Goal: Task Accomplishment & Management: Complete application form

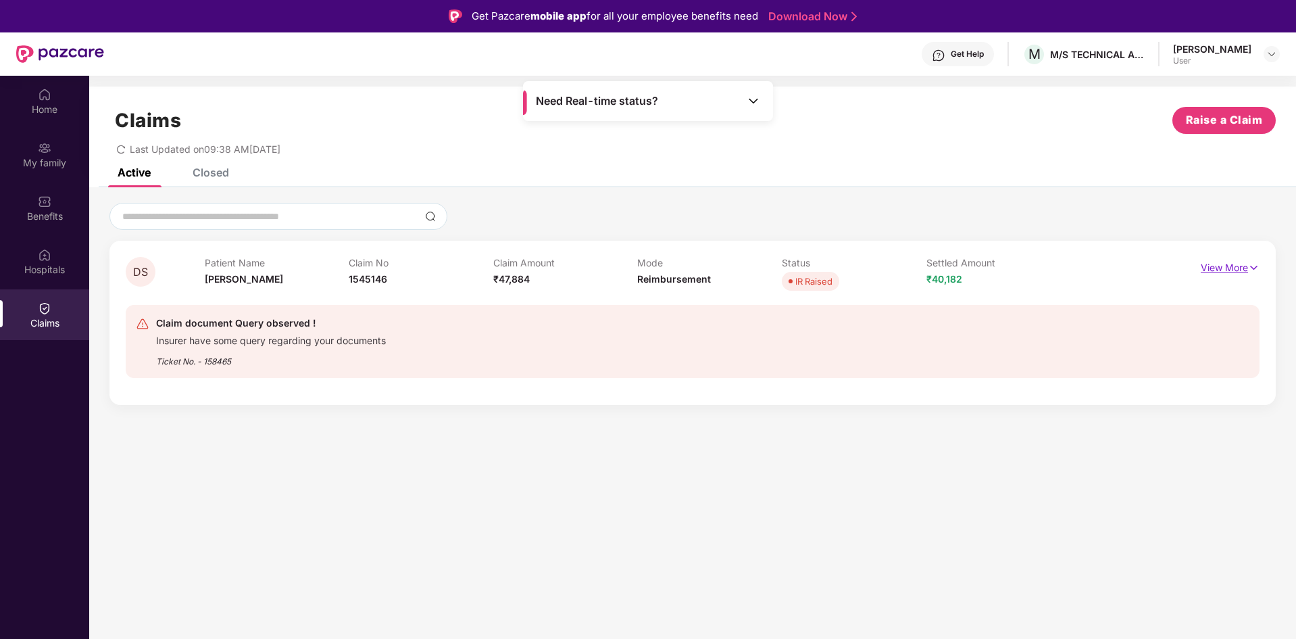
click at [1226, 270] on p "View More" at bounding box center [1230, 266] width 59 height 18
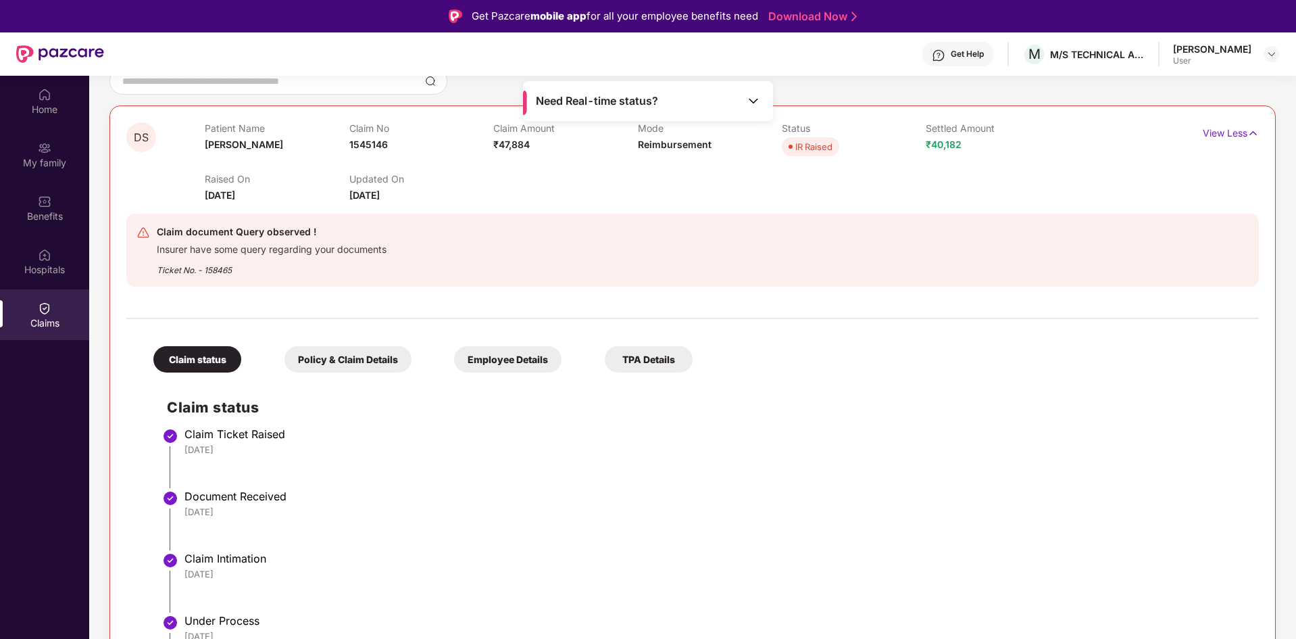
scroll to position [164, 0]
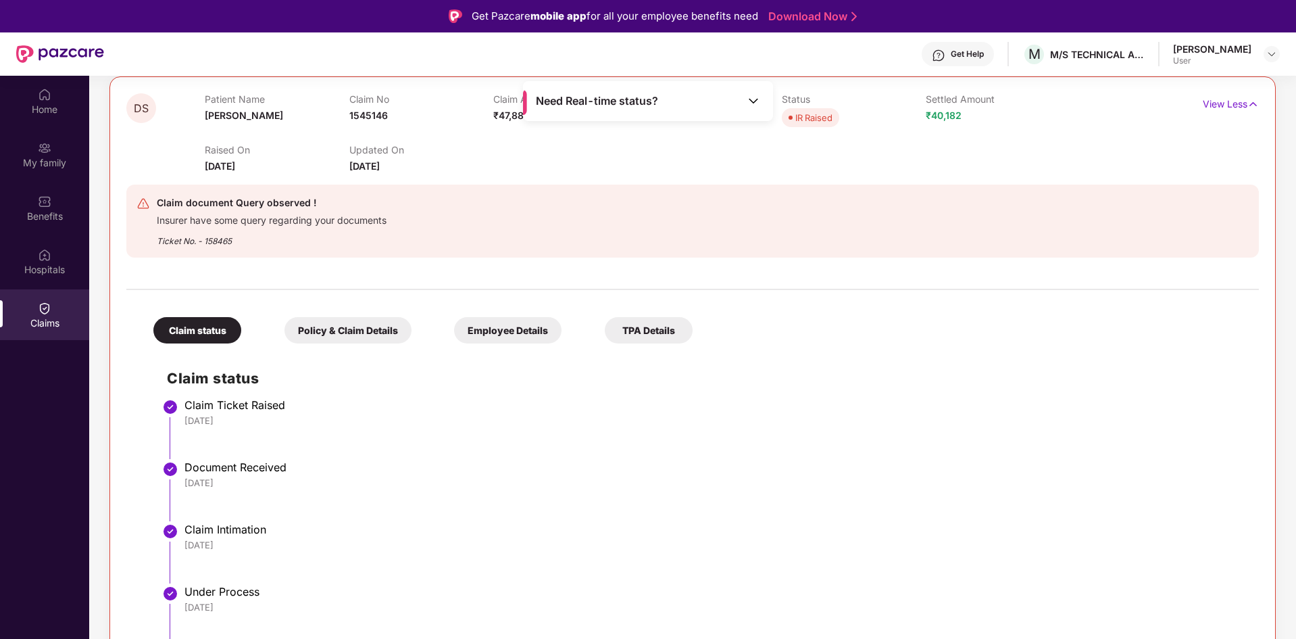
click at [485, 328] on div "Employee Details" at bounding box center [507, 330] width 107 height 26
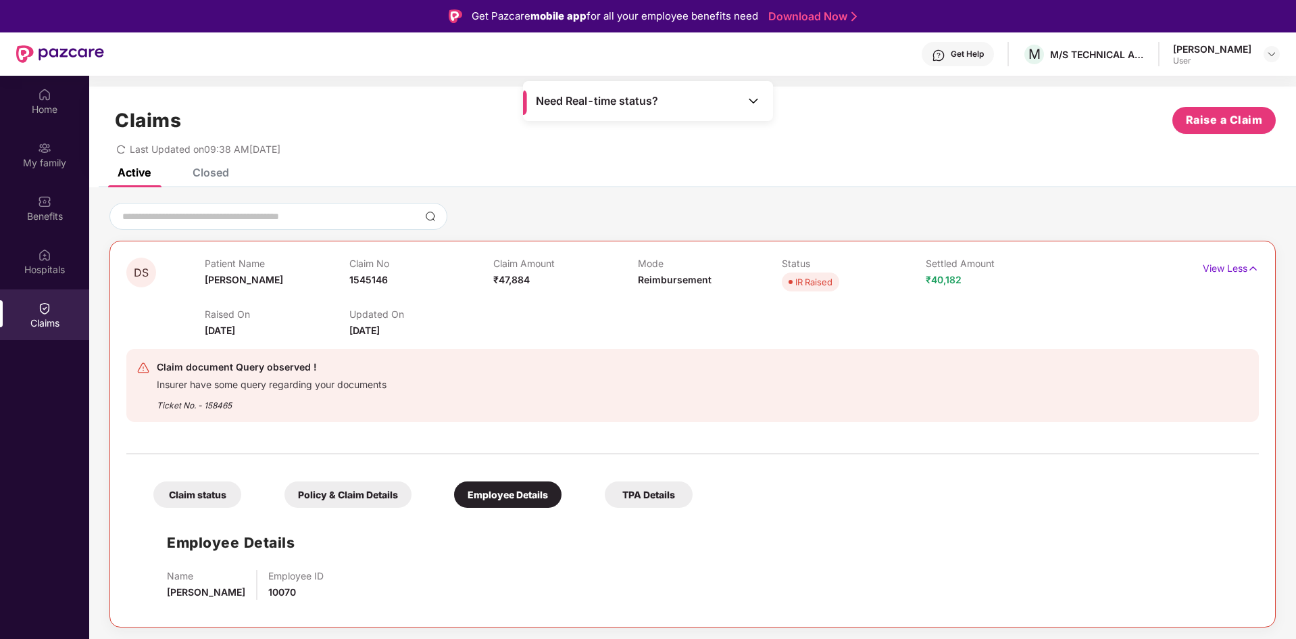
scroll to position [76, 0]
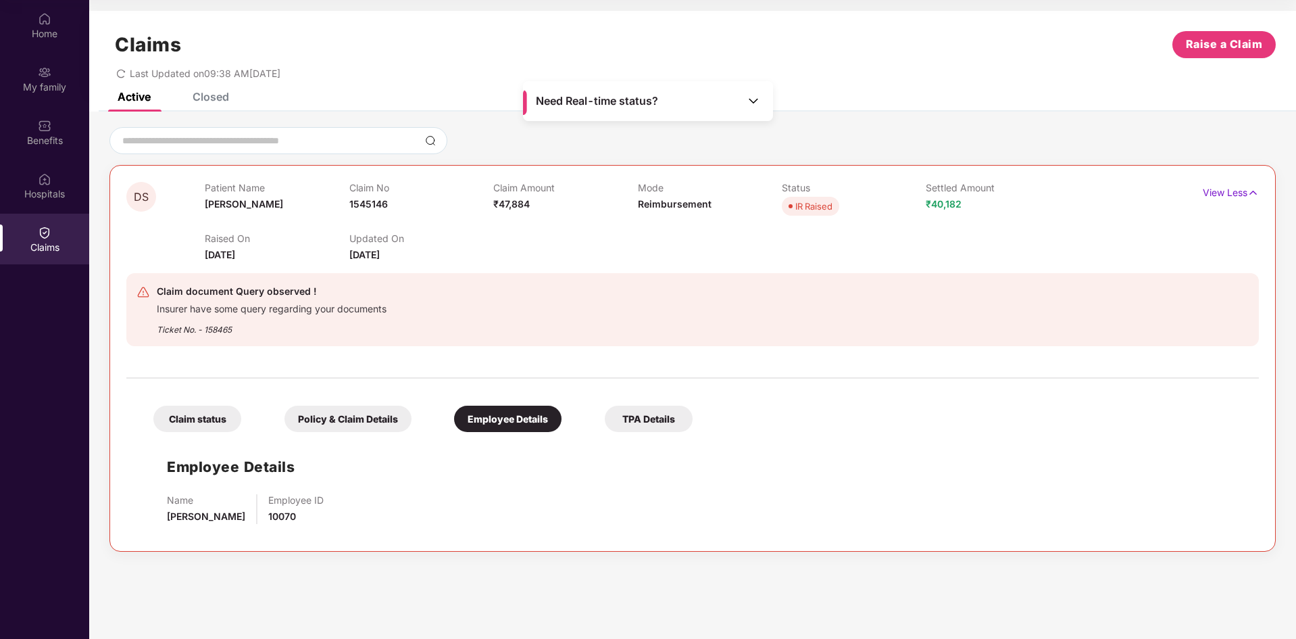
click at [203, 101] on div "Closed" at bounding box center [211, 97] width 36 height 14
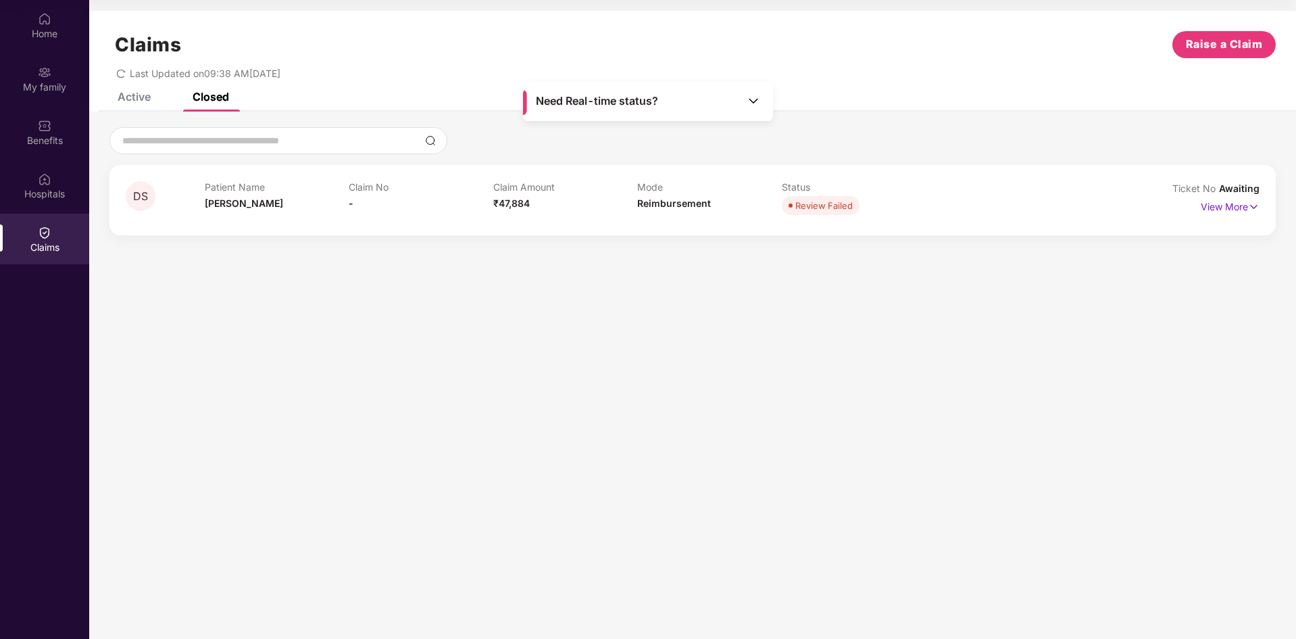
click at [134, 100] on div "Active" at bounding box center [134, 97] width 33 height 14
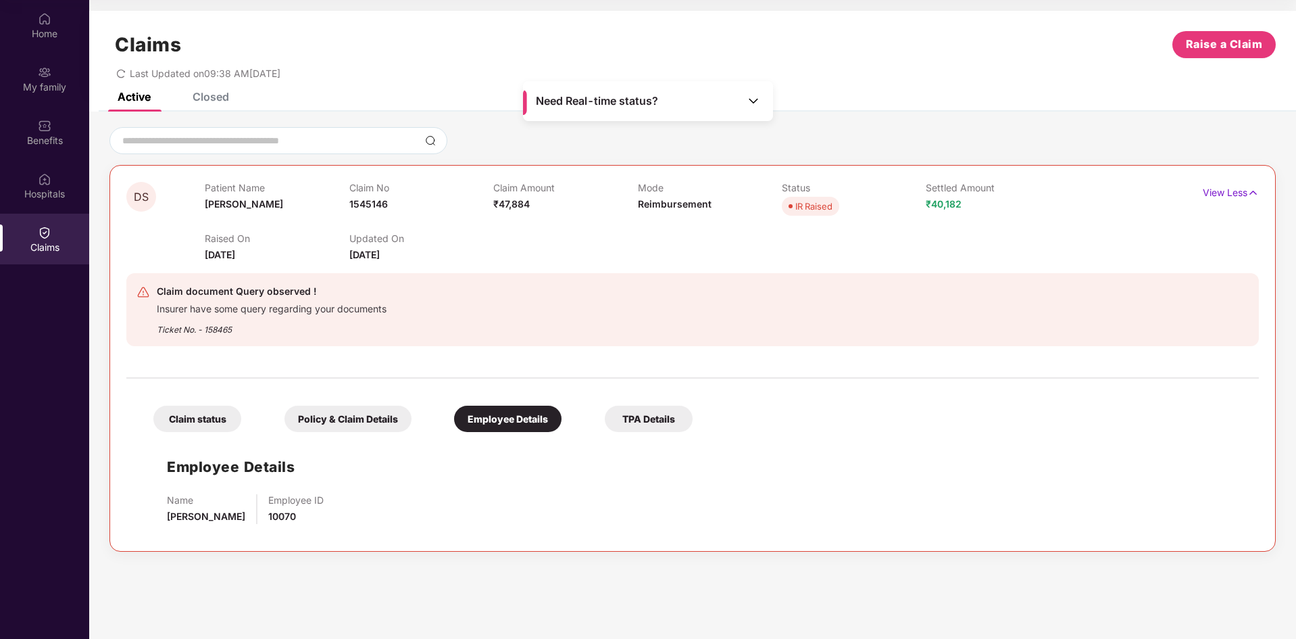
click at [209, 101] on div "Closed" at bounding box center [211, 97] width 36 height 14
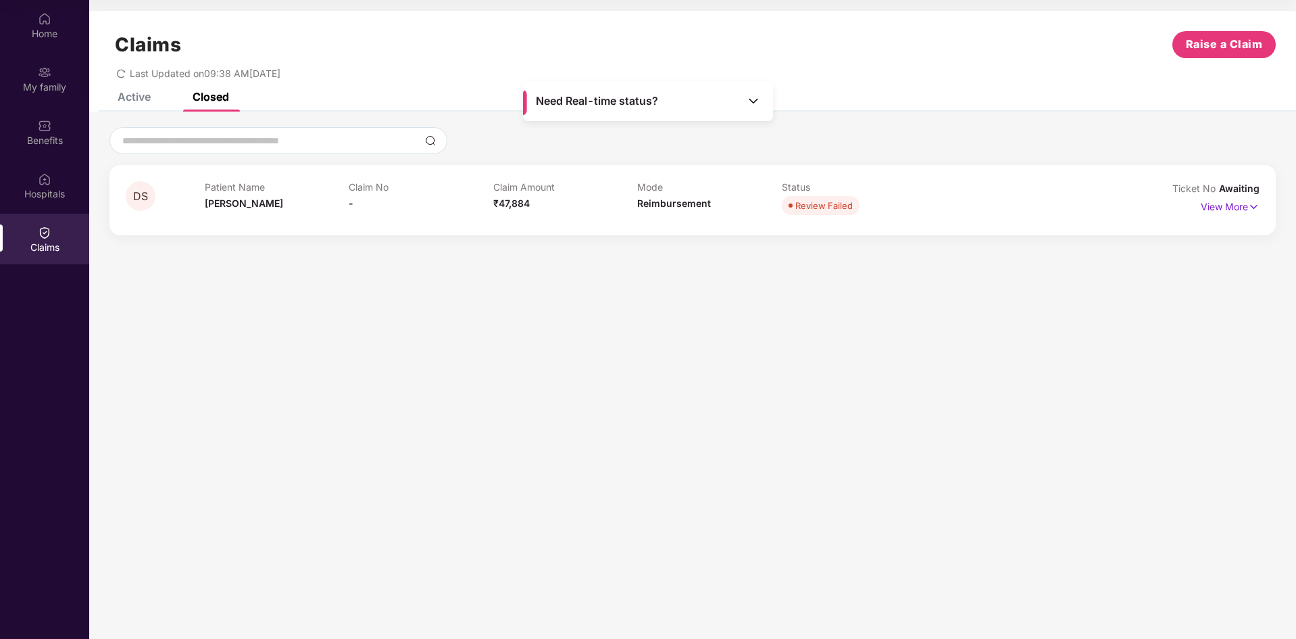
click at [51, 233] on div "Claims" at bounding box center [44, 239] width 89 height 51
click at [132, 98] on div "Active" at bounding box center [134, 97] width 33 height 14
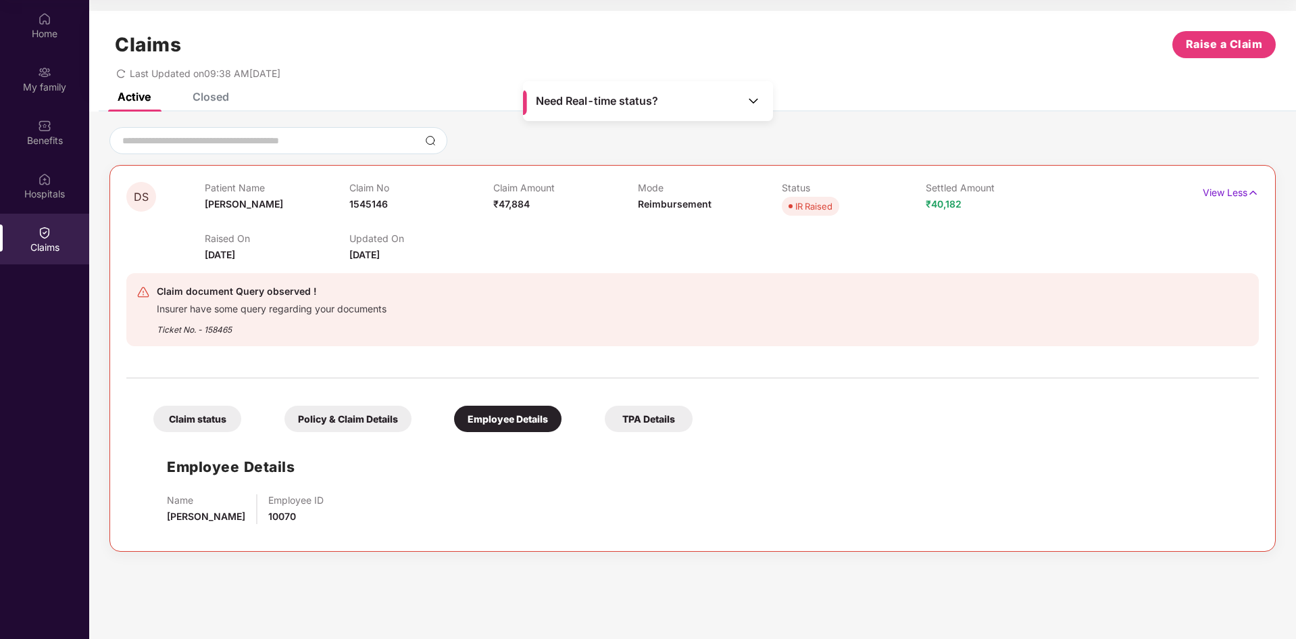
click at [209, 416] on div "Claim status" at bounding box center [197, 418] width 88 height 26
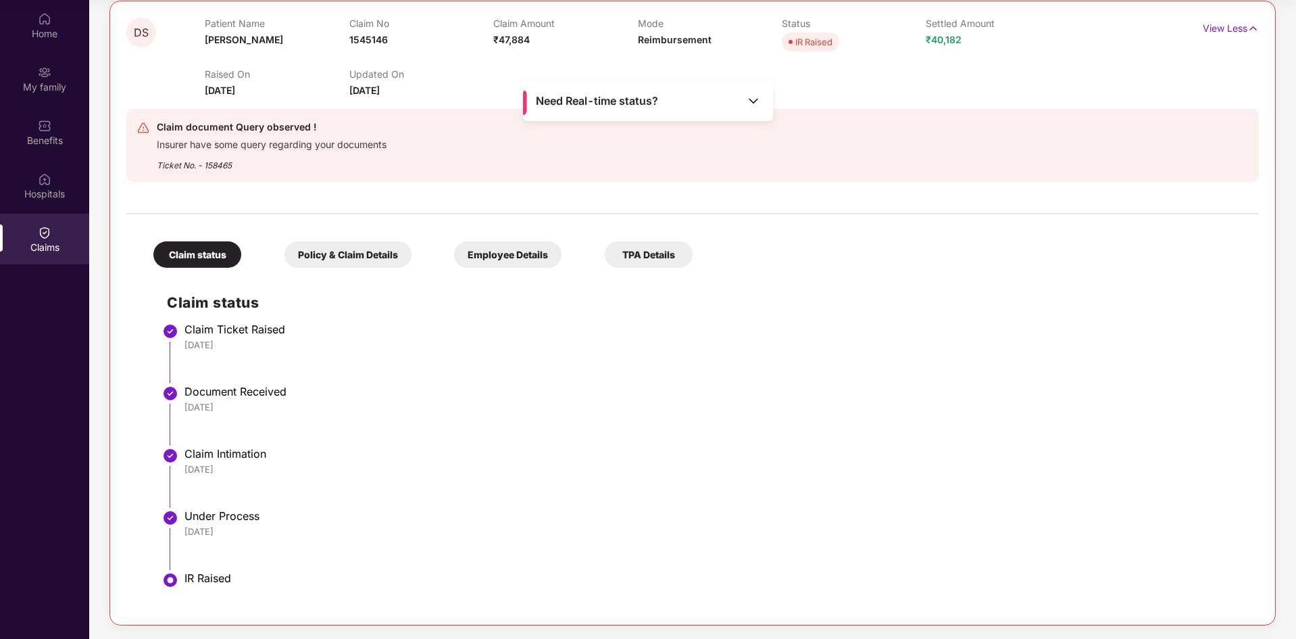
scroll to position [0, 0]
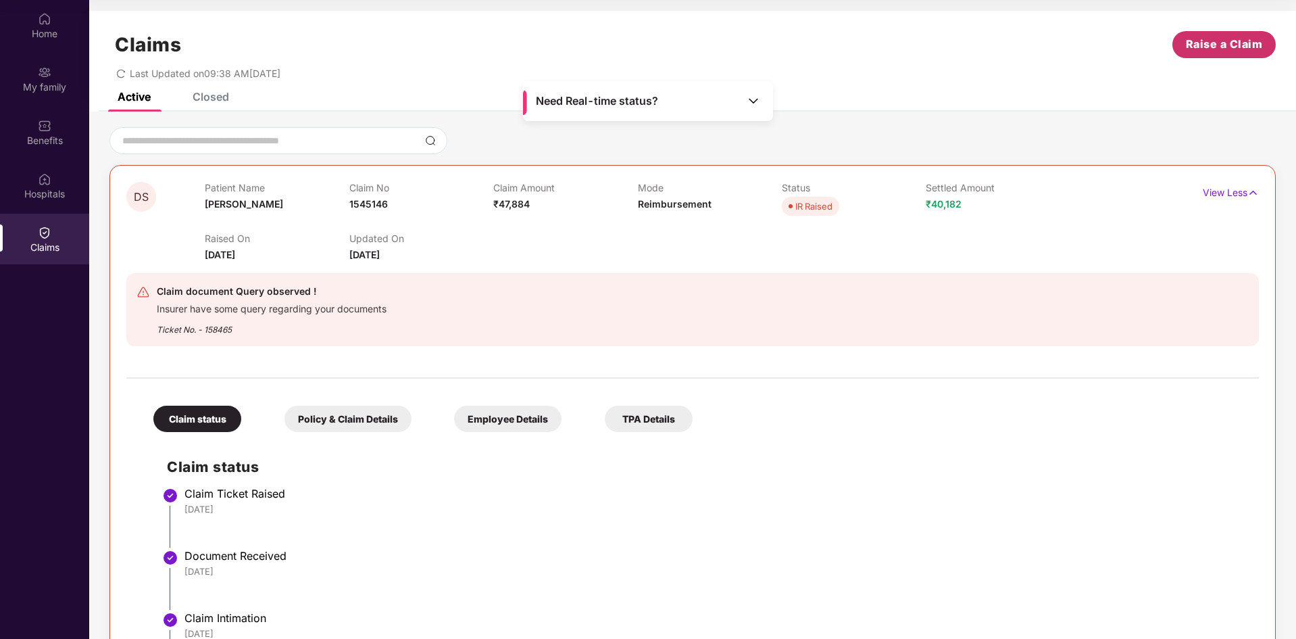
click at [1186, 52] on span "Raise a Claim" at bounding box center [1224, 44] width 77 height 17
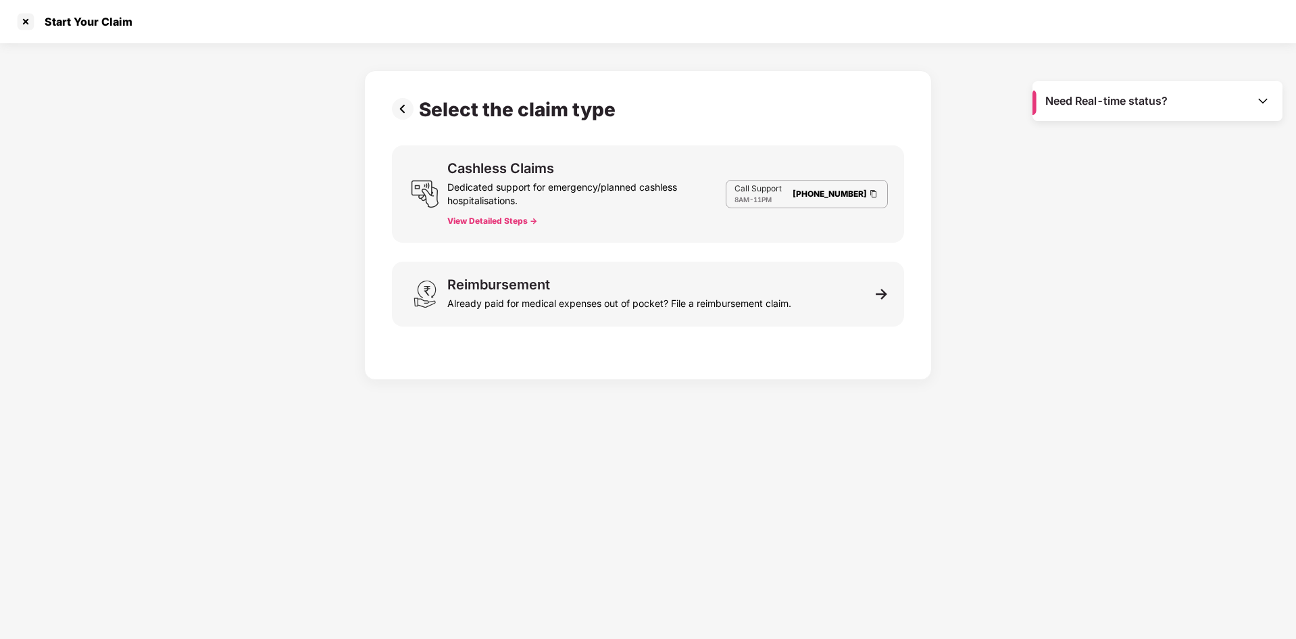
scroll to position [32, 0]
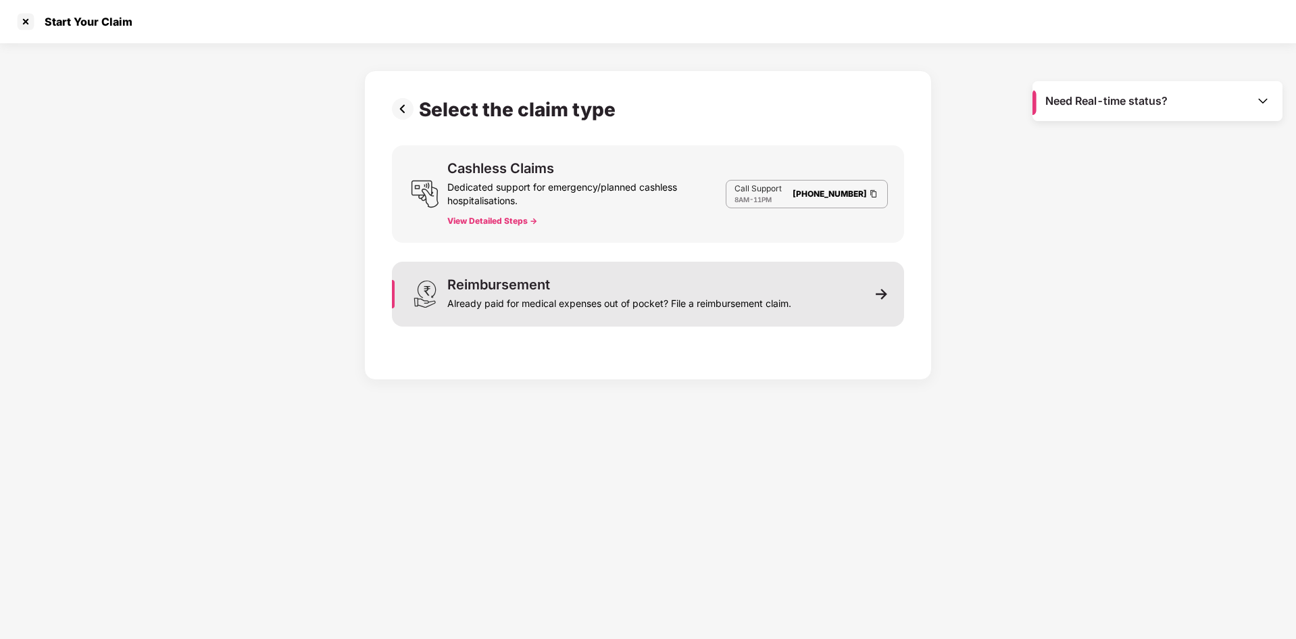
click at [498, 296] on div "Already paid for medical expenses out of pocket? File a reimbursement claim." at bounding box center [619, 300] width 344 height 19
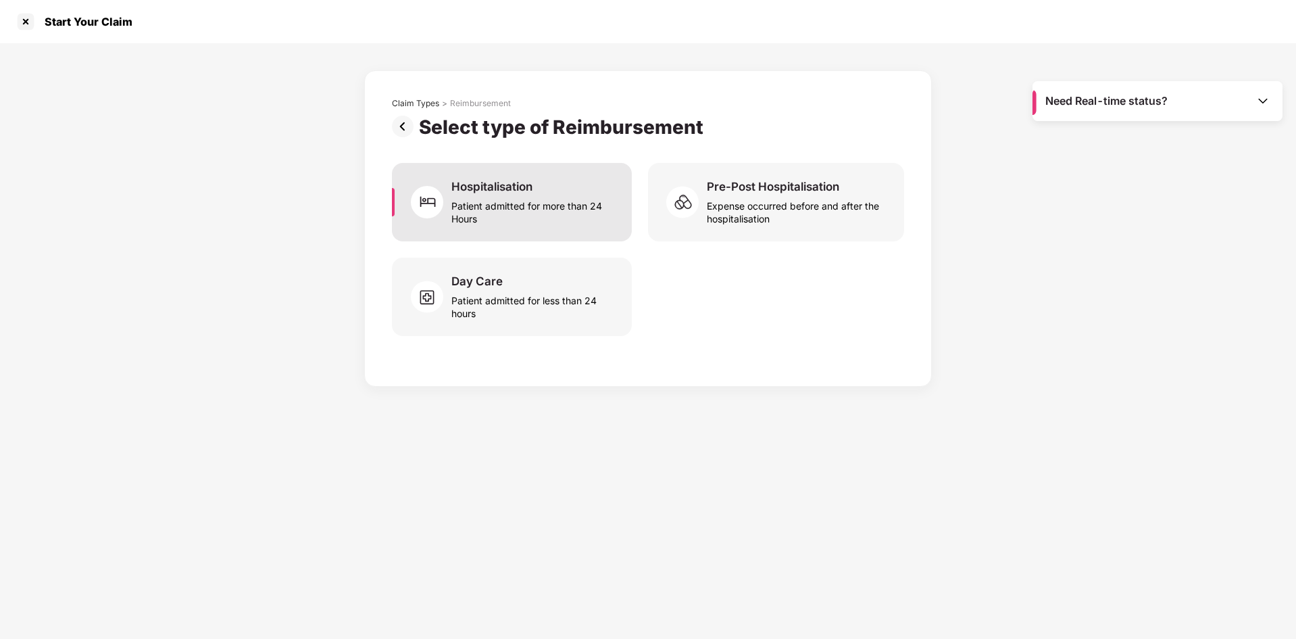
click at [500, 198] on div "Patient admitted for more than 24 Hours" at bounding box center [533, 209] width 164 height 31
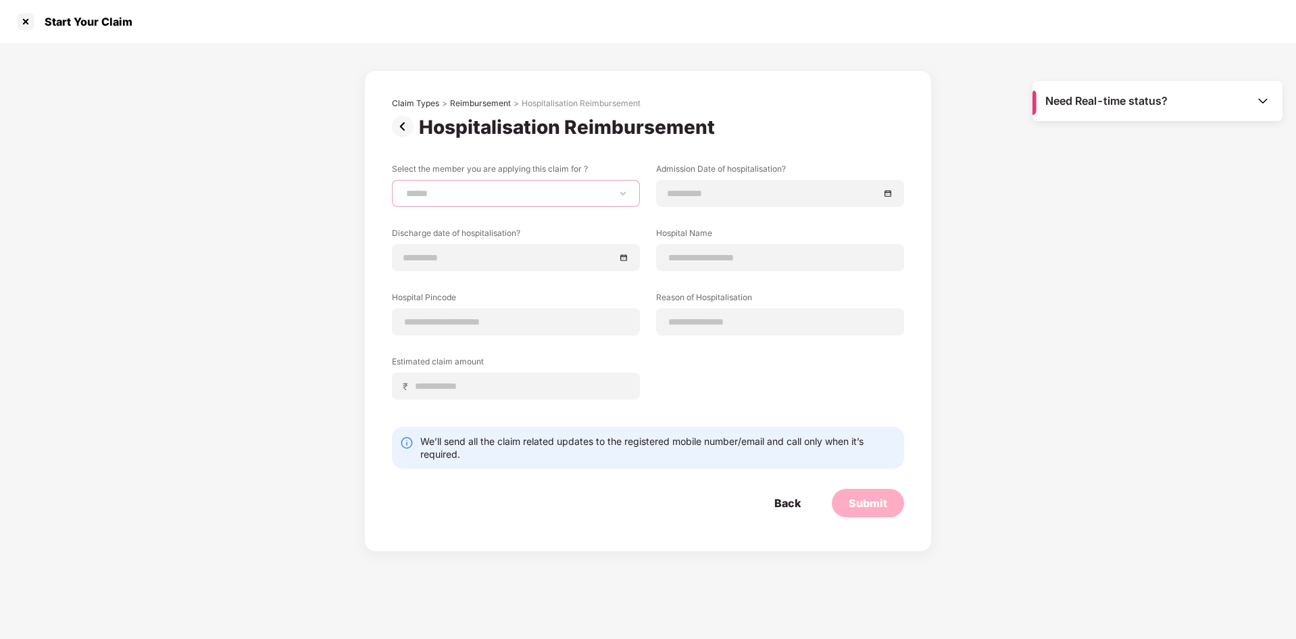
click at [500, 198] on select "**********" at bounding box center [515, 193] width 225 height 11
select select "**********"
click at [403, 188] on select "**********" at bounding box center [515, 193] width 225 height 11
click at [714, 189] on input at bounding box center [773, 193] width 211 height 15
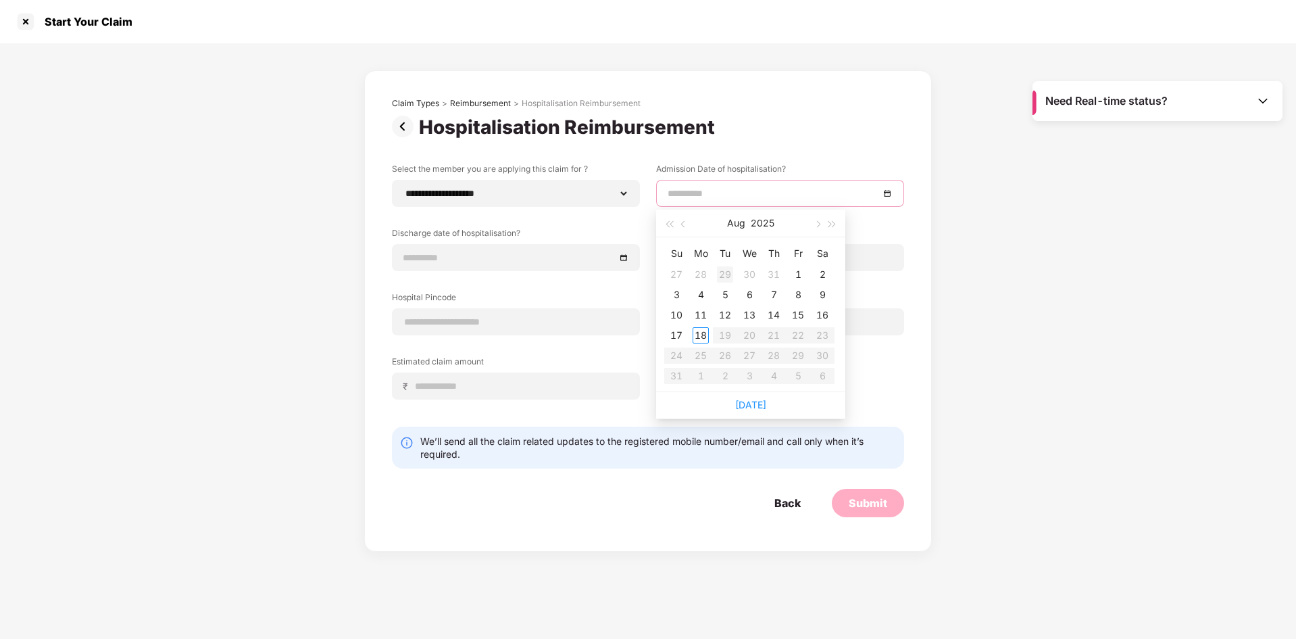
type input "**********"
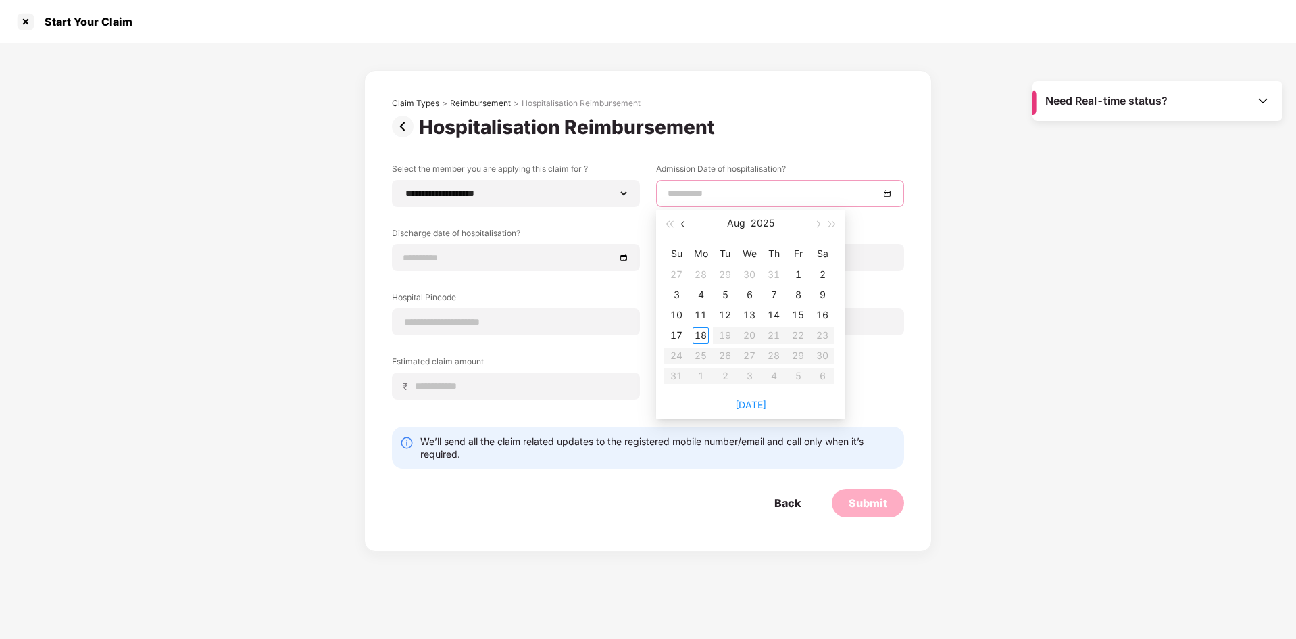
click at [683, 224] on span "button" at bounding box center [684, 224] width 7 height 7
type input "**********"
click at [677, 334] on div "20" at bounding box center [676, 335] width 16 height 16
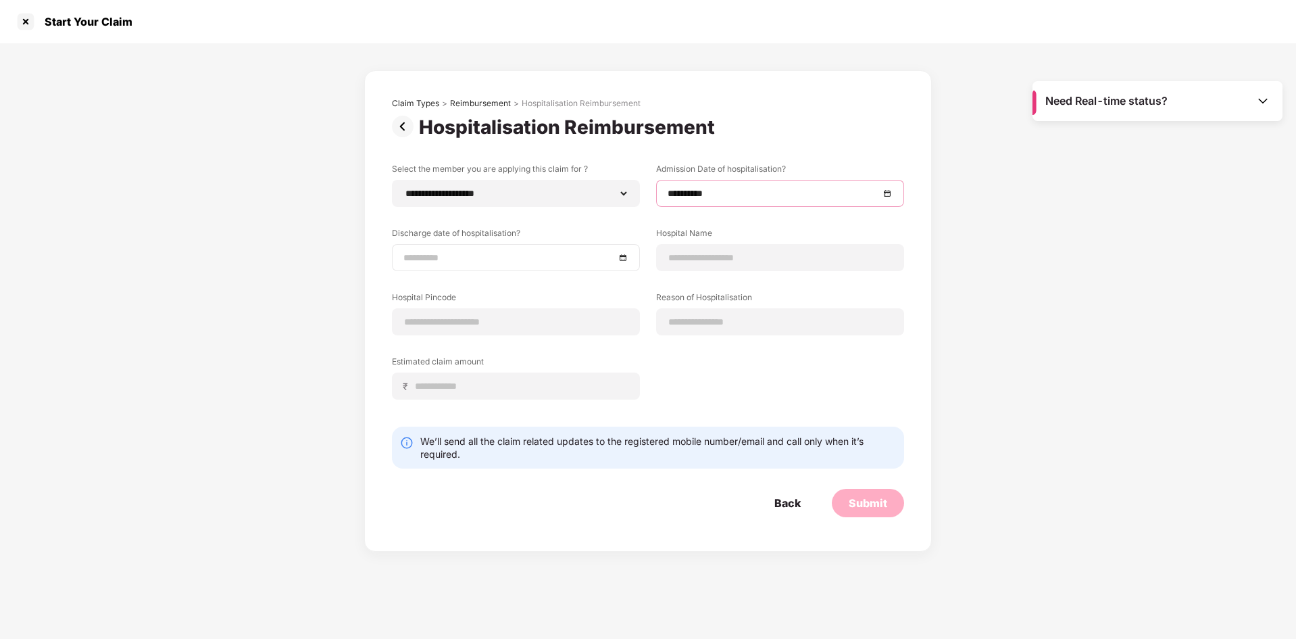
click at [505, 261] on input at bounding box center [508, 257] width 211 height 15
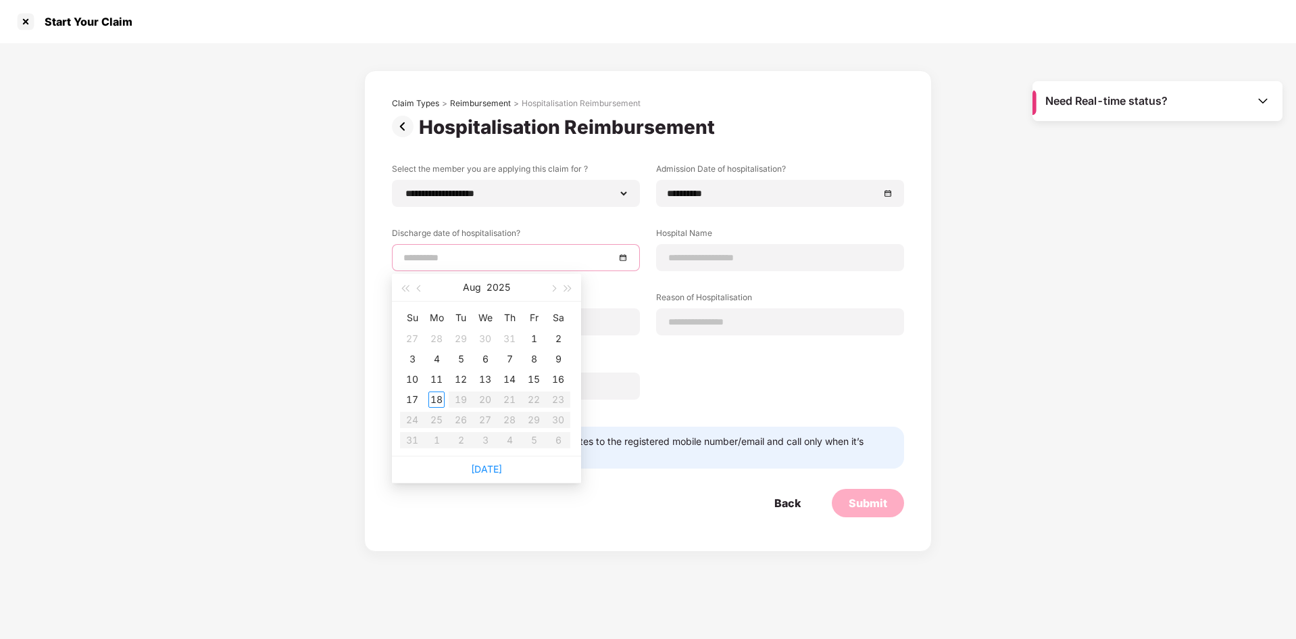
type input "**********"
click at [420, 289] on span "button" at bounding box center [420, 288] width 7 height 7
type input "**********"
click at [460, 399] on div "22" at bounding box center [461, 399] width 16 height 16
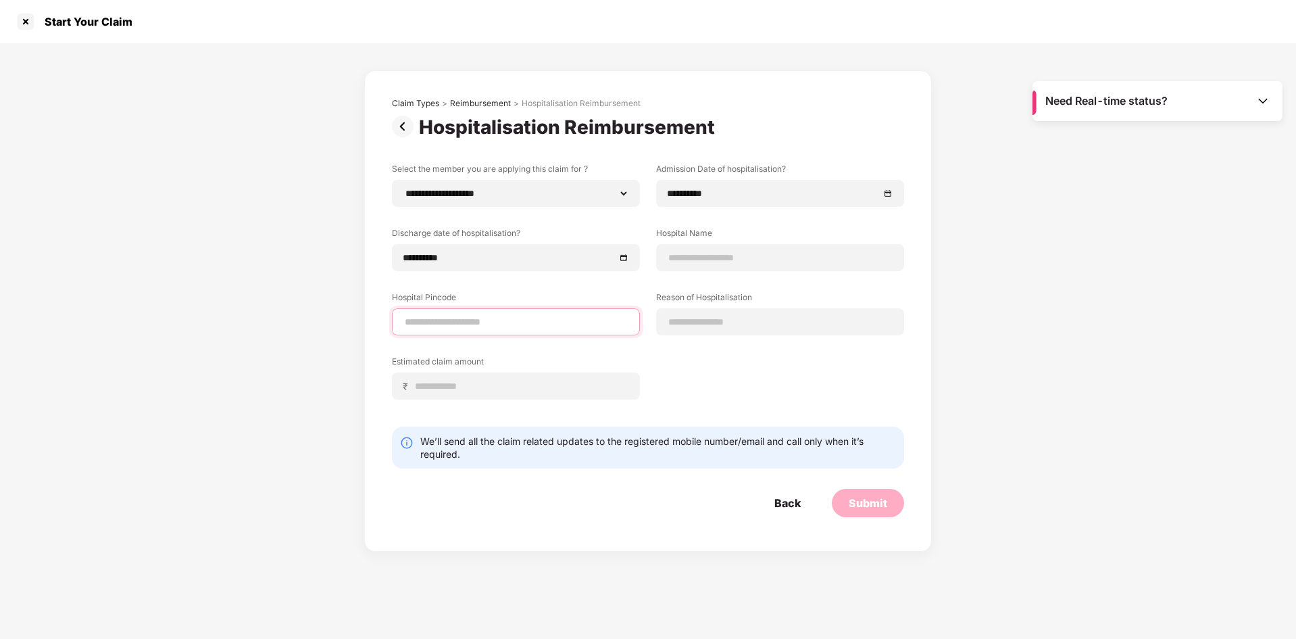
click at [466, 318] on input at bounding box center [515, 322] width 225 height 14
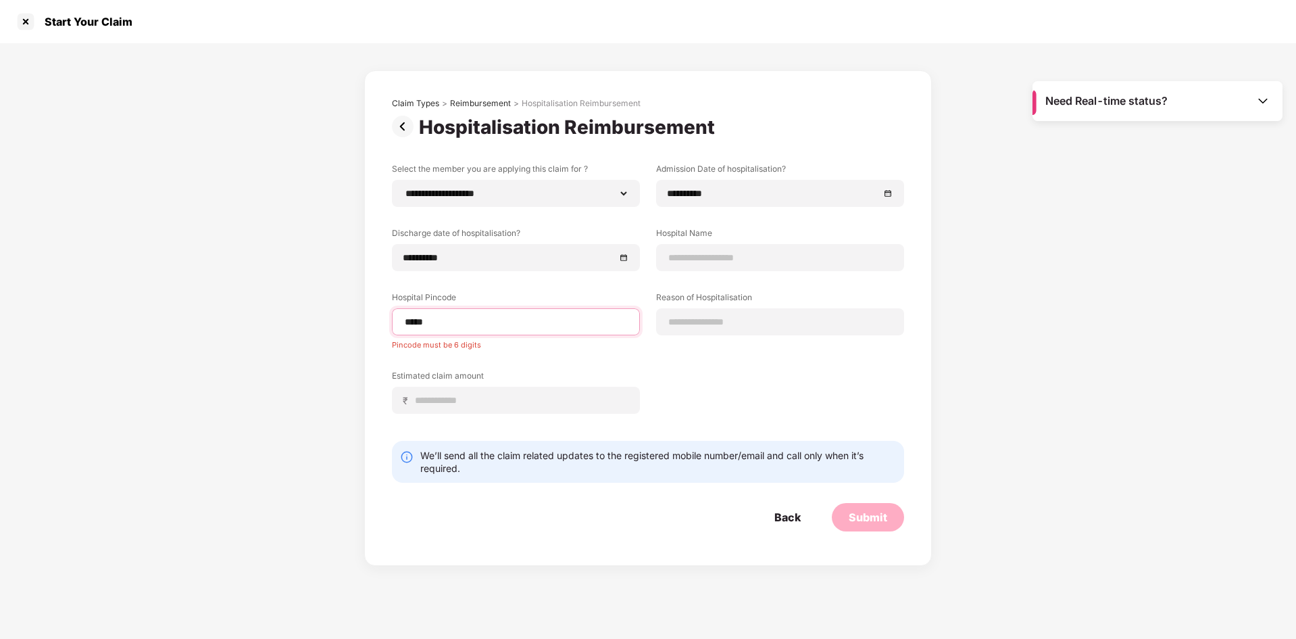
type input "******"
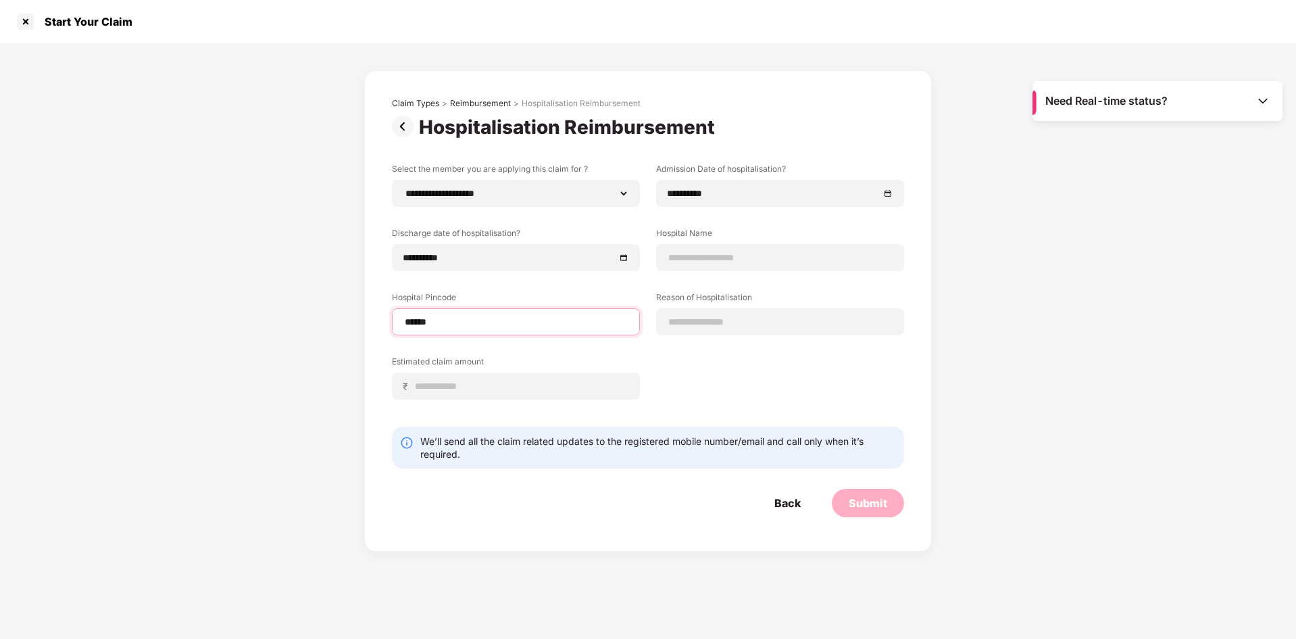
select select "*******"
select select "**********"
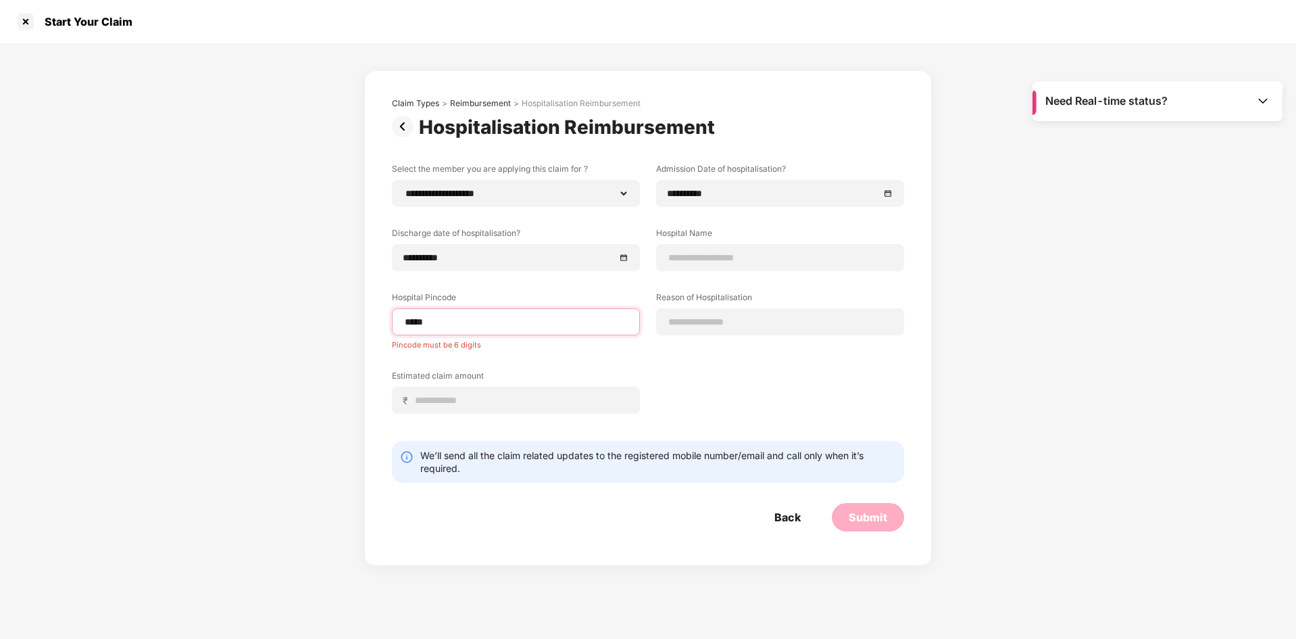
type input "******"
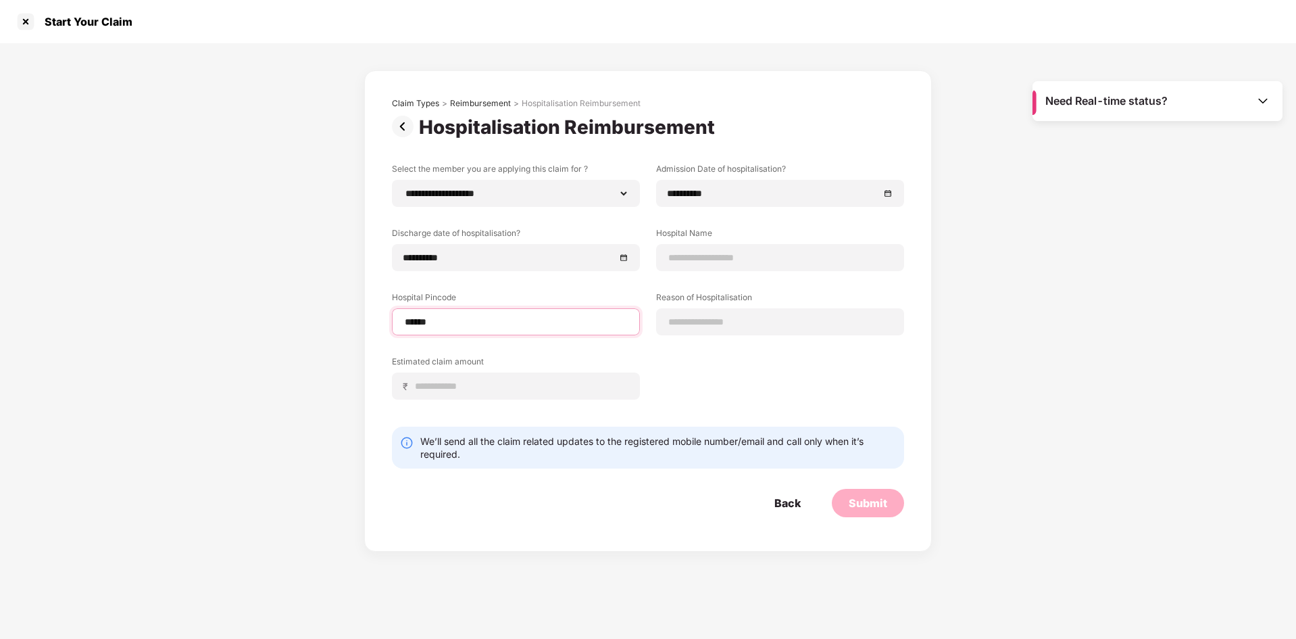
select select "*******"
select select "**********"
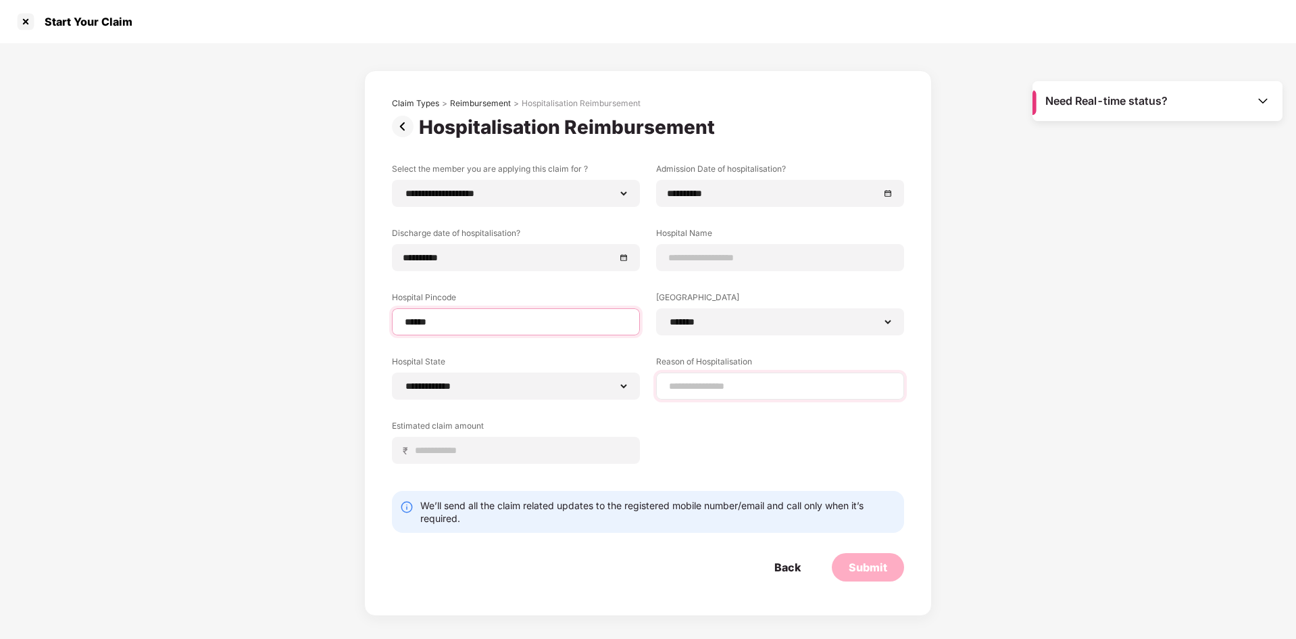
type input "******"
click at [700, 390] on input at bounding box center [780, 386] width 225 height 14
type input "*"
type input "*****"
click at [493, 453] on input at bounding box center [521, 450] width 214 height 14
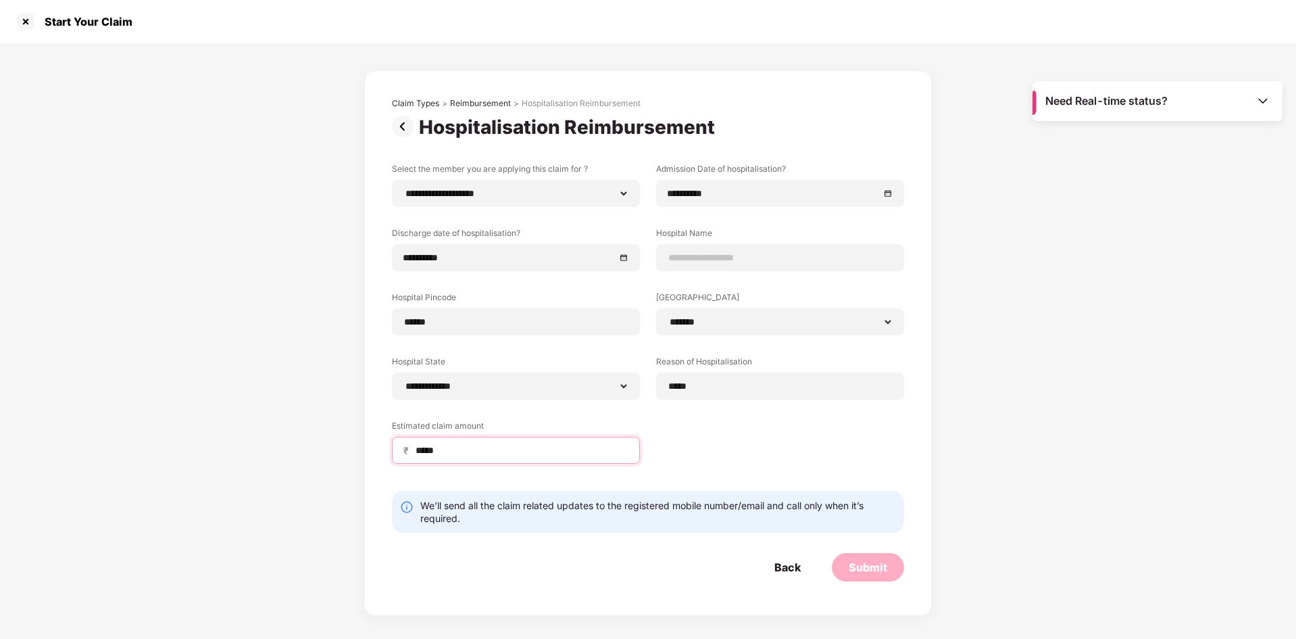
type input "*****"
click at [551, 548] on form "**********" at bounding box center [648, 372] width 512 height 418
click at [690, 255] on input at bounding box center [780, 258] width 225 height 14
type input "**********"
click at [706, 441] on div "**********" at bounding box center [648, 323] width 512 height 321
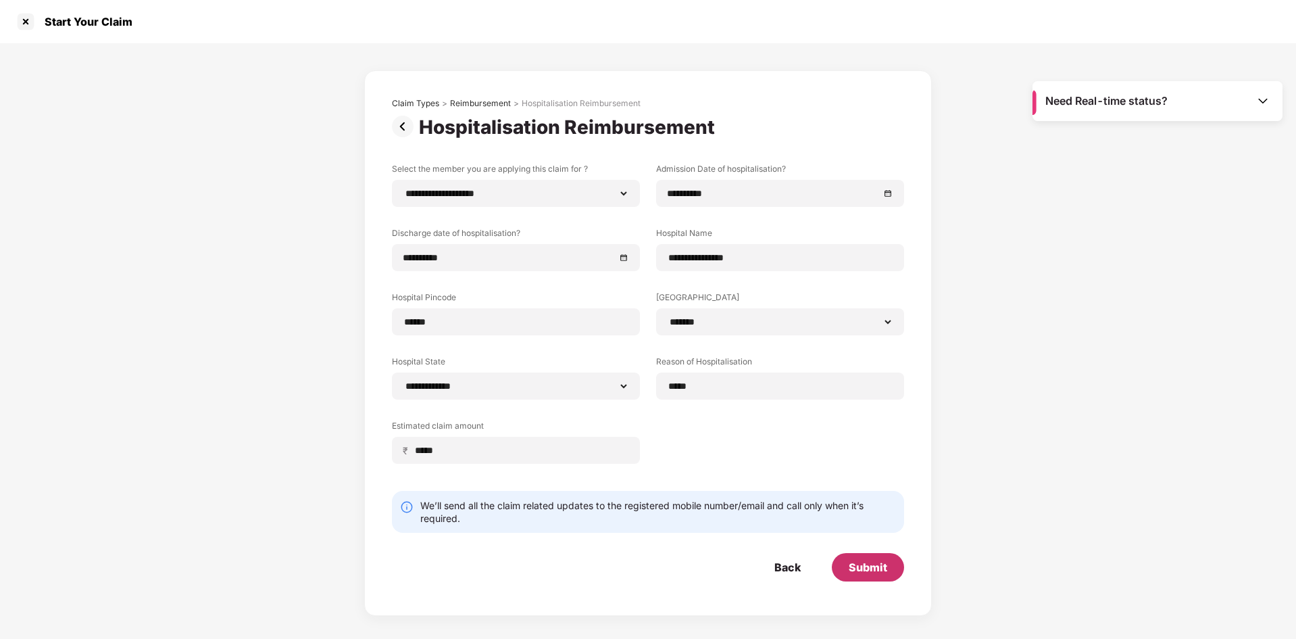
click at [850, 569] on div "Submit" at bounding box center [868, 566] width 39 height 15
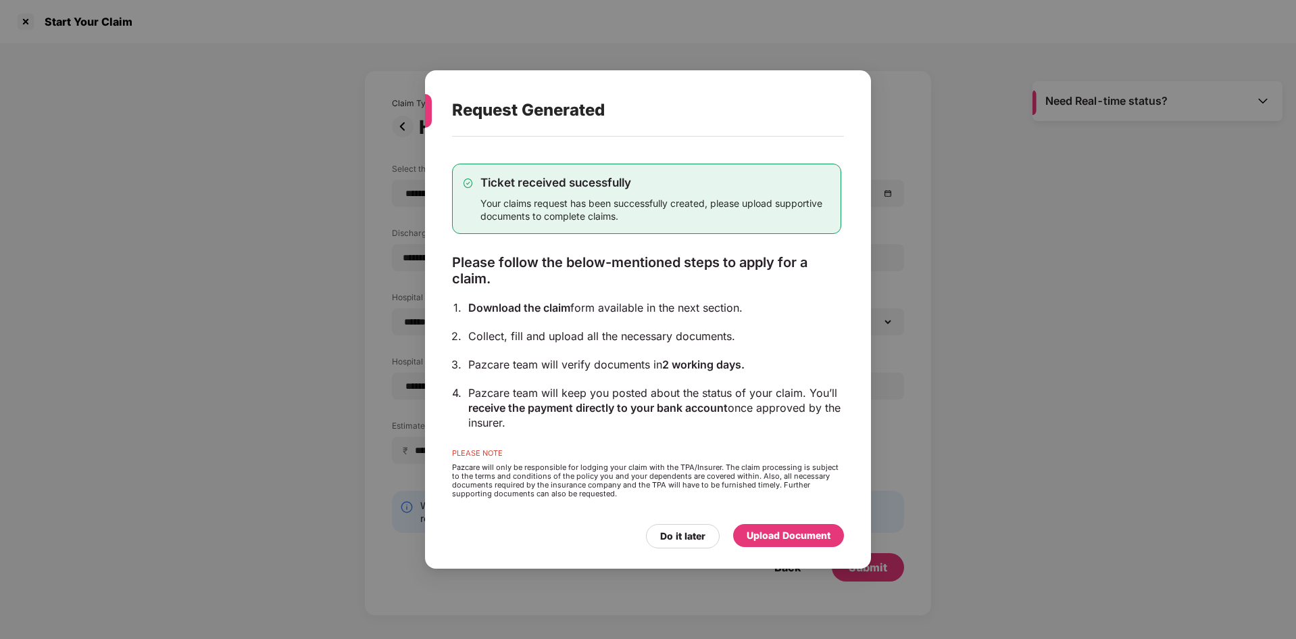
click at [769, 533] on div "Upload Document" at bounding box center [789, 535] width 84 height 15
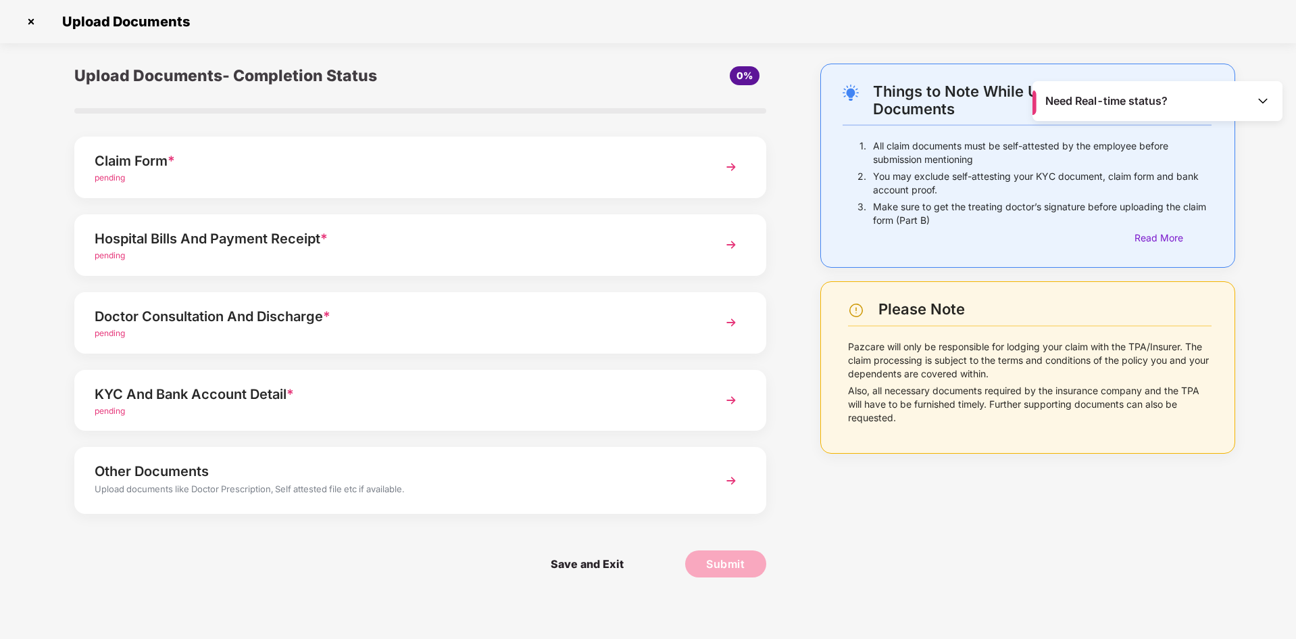
click at [176, 238] on div "Hospital Bills And Payment Receipt *" at bounding box center [393, 239] width 597 height 22
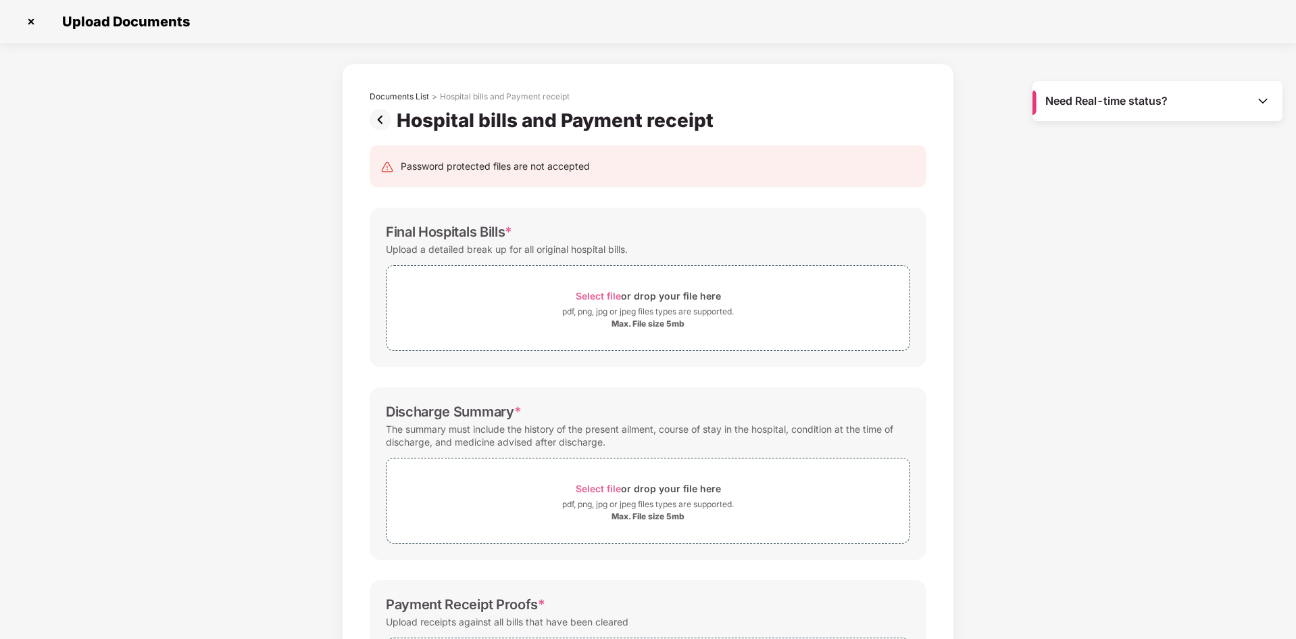
scroll to position [0, 0]
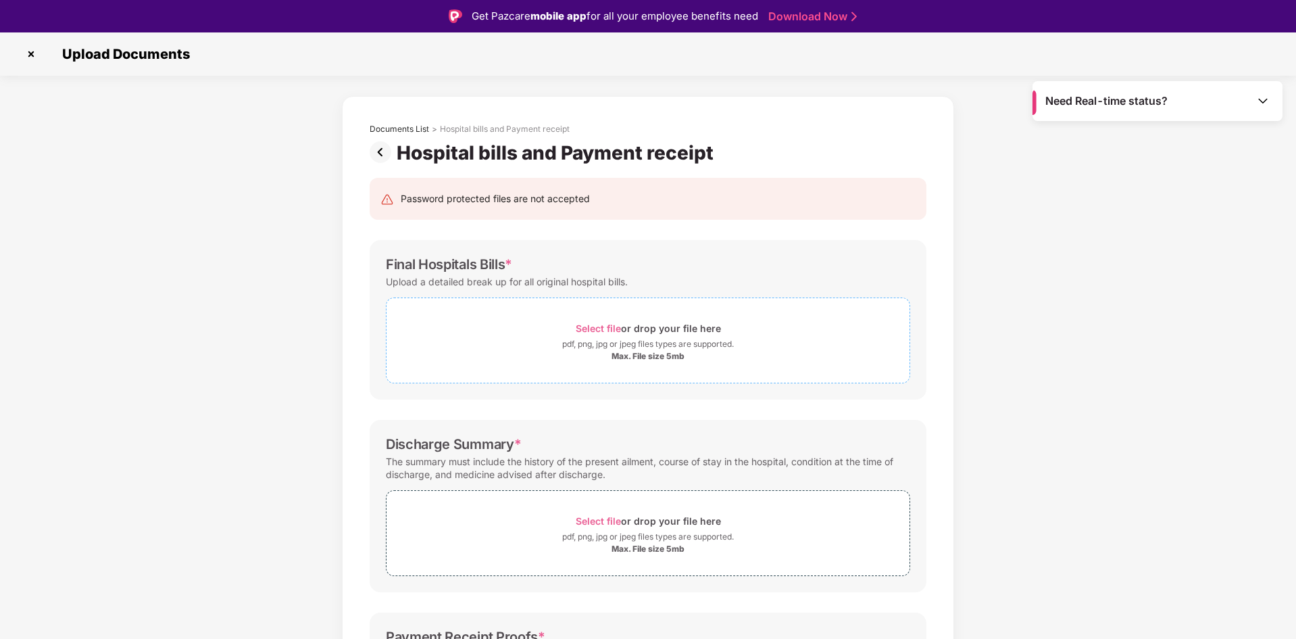
click at [608, 326] on span "Select file" at bounding box center [598, 327] width 45 height 11
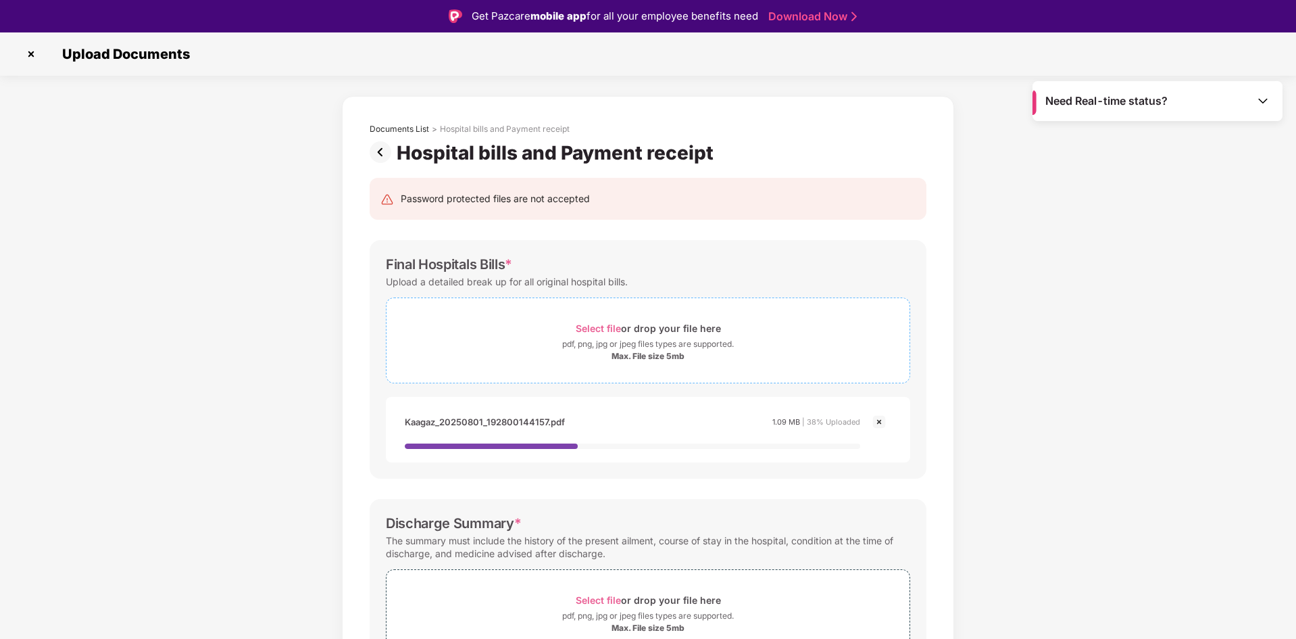
scroll to position [203, 0]
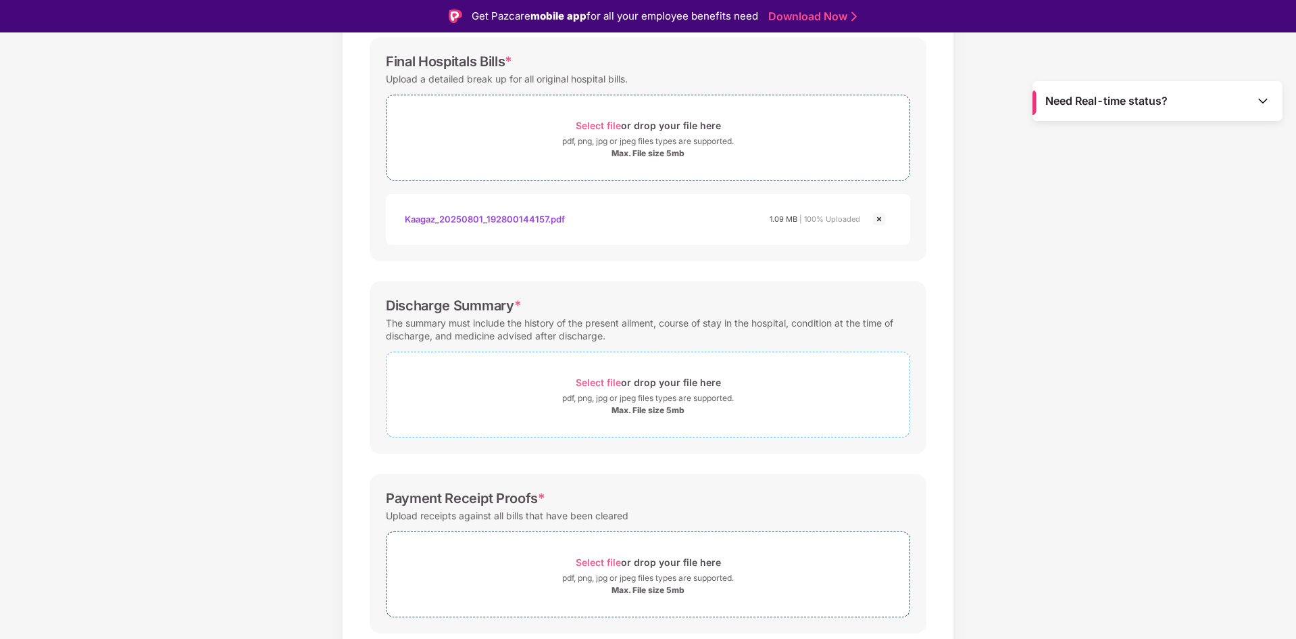
click at [597, 382] on span "Select file" at bounding box center [598, 381] width 45 height 11
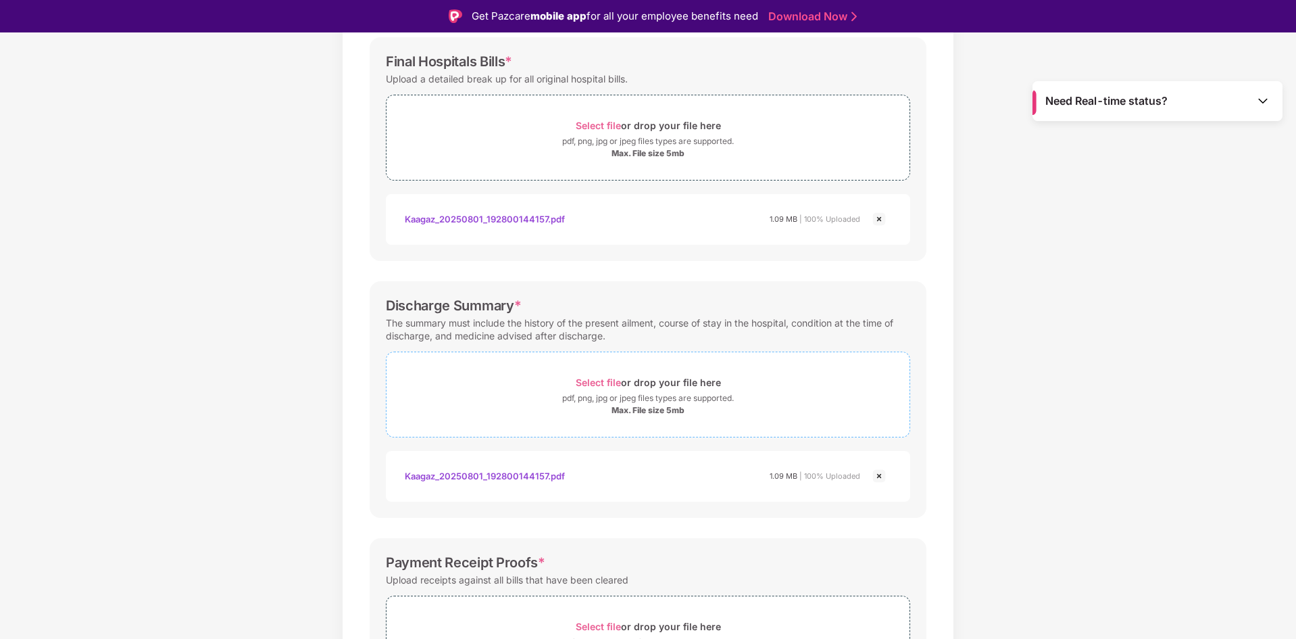
scroll to position [311, 0]
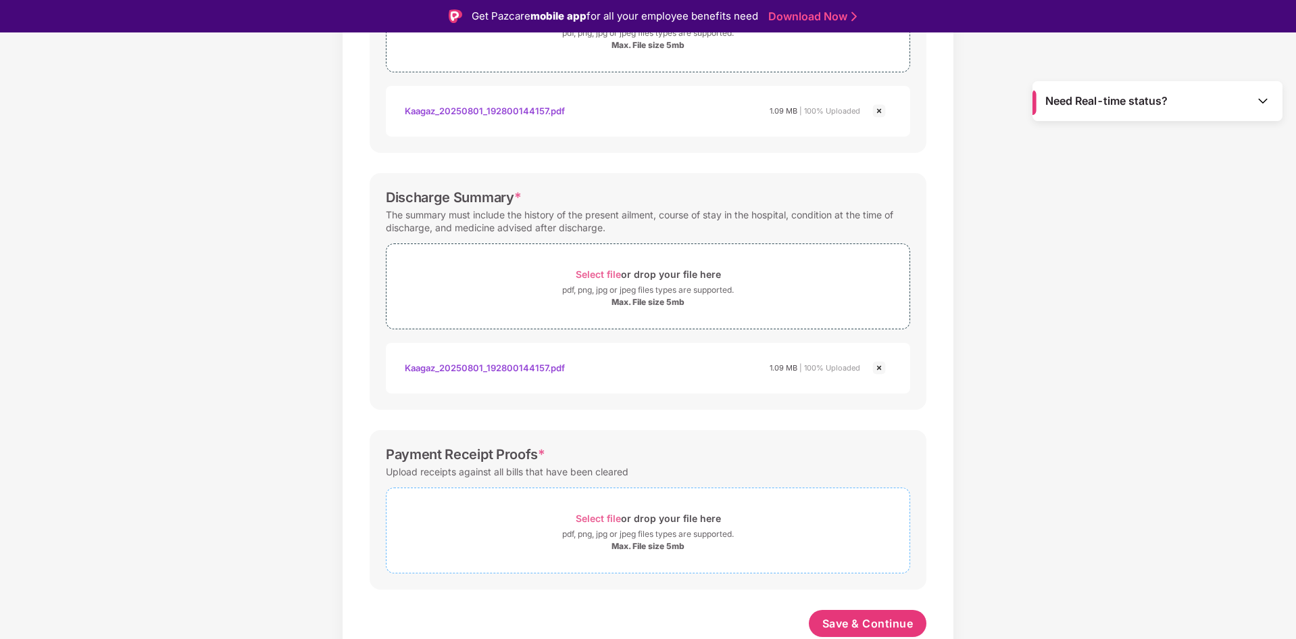
click at [599, 516] on span "Select file" at bounding box center [598, 517] width 45 height 11
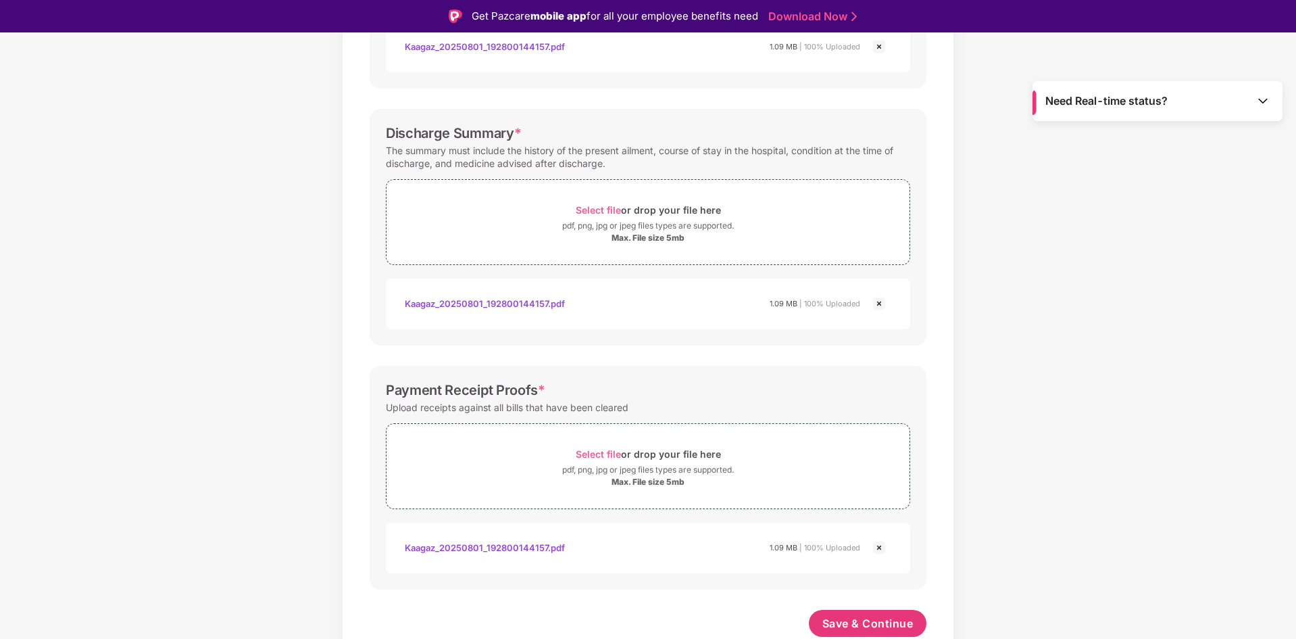
scroll to position [375, 0]
click at [847, 623] on span "Save & Continue" at bounding box center [867, 623] width 91 height 15
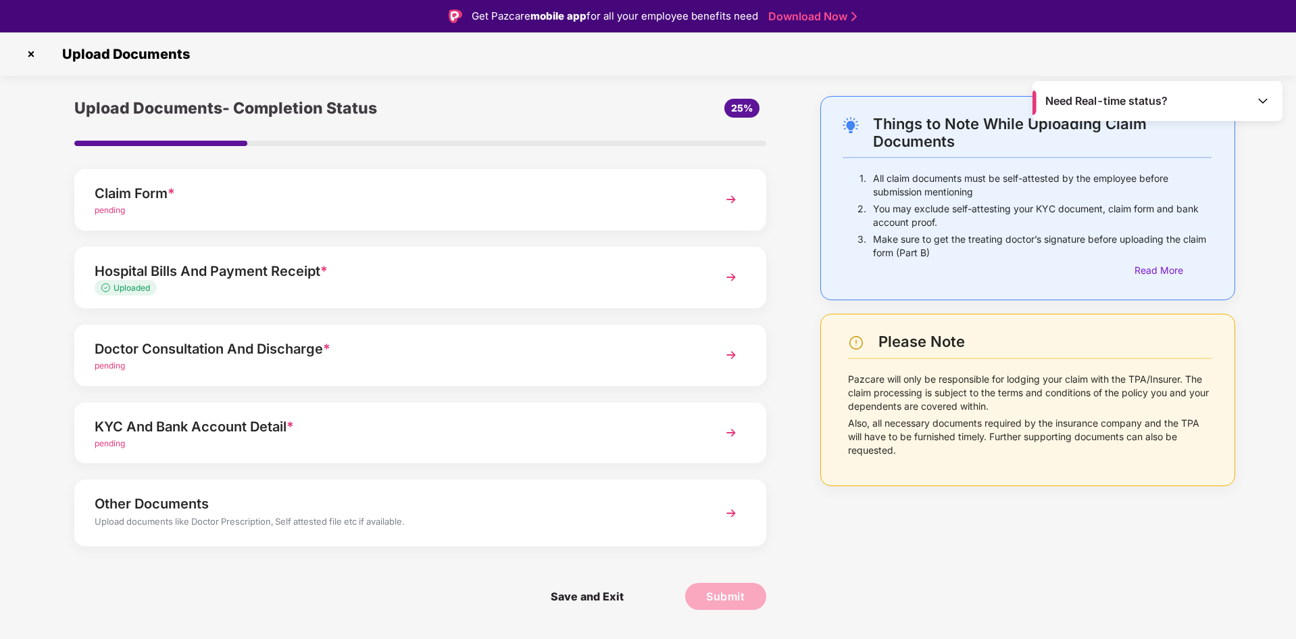
click at [230, 354] on div "Doctor Consultation And Discharge *" at bounding box center [393, 349] width 597 height 22
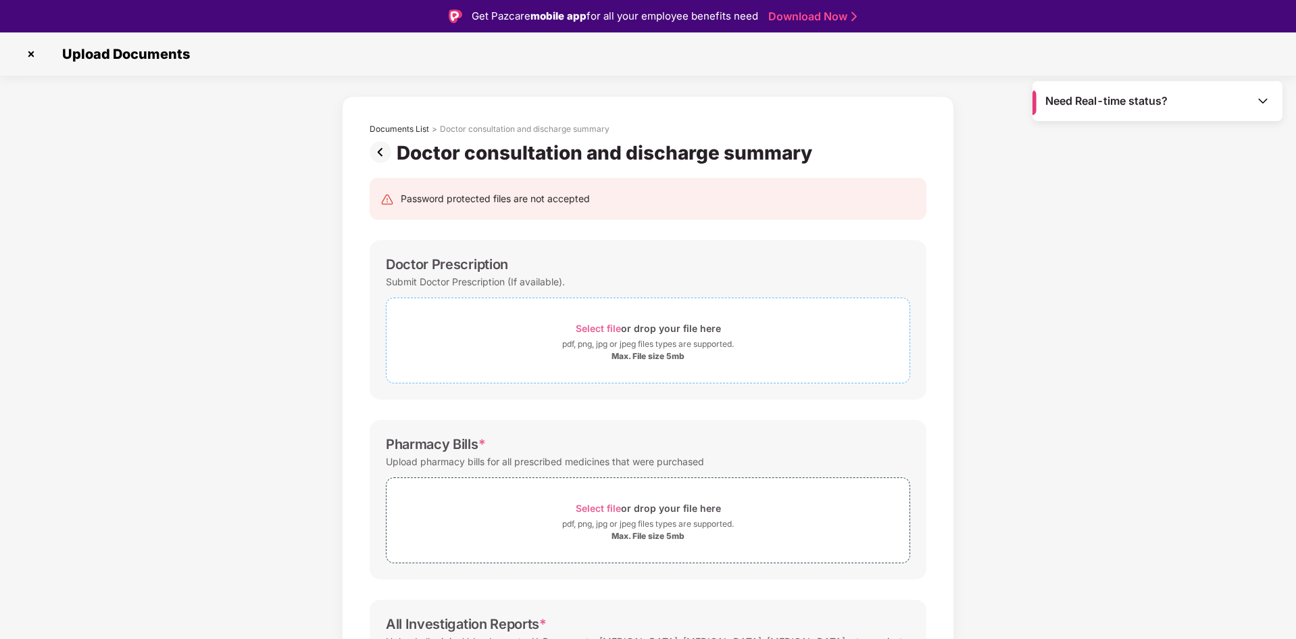
click at [596, 328] on span "Select file" at bounding box center [598, 327] width 45 height 11
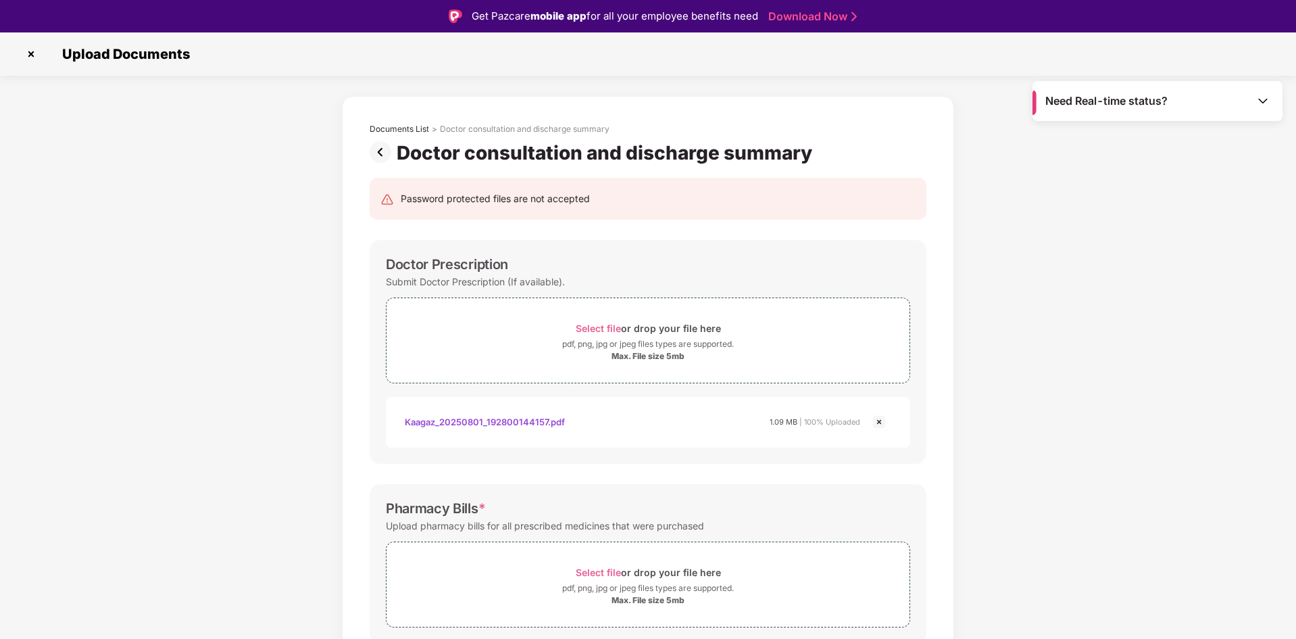
scroll to position [135, 0]
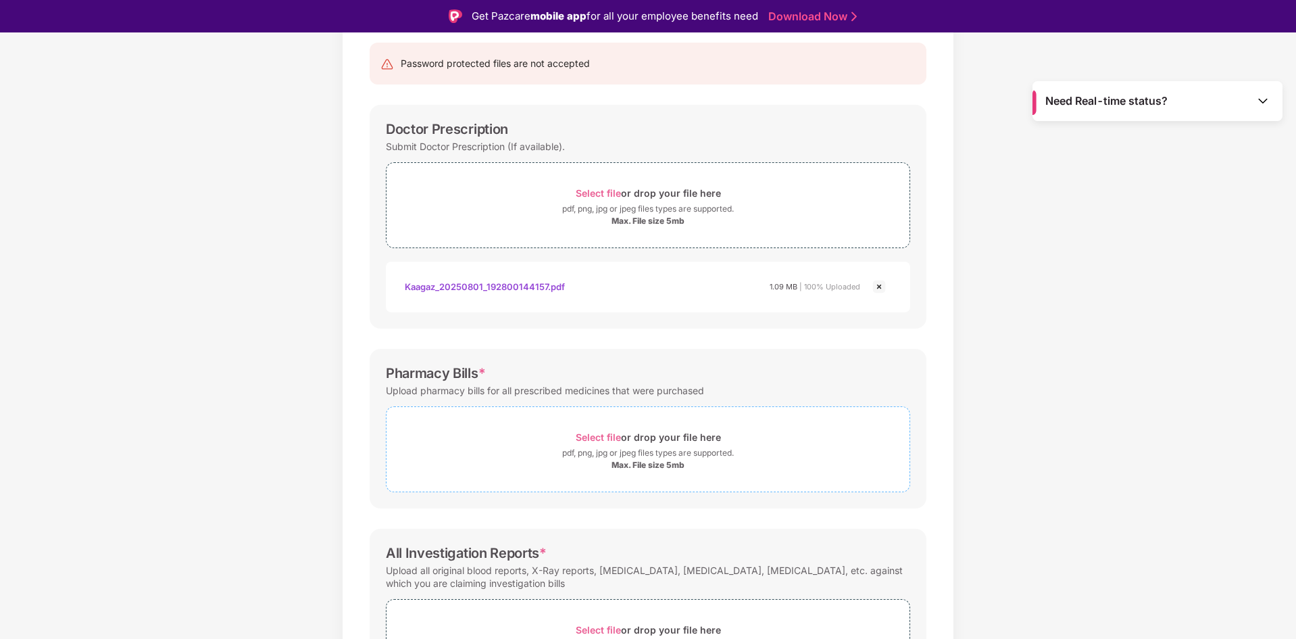
click at [596, 437] on span "Select file" at bounding box center [598, 436] width 45 height 11
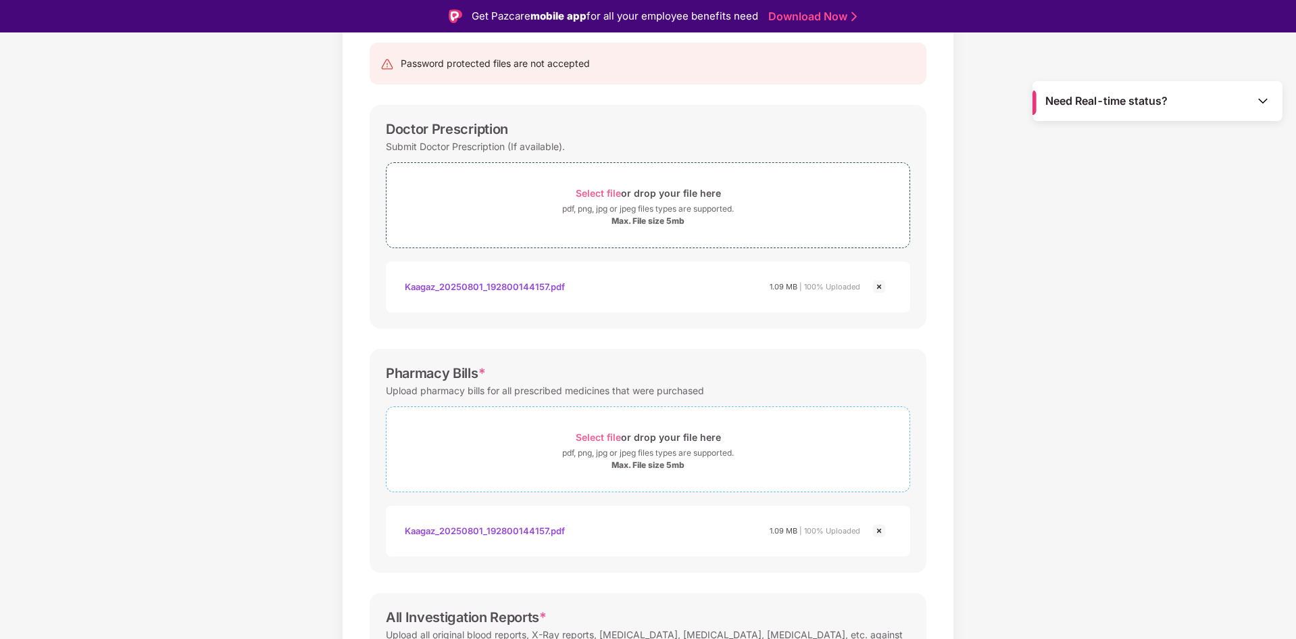
scroll to position [311, 0]
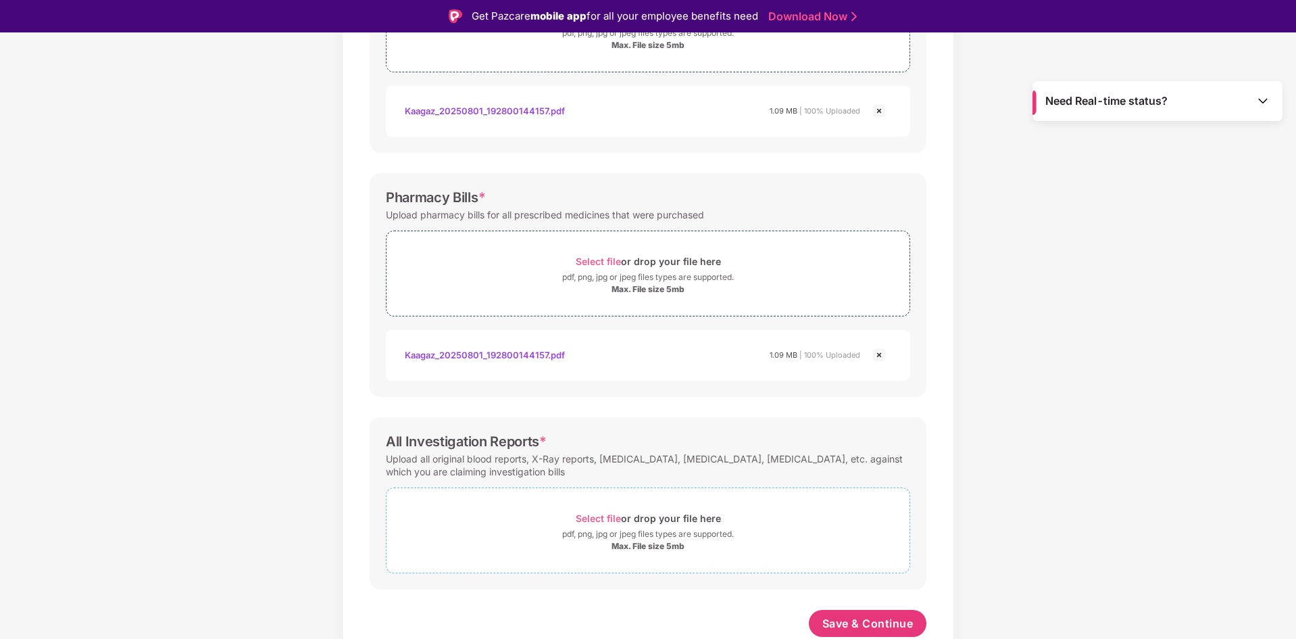
click at [600, 519] on span "Select file" at bounding box center [598, 517] width 45 height 11
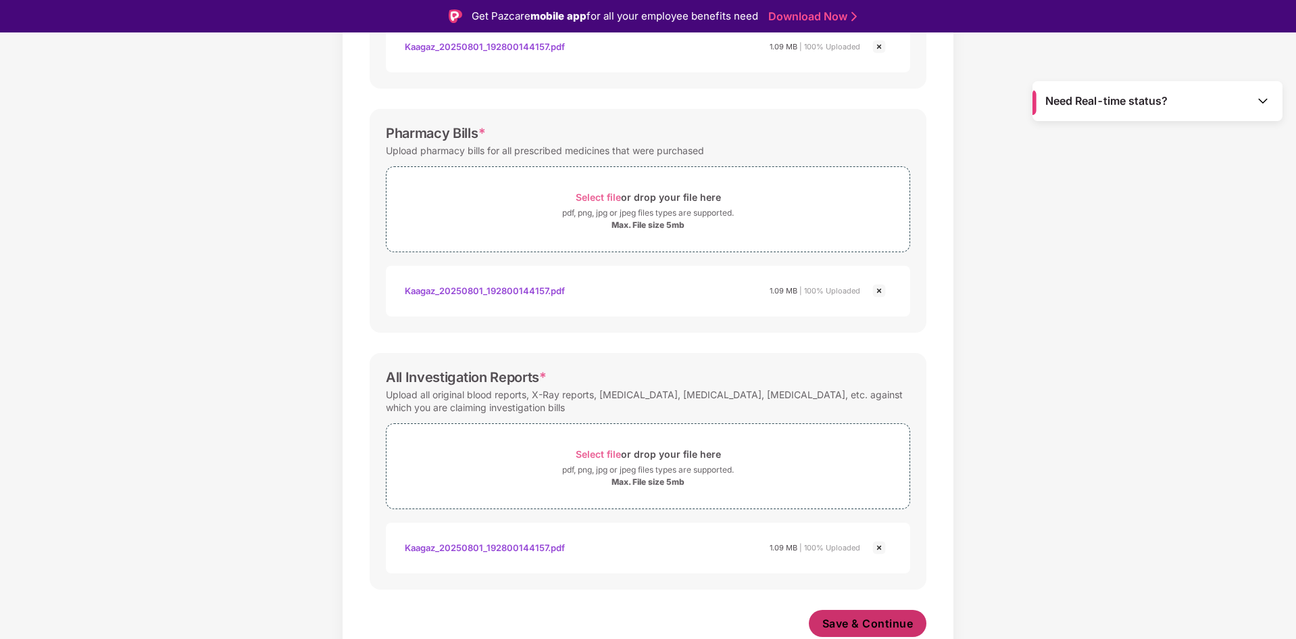
scroll to position [375, 0]
click at [892, 620] on span "Save & Continue" at bounding box center [867, 623] width 91 height 15
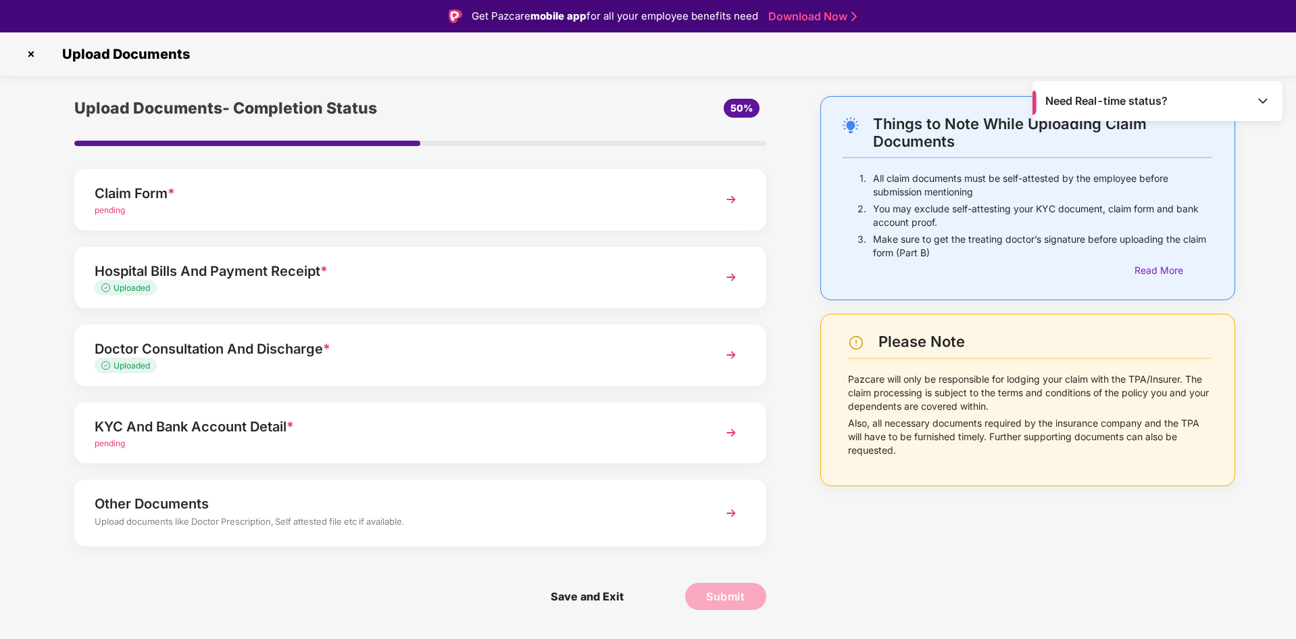
scroll to position [32, 0]
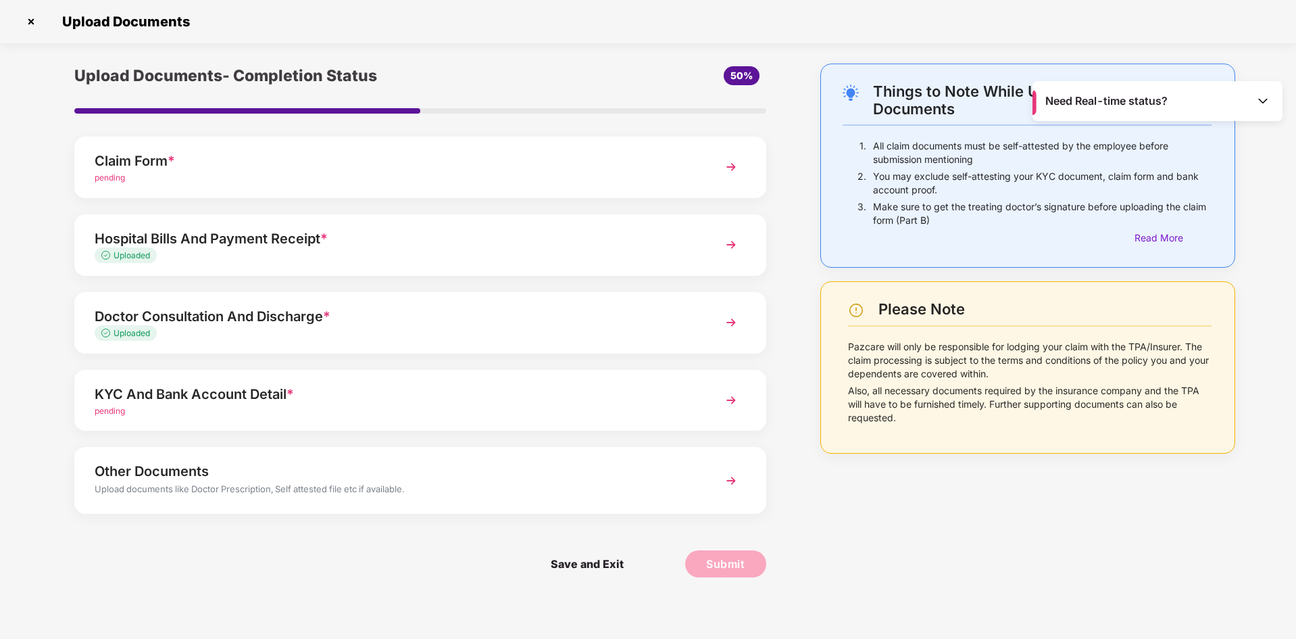
click at [236, 400] on div "KYC And Bank Account Detail *" at bounding box center [393, 394] width 597 height 22
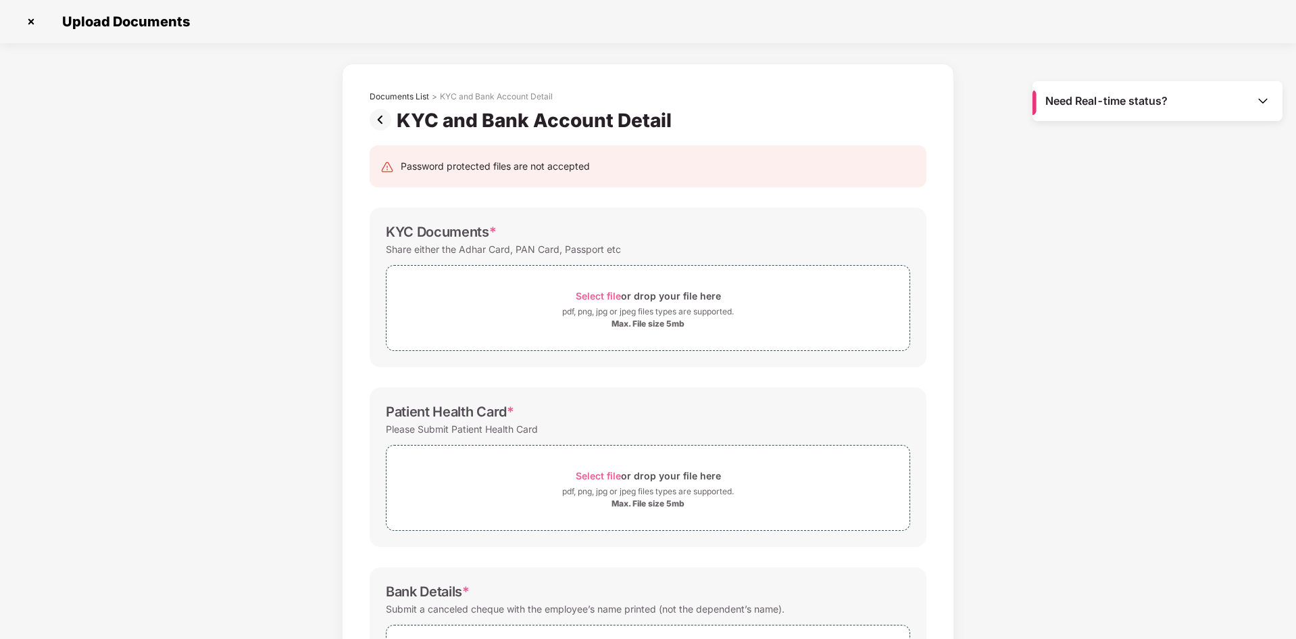
scroll to position [0, 0]
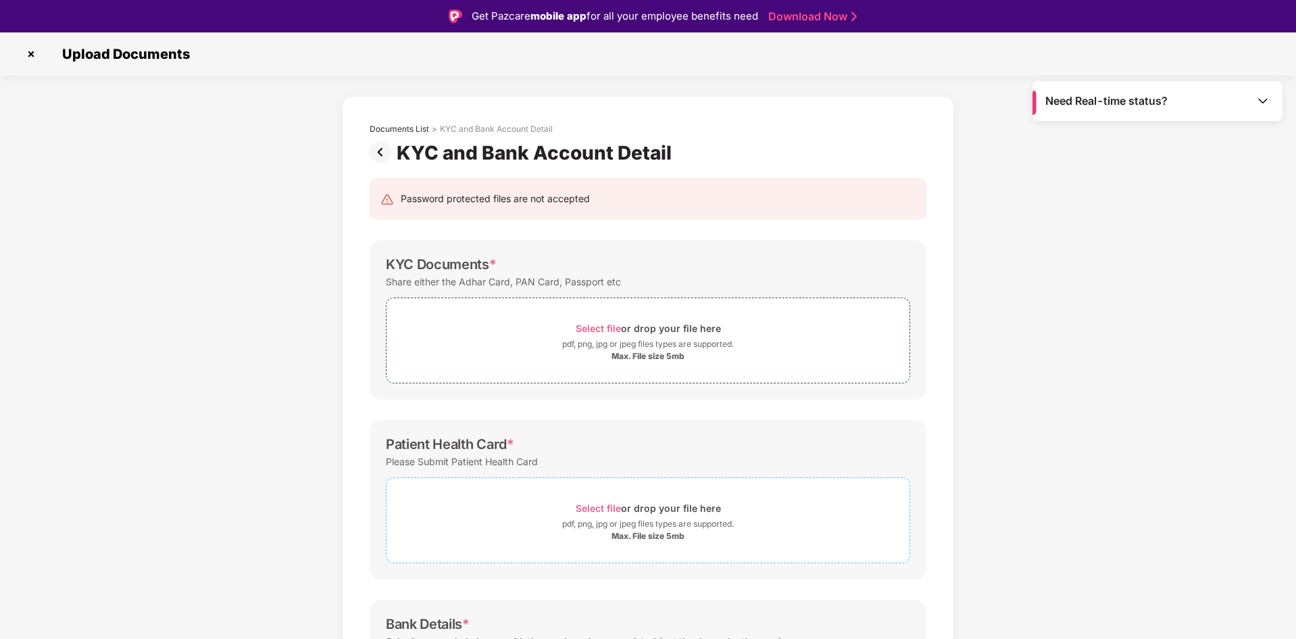
click at [614, 504] on span "Select file" at bounding box center [598, 507] width 45 height 11
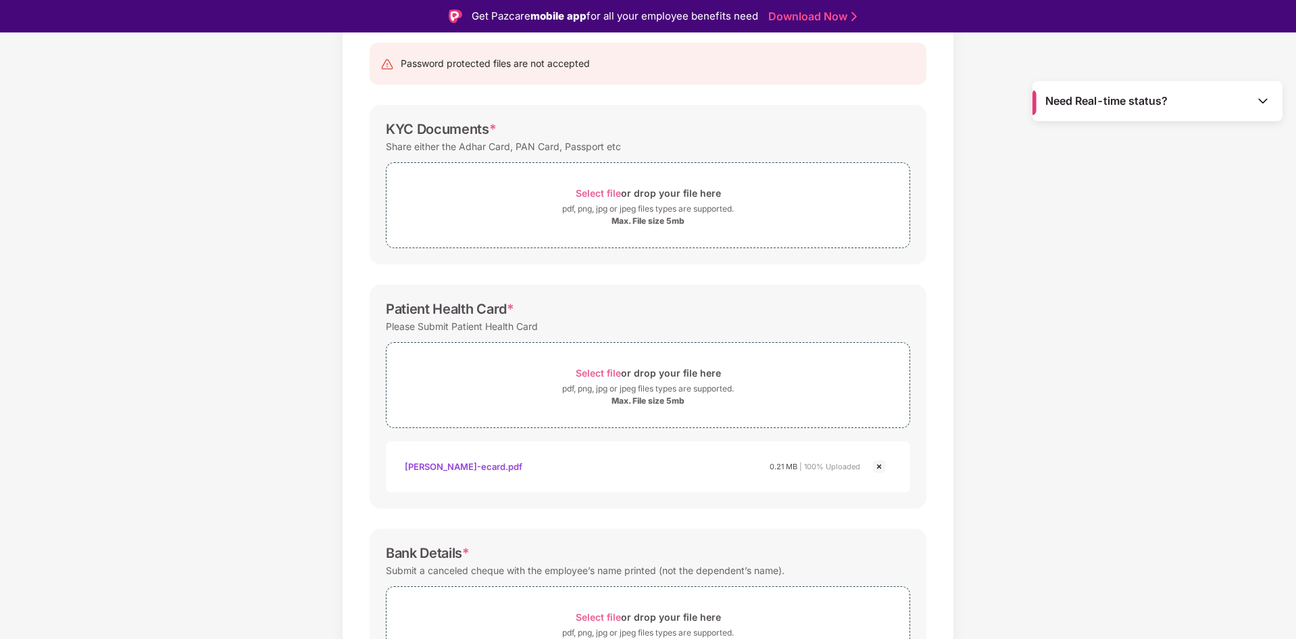
scroll to position [234, 0]
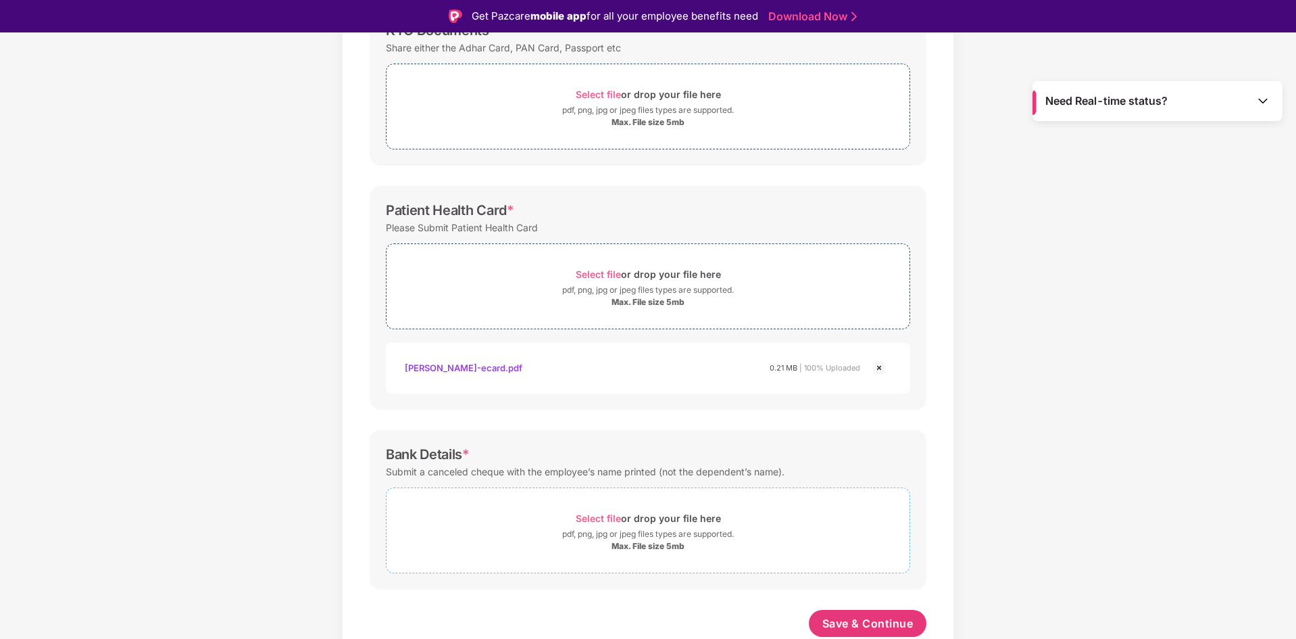
click at [602, 518] on span "Select file" at bounding box center [598, 517] width 45 height 11
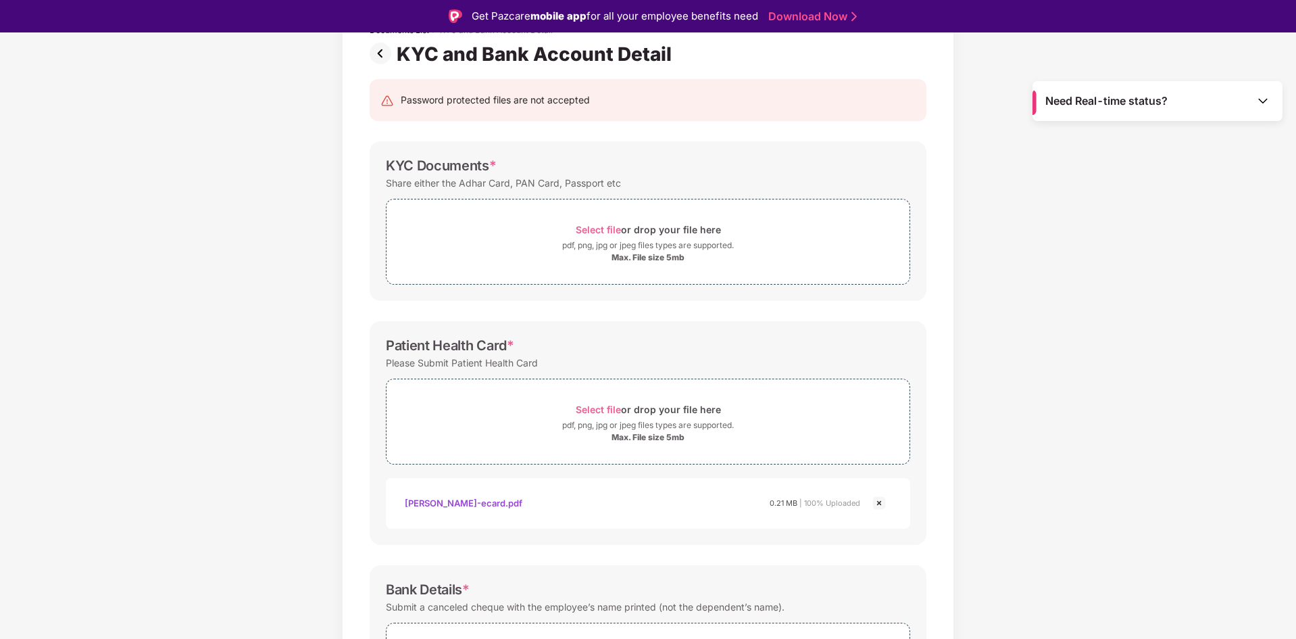
scroll to position [31, 0]
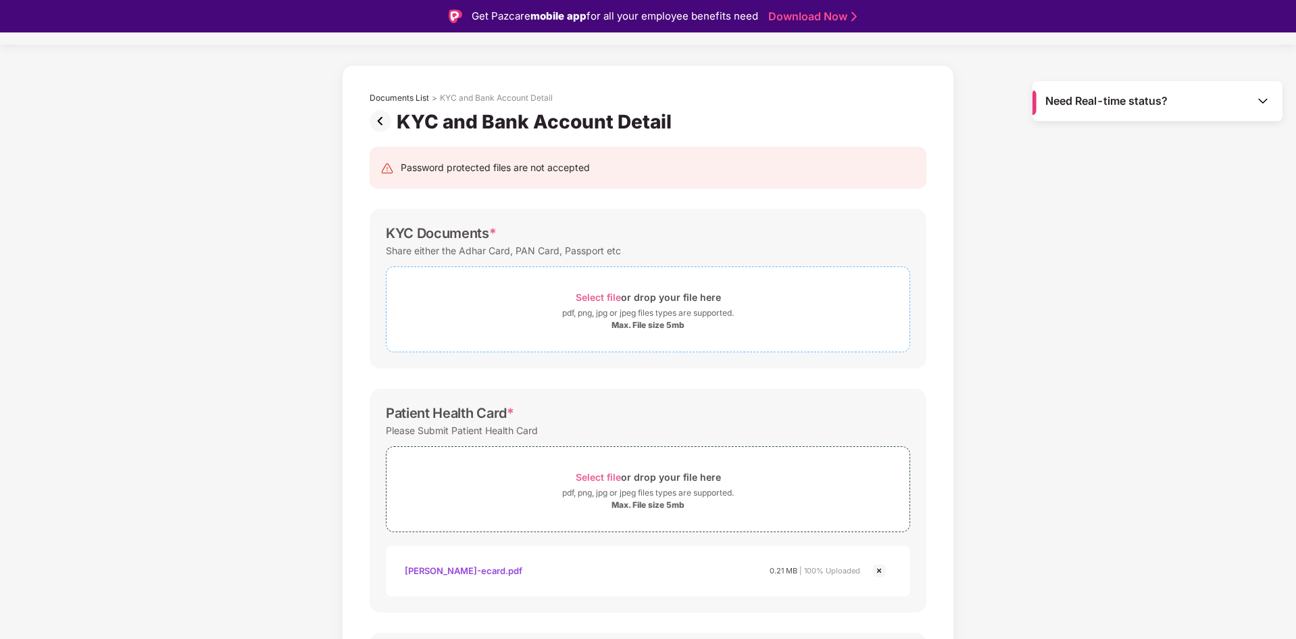
click at [599, 296] on span "Select file" at bounding box center [598, 296] width 45 height 11
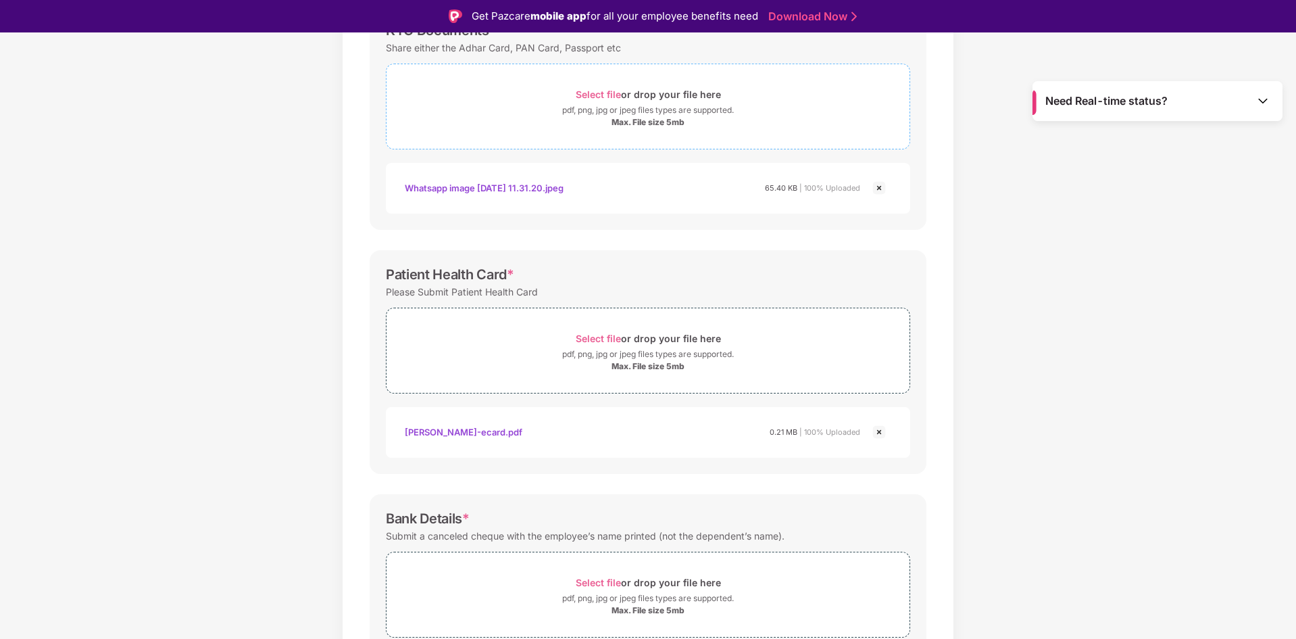
scroll to position [362, 0]
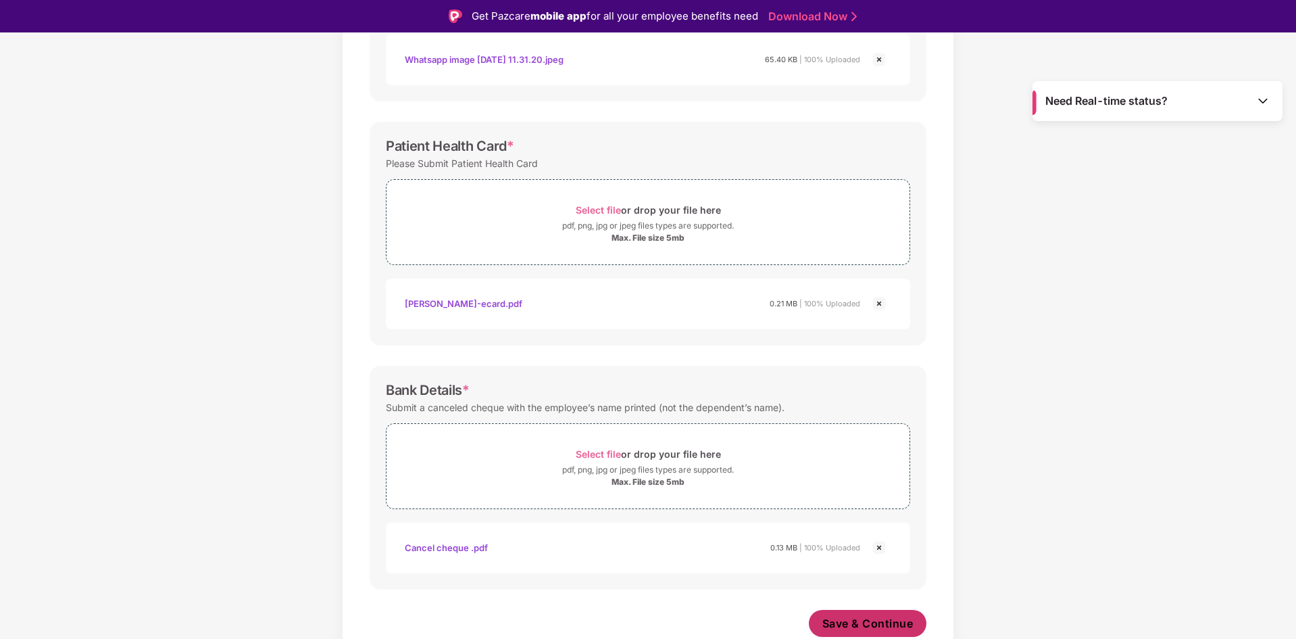
click at [857, 622] on span "Save & Continue" at bounding box center [867, 623] width 91 height 15
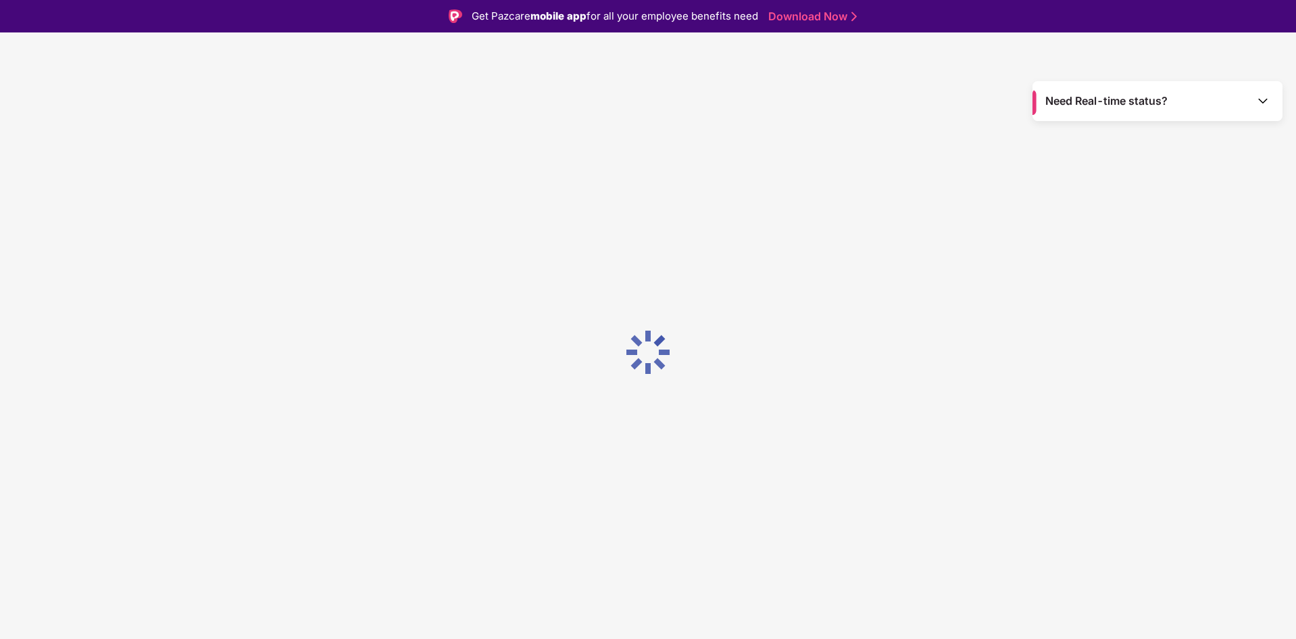
scroll to position [0, 0]
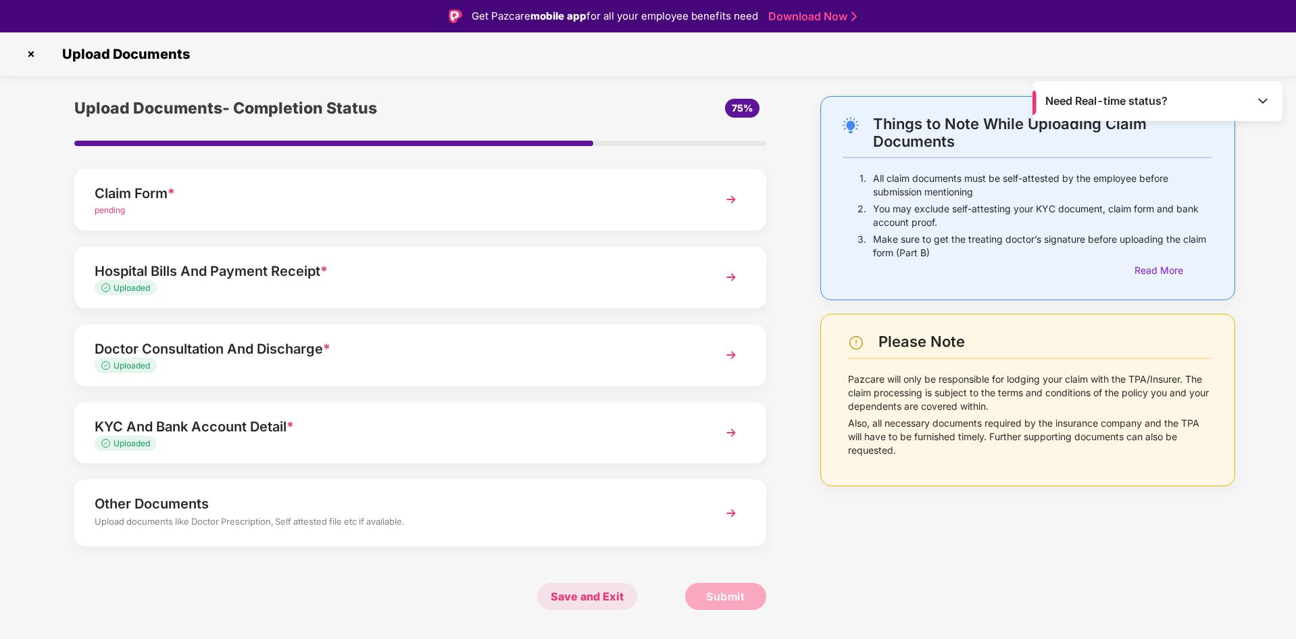
click at [612, 601] on span "Save and Exit" at bounding box center [587, 595] width 100 height 27
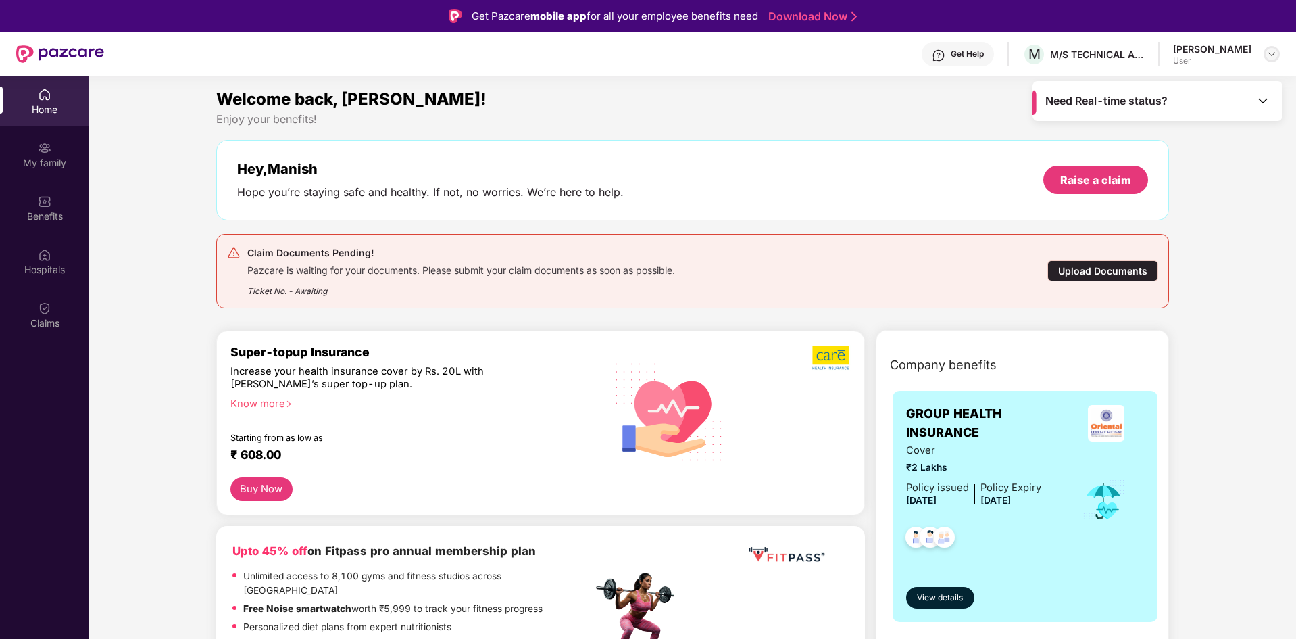
click at [1273, 57] on img at bounding box center [1271, 54] width 11 height 11
click at [897, 101] on div "Welcome back, Manish!" at bounding box center [692, 99] width 953 height 26
click at [57, 166] on div "My family" at bounding box center [44, 163] width 89 height 14
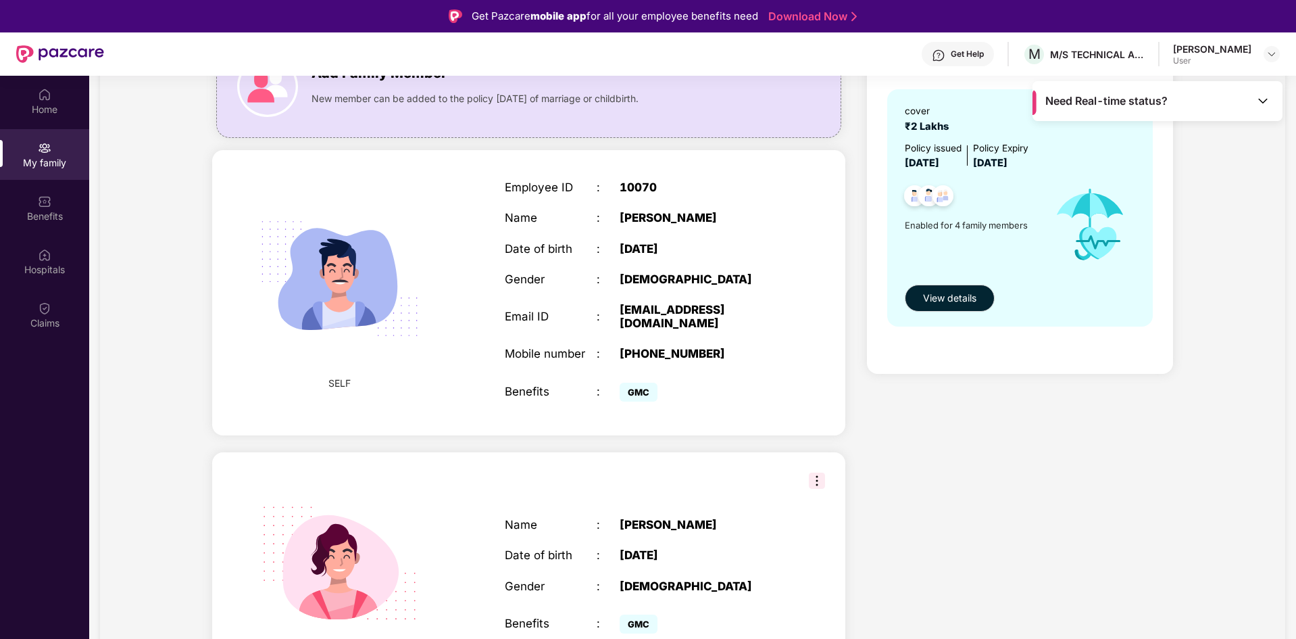
scroll to position [270, 0]
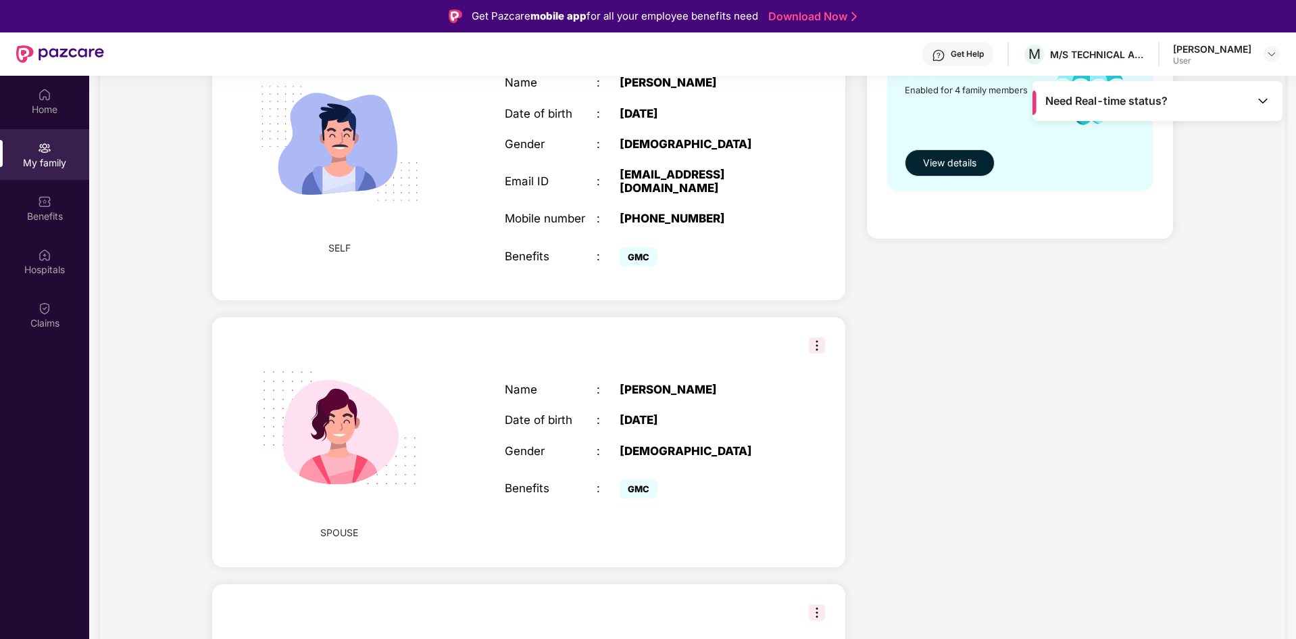
click at [812, 337] on img at bounding box center [817, 345] width 16 height 16
click at [733, 395] on div "Name : Deepshikha Srivastav Date of birth : 19 Apr 1990 Gender : FEMALE Benefit…" at bounding box center [642, 442] width 303 height 153
click at [389, 447] on img at bounding box center [339, 427] width 195 height 195
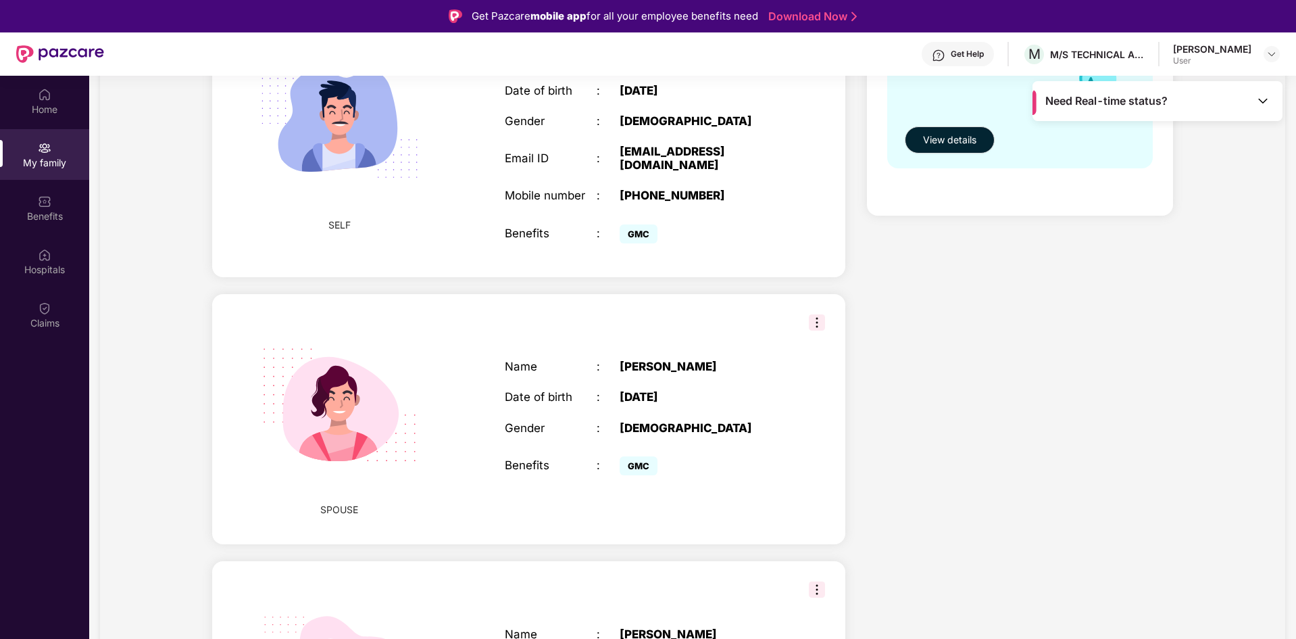
scroll to position [0, 0]
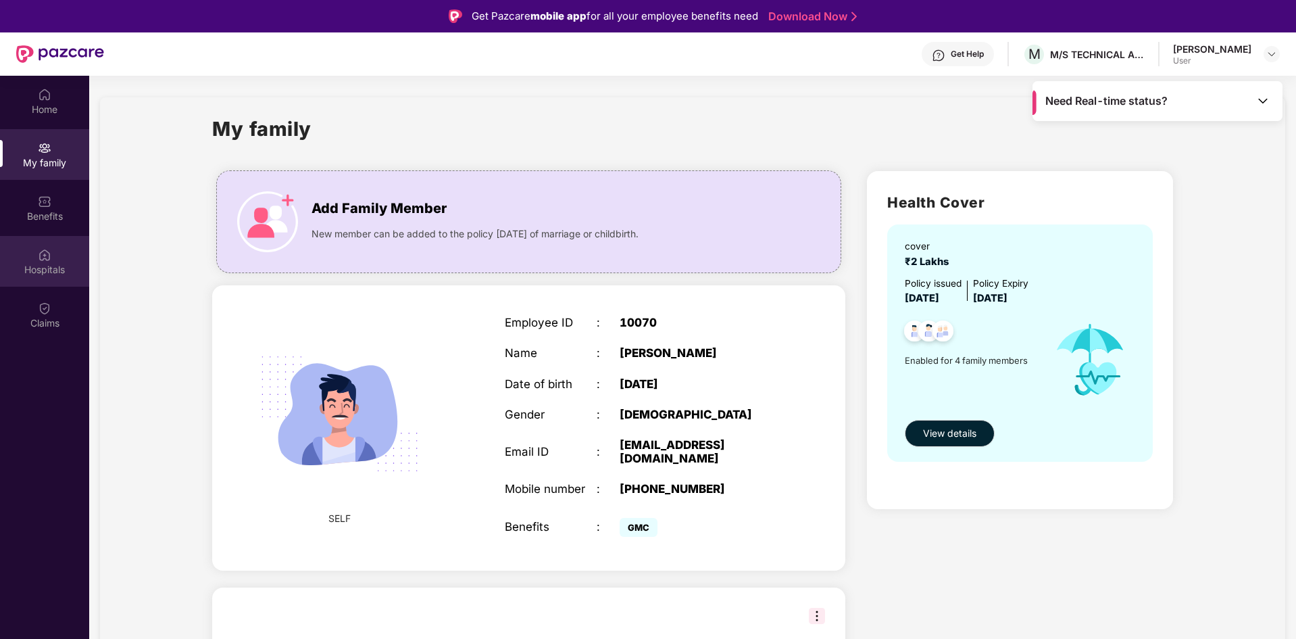
click at [42, 251] on img at bounding box center [45, 255] width 14 height 14
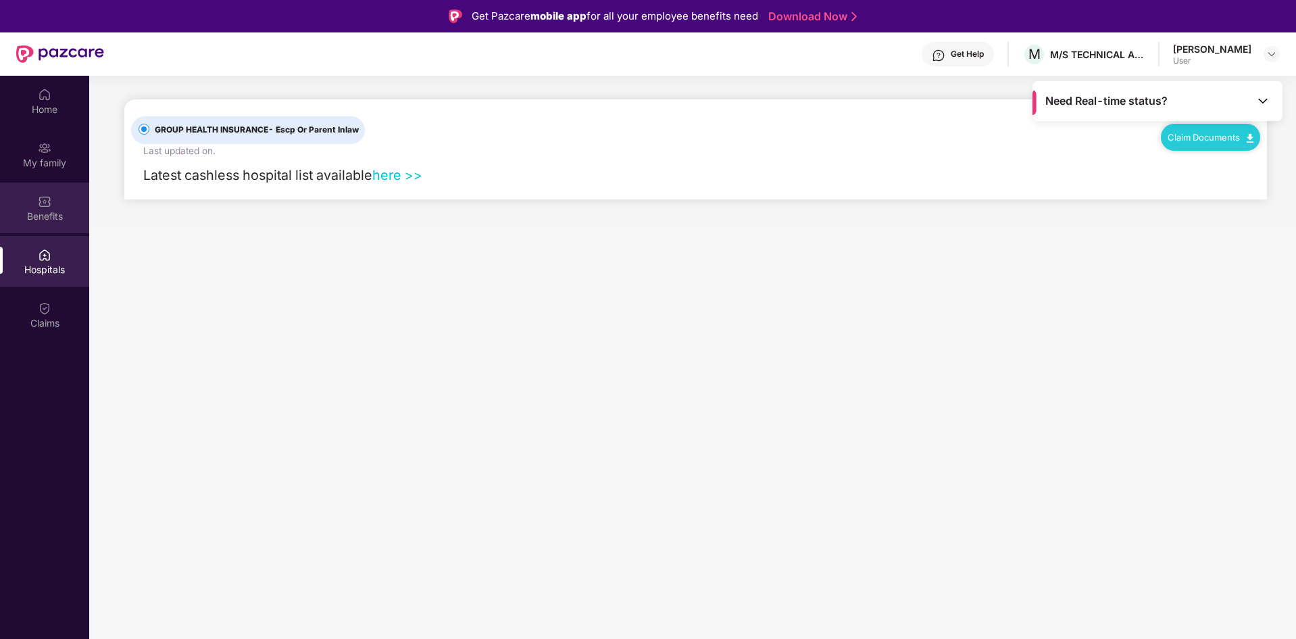
click at [45, 222] on div "Benefits" at bounding box center [44, 216] width 89 height 14
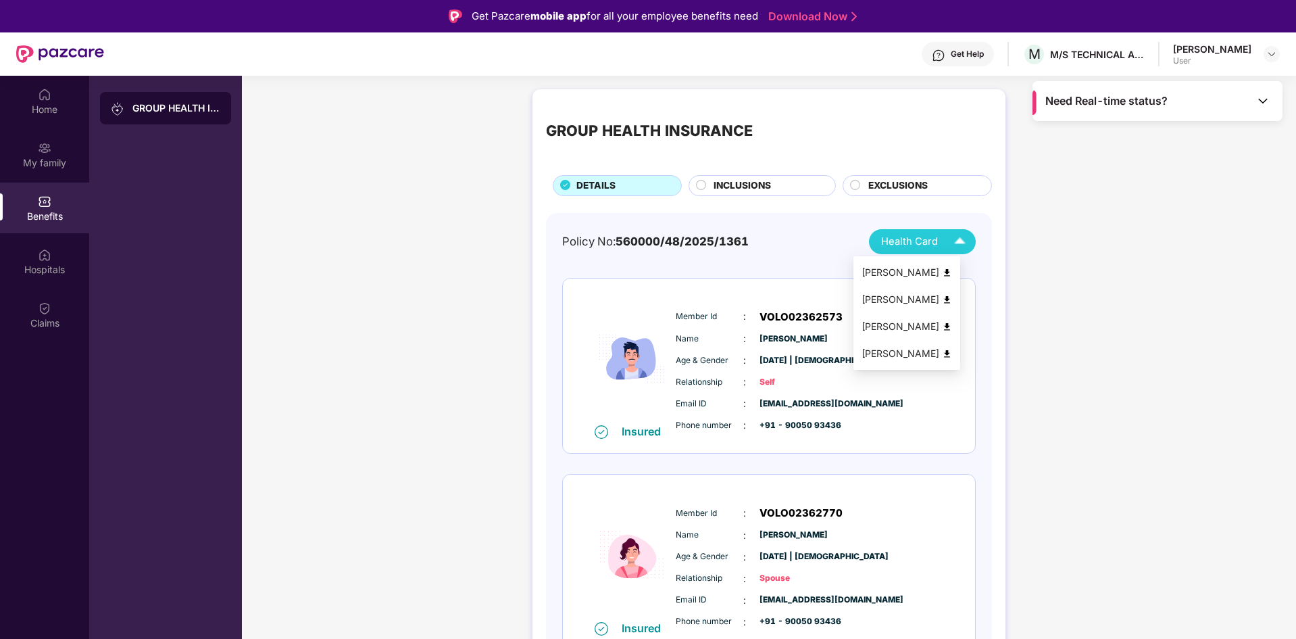
click at [952, 301] on img at bounding box center [947, 300] width 10 height 10
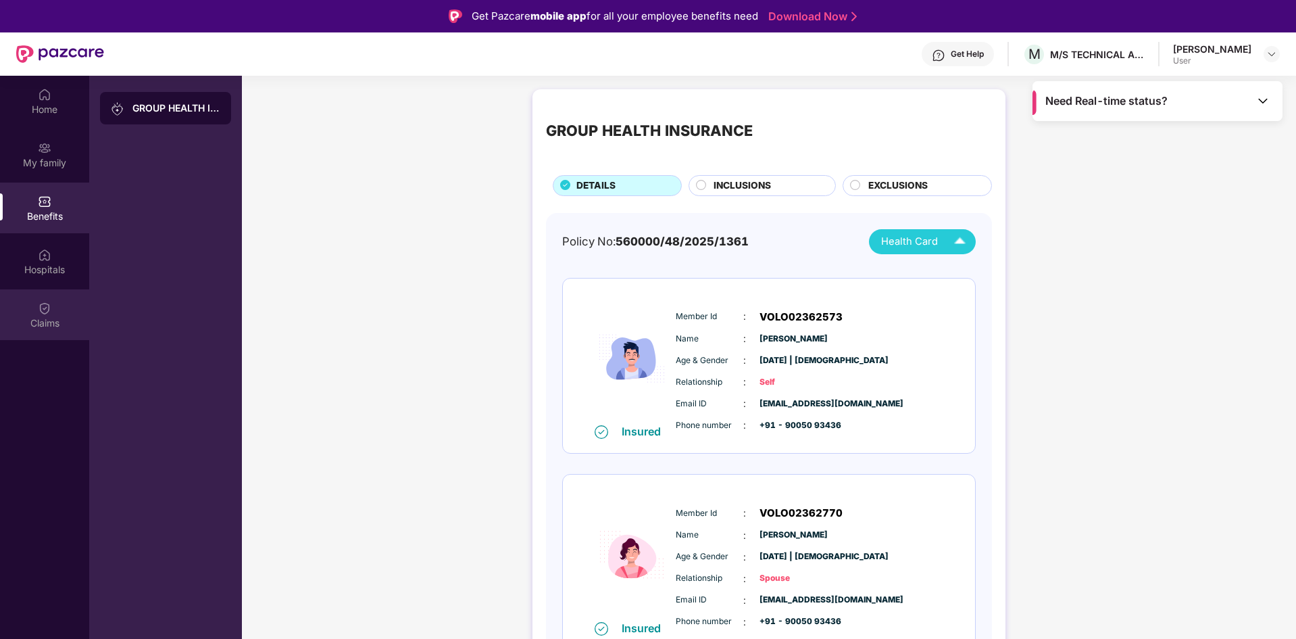
click at [38, 328] on div "Claims" at bounding box center [44, 323] width 89 height 14
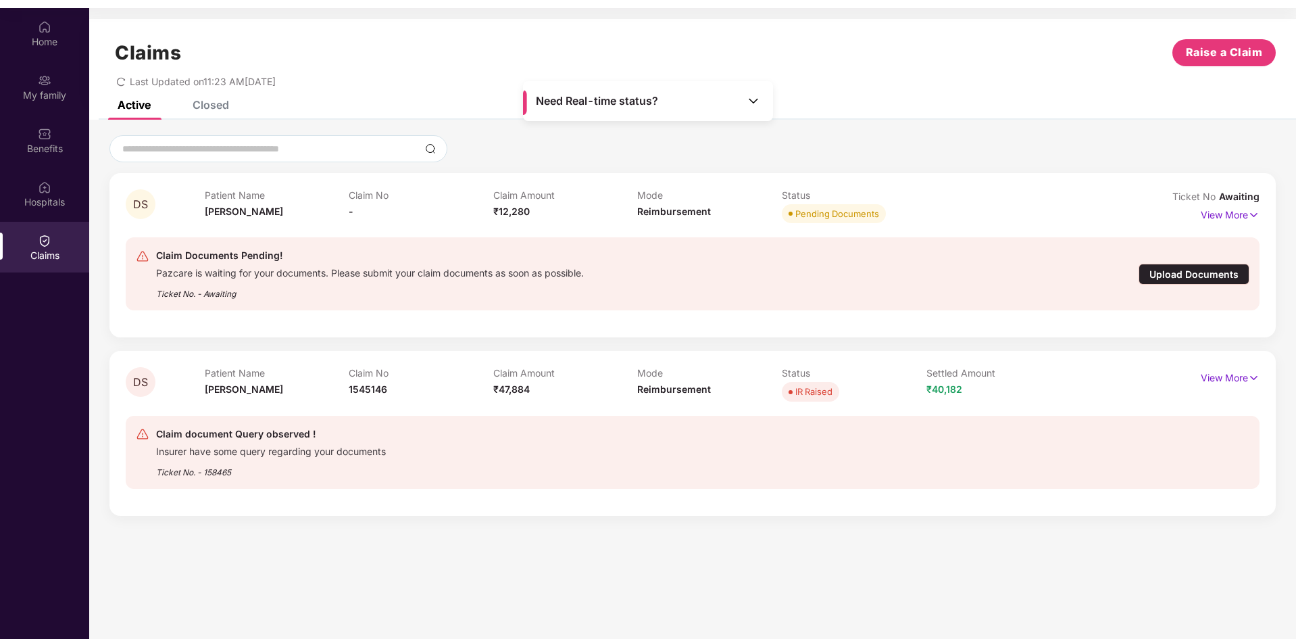
scroll to position [76, 0]
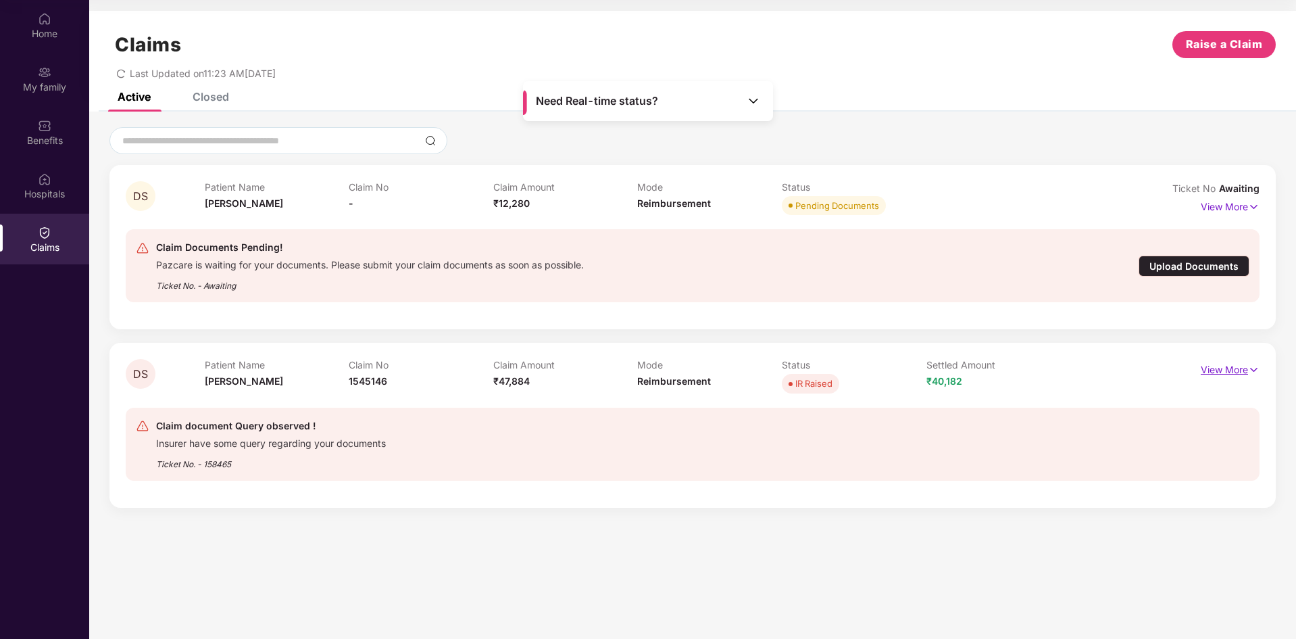
click at [1228, 370] on p "View More" at bounding box center [1230, 368] width 59 height 18
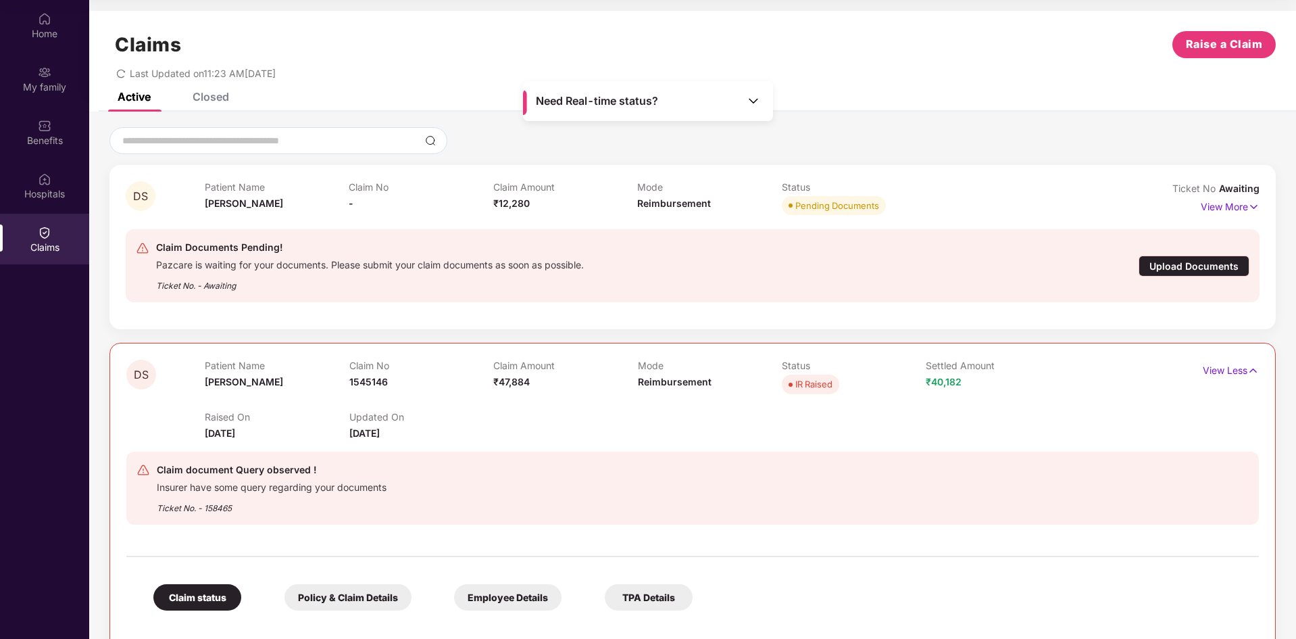
scroll to position [203, 0]
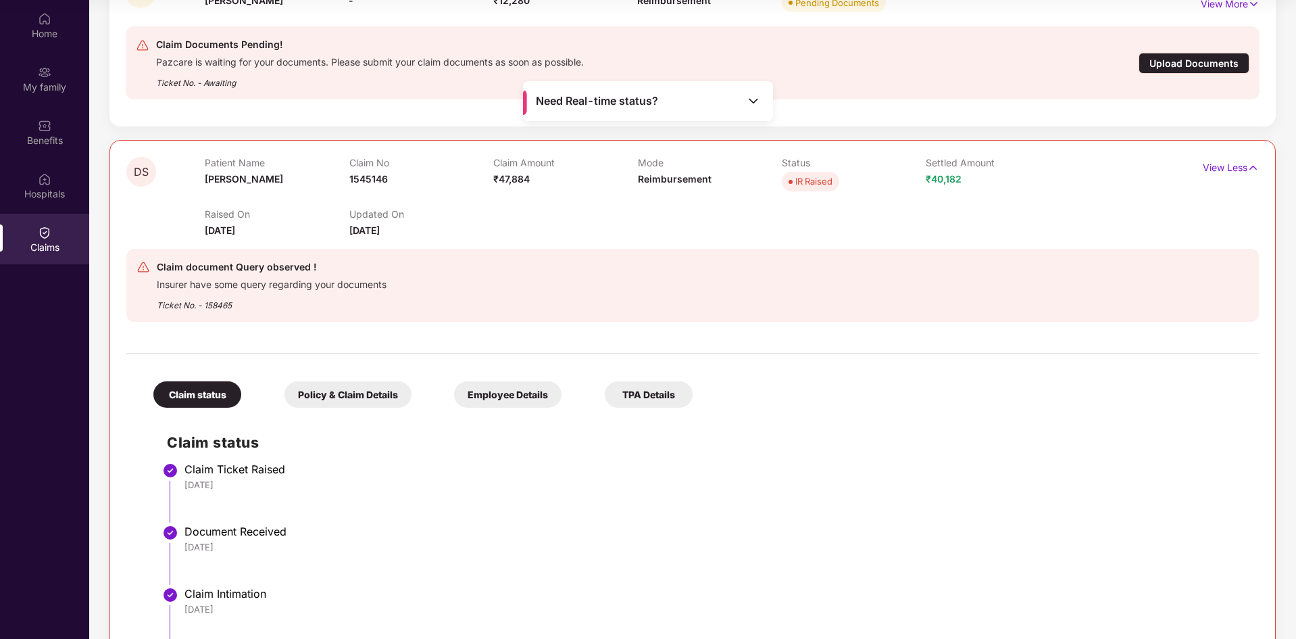
click at [388, 398] on div "Policy & Claim Details" at bounding box center [347, 394] width 127 height 26
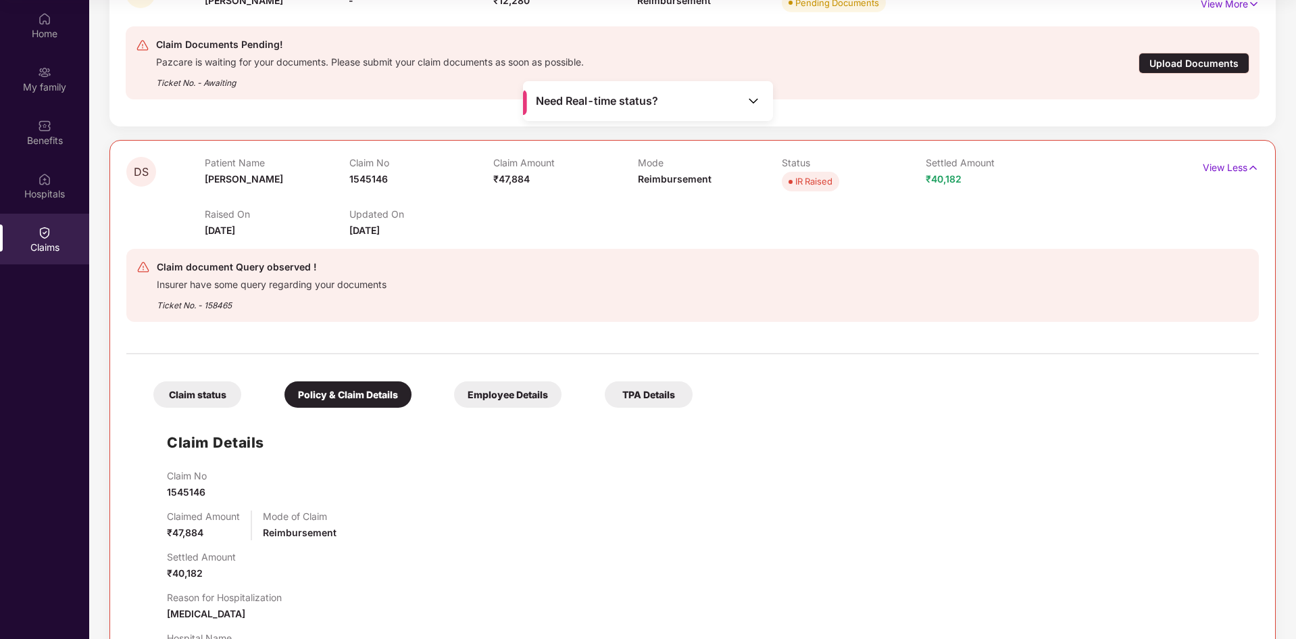
scroll to position [399, 0]
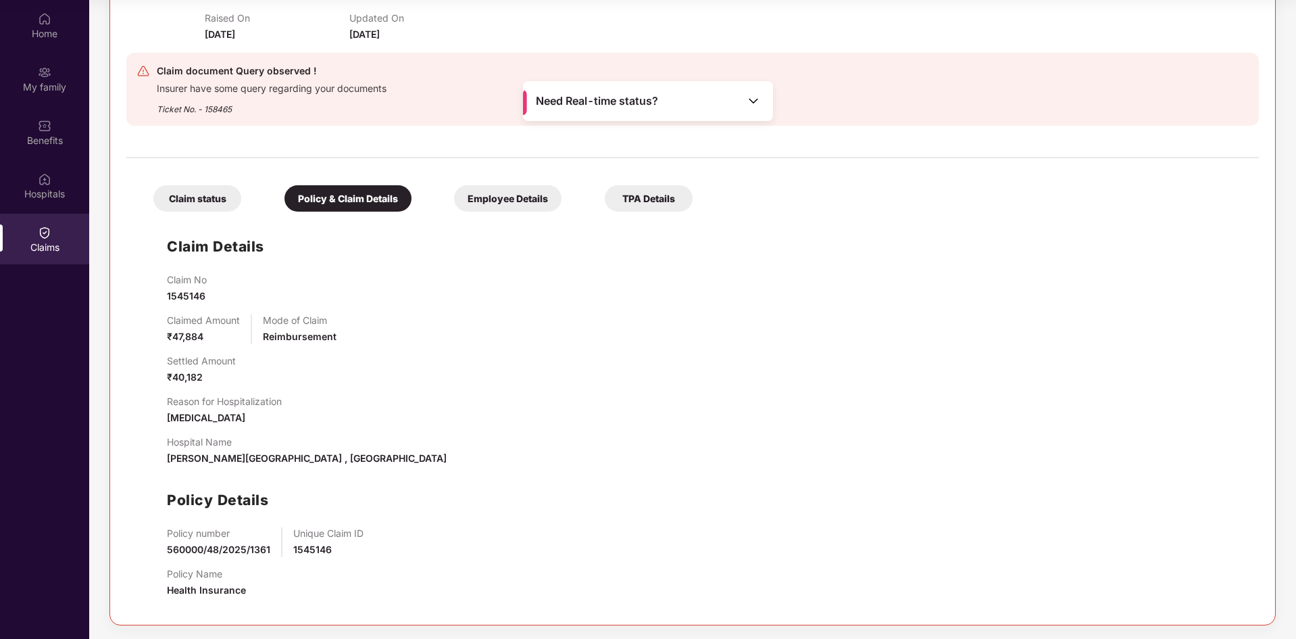
click at [519, 198] on div "Employee Details" at bounding box center [507, 198] width 107 height 26
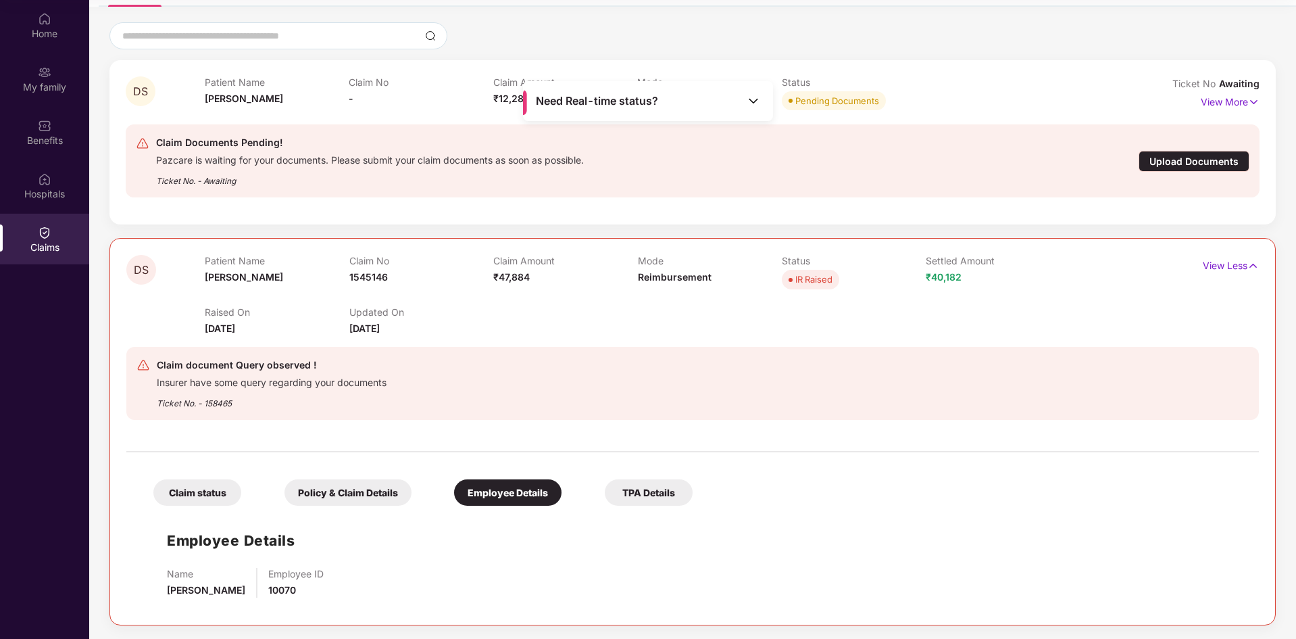
scroll to position [105, 0]
click at [641, 482] on div "TPA Details" at bounding box center [649, 492] width 88 height 26
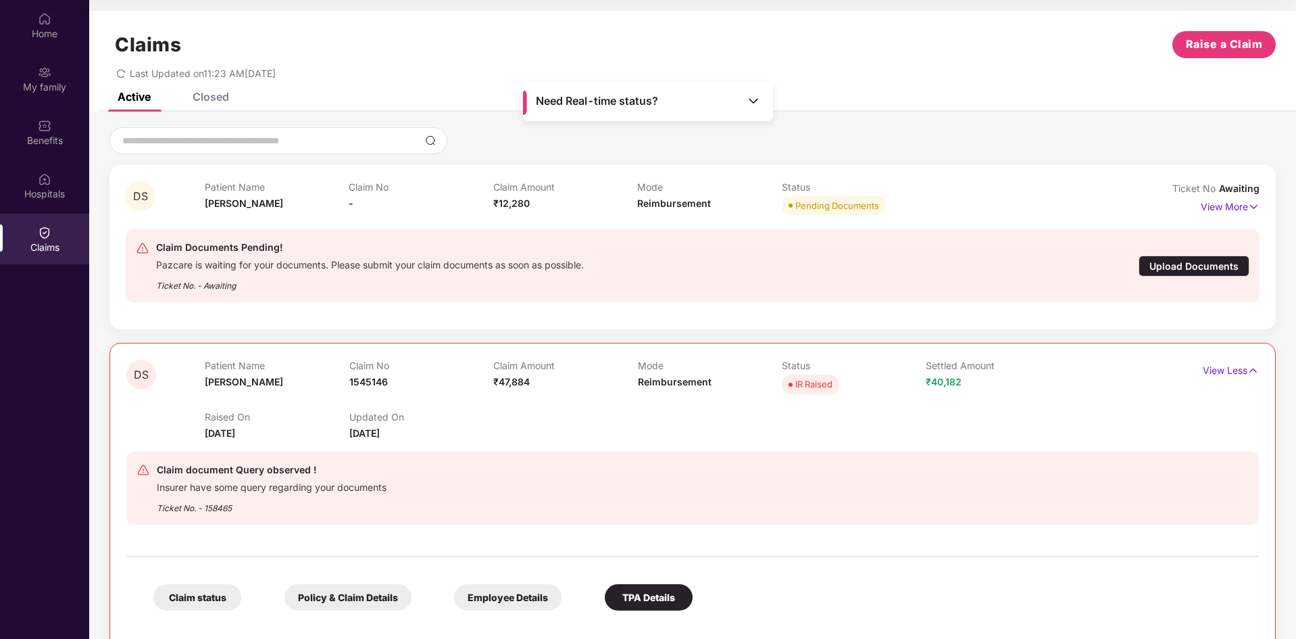
scroll to position [0, 0]
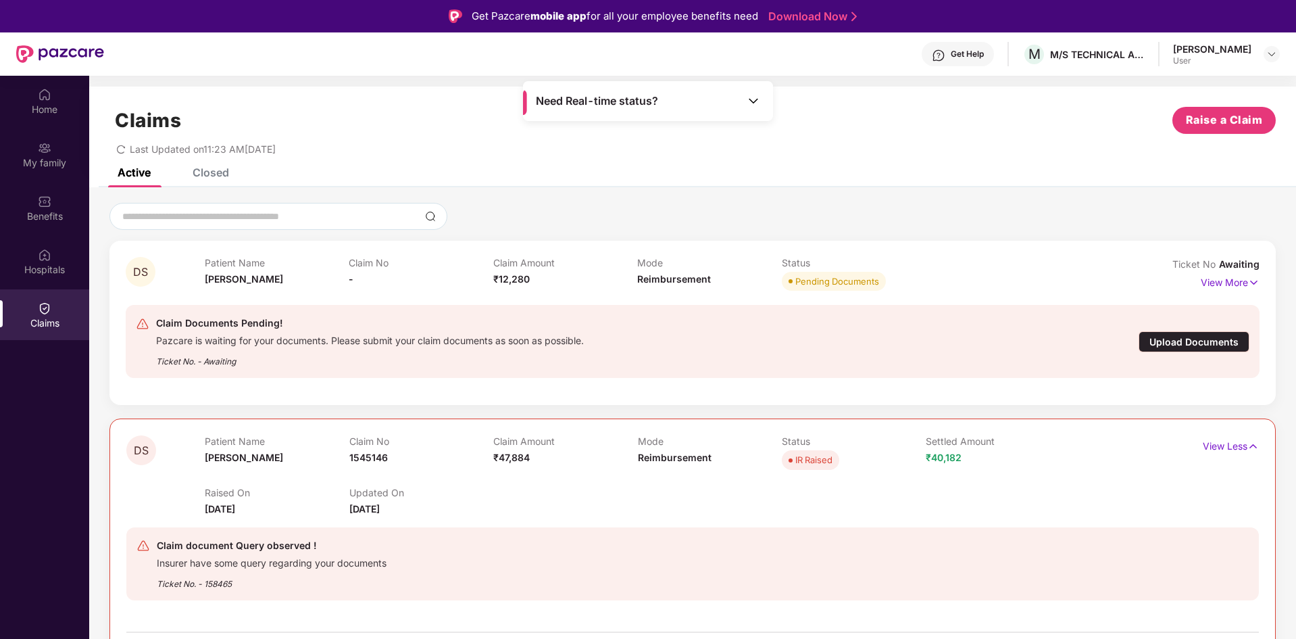
click at [753, 103] on img at bounding box center [754, 101] width 14 height 14
click at [649, 231] on div "Deepshikha Srivastav ₹ 47884" at bounding box center [648, 236] width 225 height 42
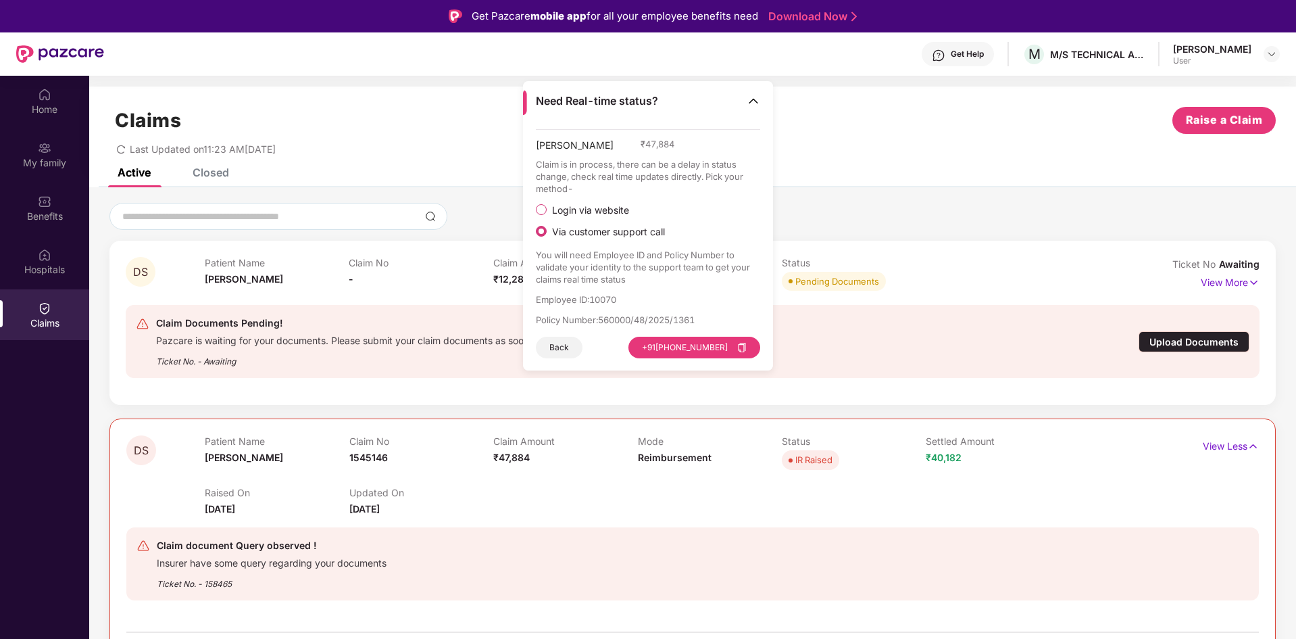
click at [745, 349] on icon "copy" at bounding box center [741, 347] width 9 height 9
click at [755, 101] on img at bounding box center [754, 101] width 14 height 14
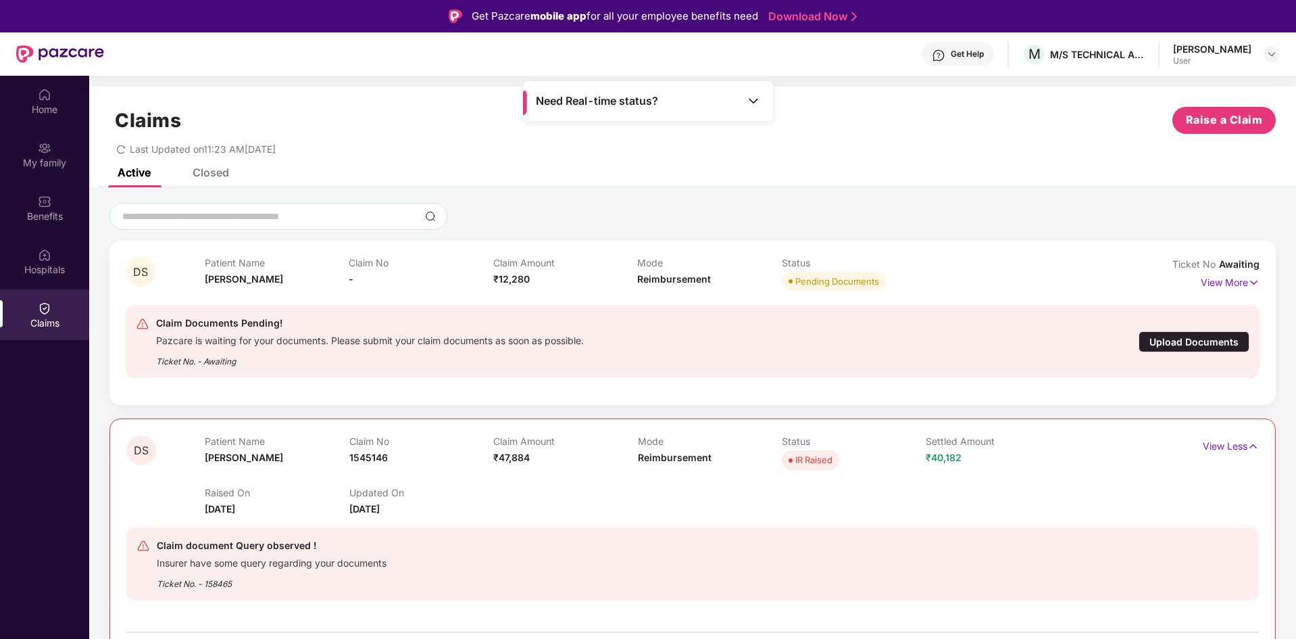
scroll to position [134, 0]
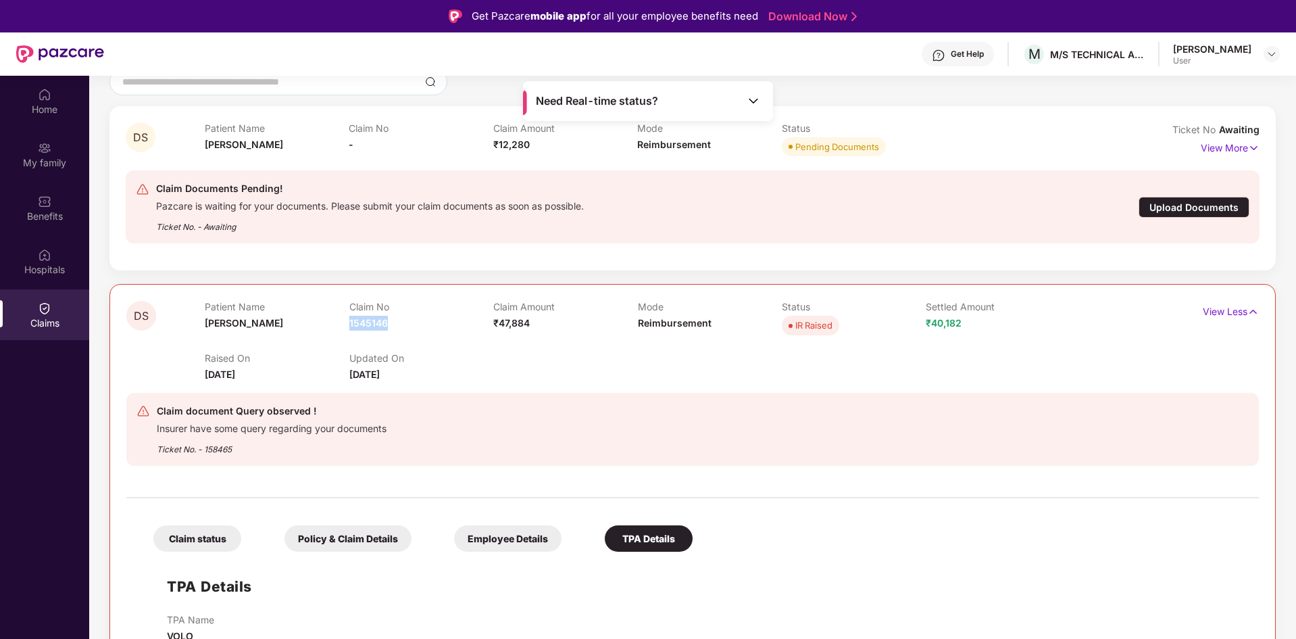
drag, startPoint x: 349, startPoint y: 326, endPoint x: 392, endPoint y: 324, distance: 43.3
click at [392, 324] on div "Claim No 1545146" at bounding box center [421, 319] width 144 height 37
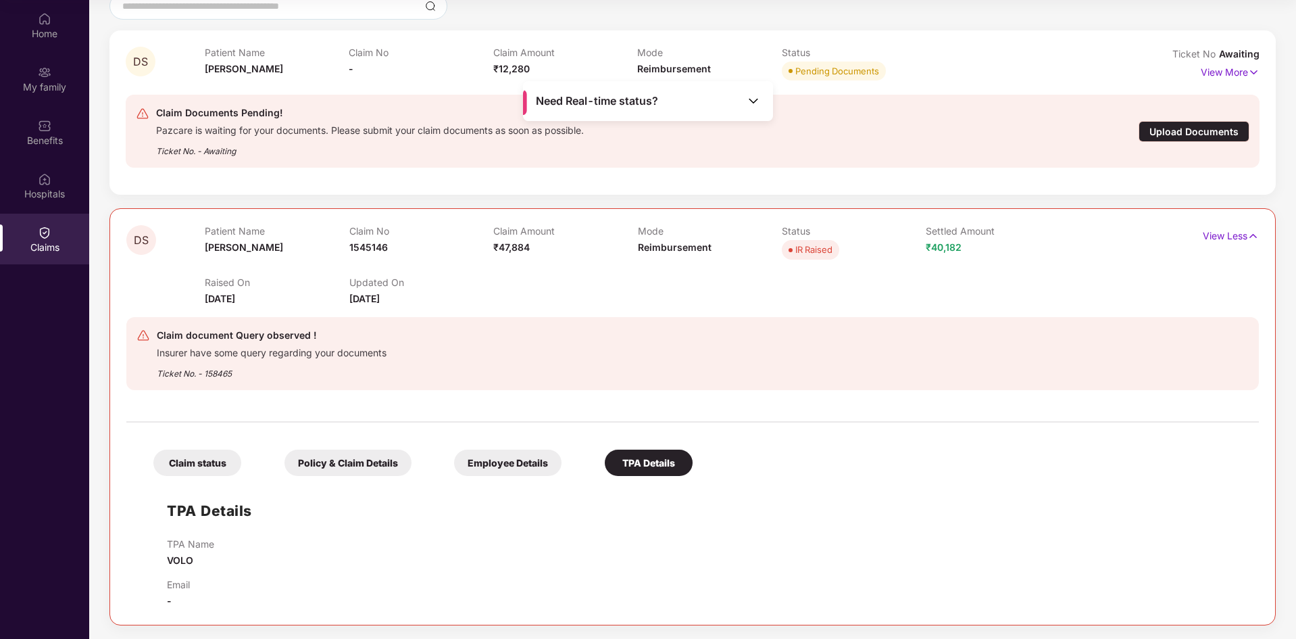
click at [197, 462] on div "Claim status" at bounding box center [197, 462] width 88 height 26
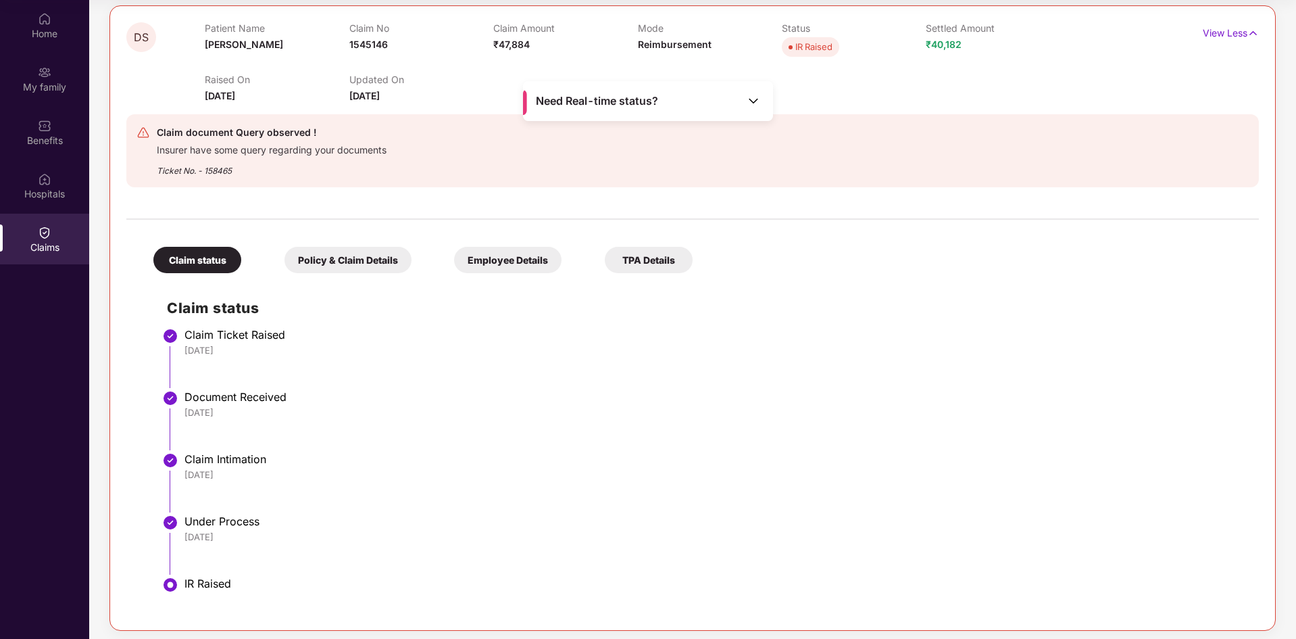
scroll to position [343, 0]
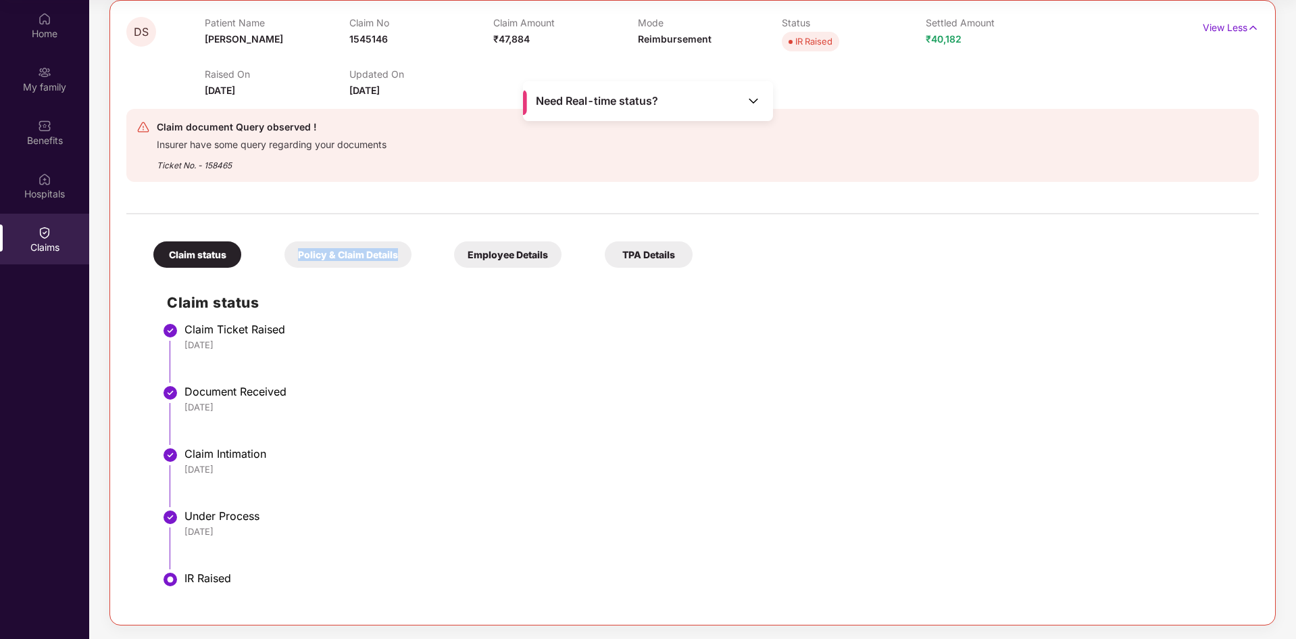
drag, startPoint x: 295, startPoint y: 253, endPoint x: 395, endPoint y: 261, distance: 101.1
click at [395, 261] on div "Policy & Claim Details" at bounding box center [347, 254] width 127 height 26
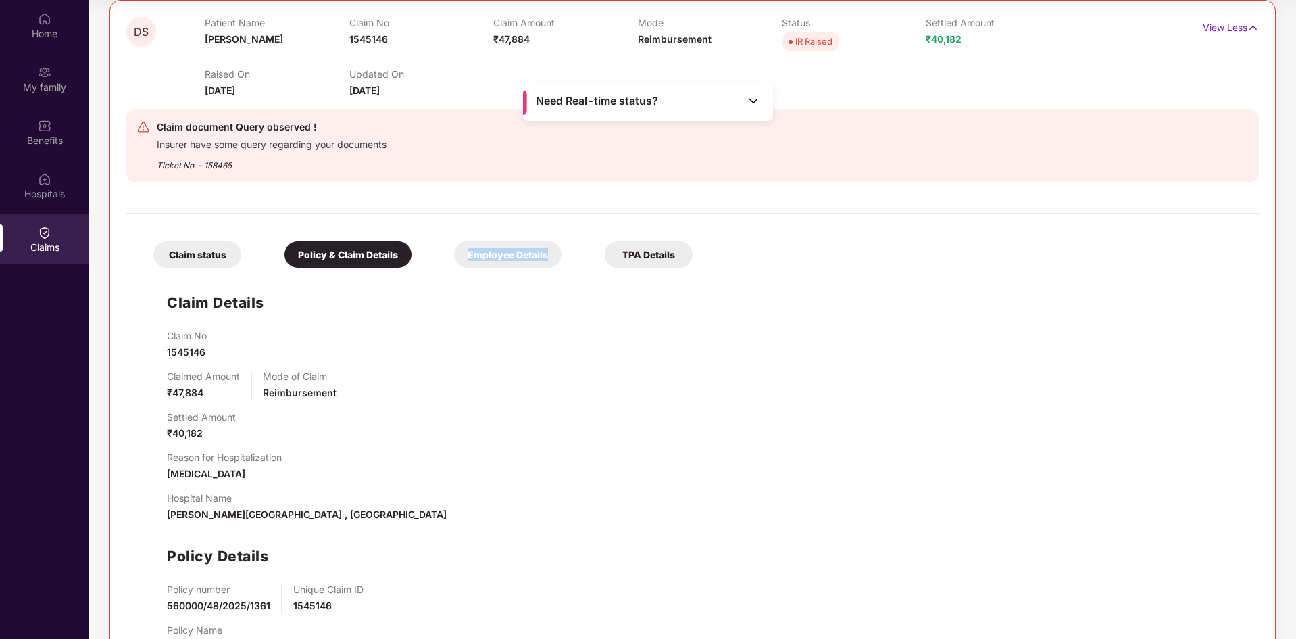
drag, startPoint x: 468, startPoint y: 256, endPoint x: 546, endPoint y: 257, distance: 77.7
click at [546, 257] on div "Employee Details" at bounding box center [507, 254] width 107 height 26
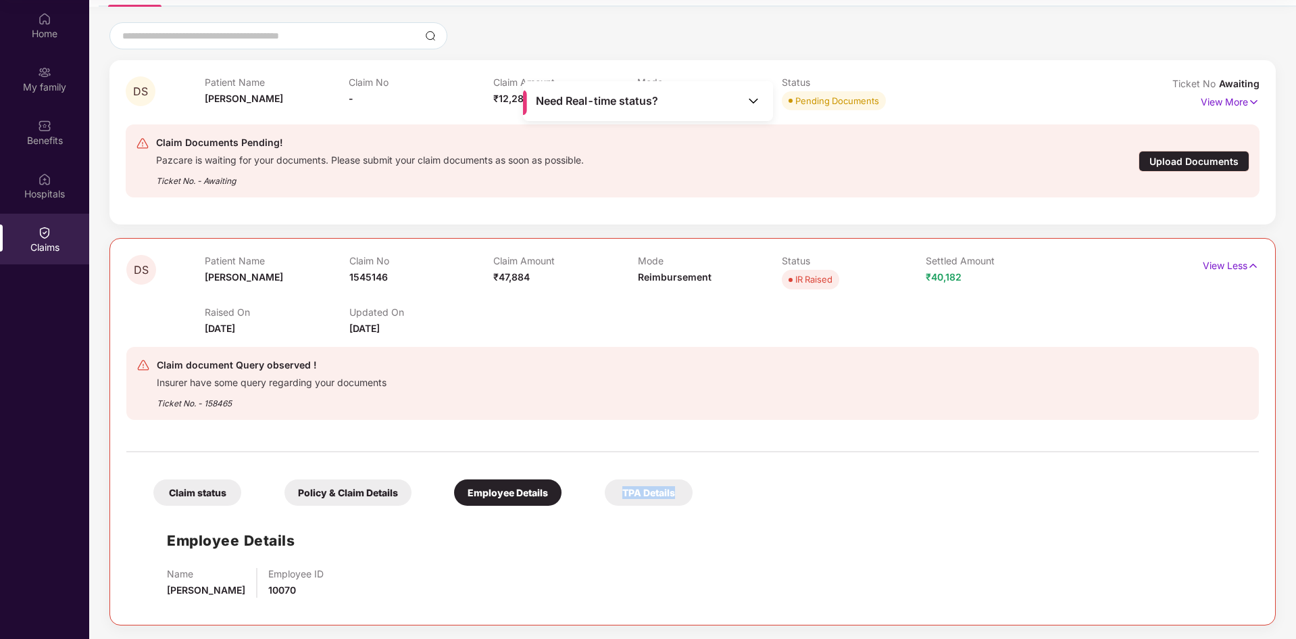
drag, startPoint x: 676, startPoint y: 495, endPoint x: 622, endPoint y: 489, distance: 54.4
click at [622, 489] on div "TPA Details" at bounding box center [649, 492] width 88 height 26
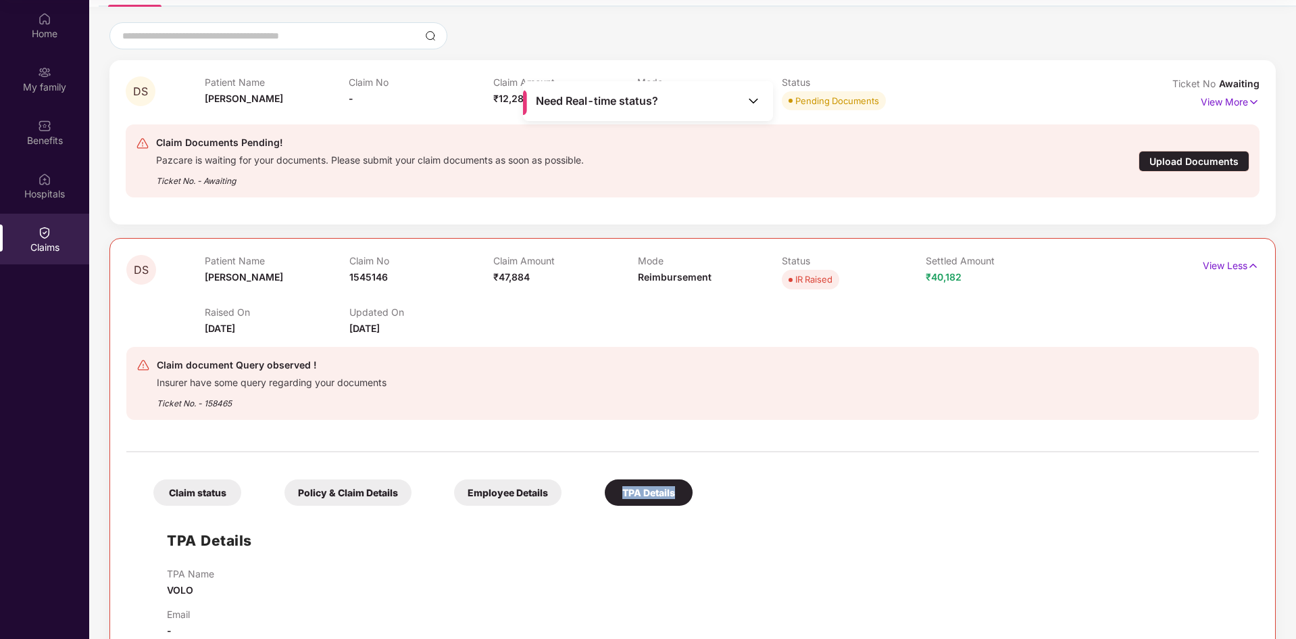
scroll to position [134, 0]
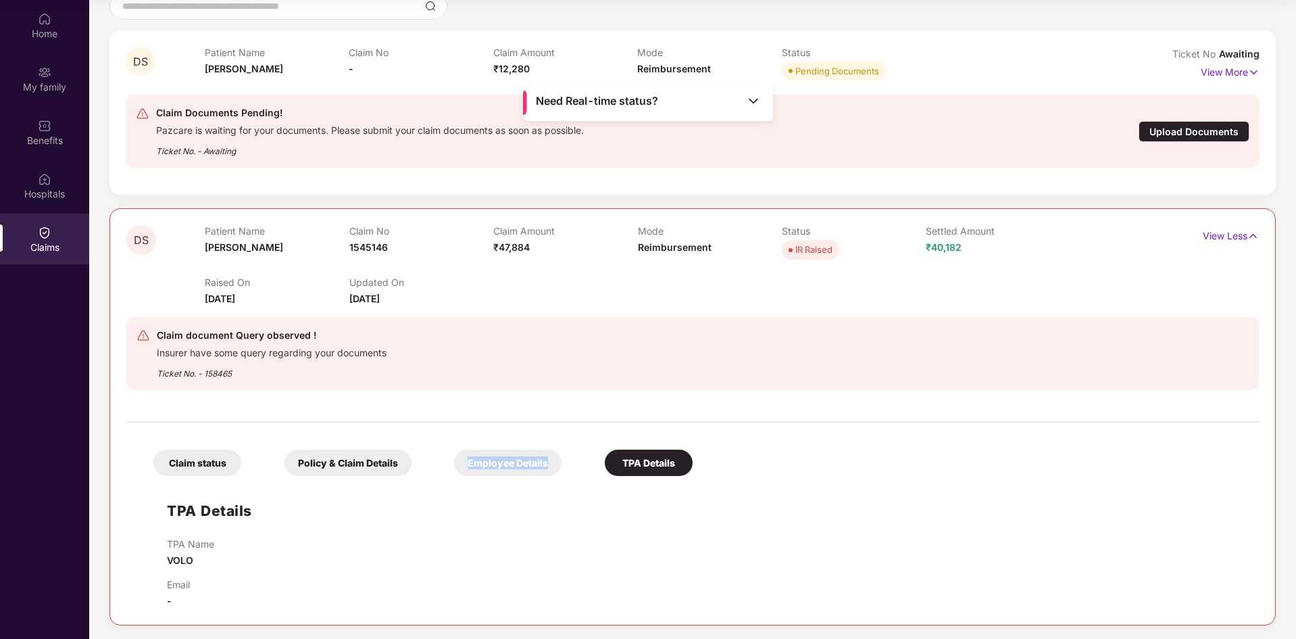
drag, startPoint x: 550, startPoint y: 461, endPoint x: 466, endPoint y: 468, distance: 84.8
click at [466, 468] on div "Employee Details" at bounding box center [507, 462] width 107 height 26
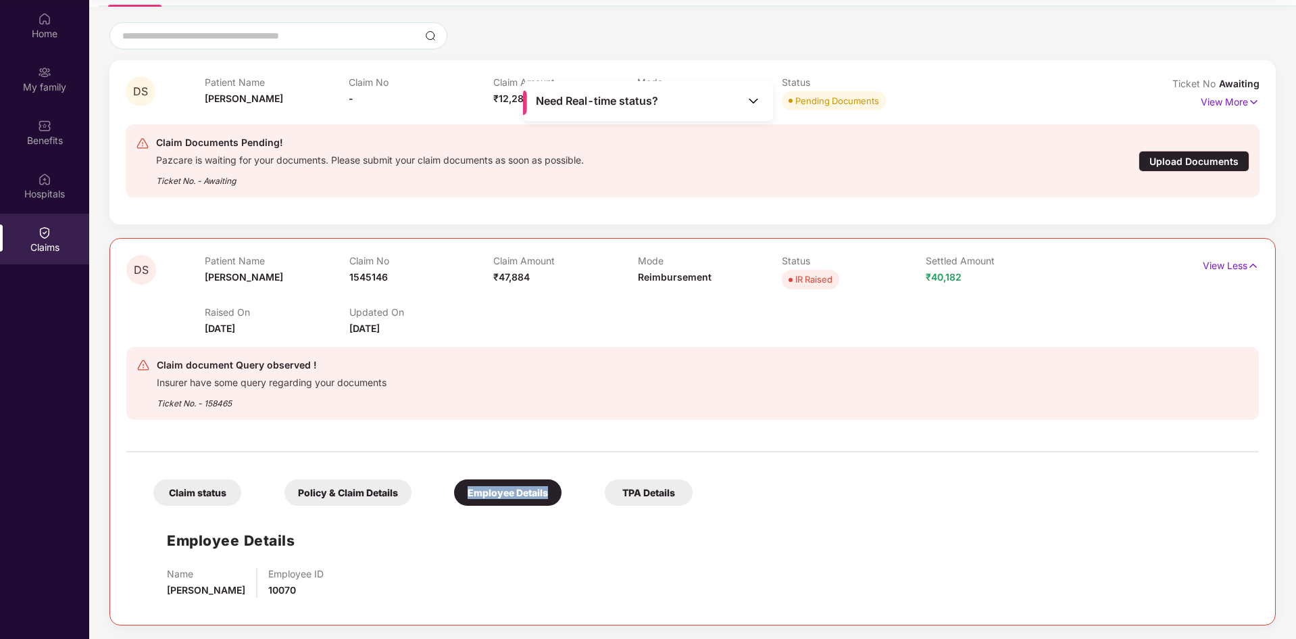
scroll to position [105, 0]
drag, startPoint x: 205, startPoint y: 403, endPoint x: 242, endPoint y: 402, distance: 37.2
click at [242, 402] on div "Ticket No. - 158465" at bounding box center [272, 399] width 230 height 21
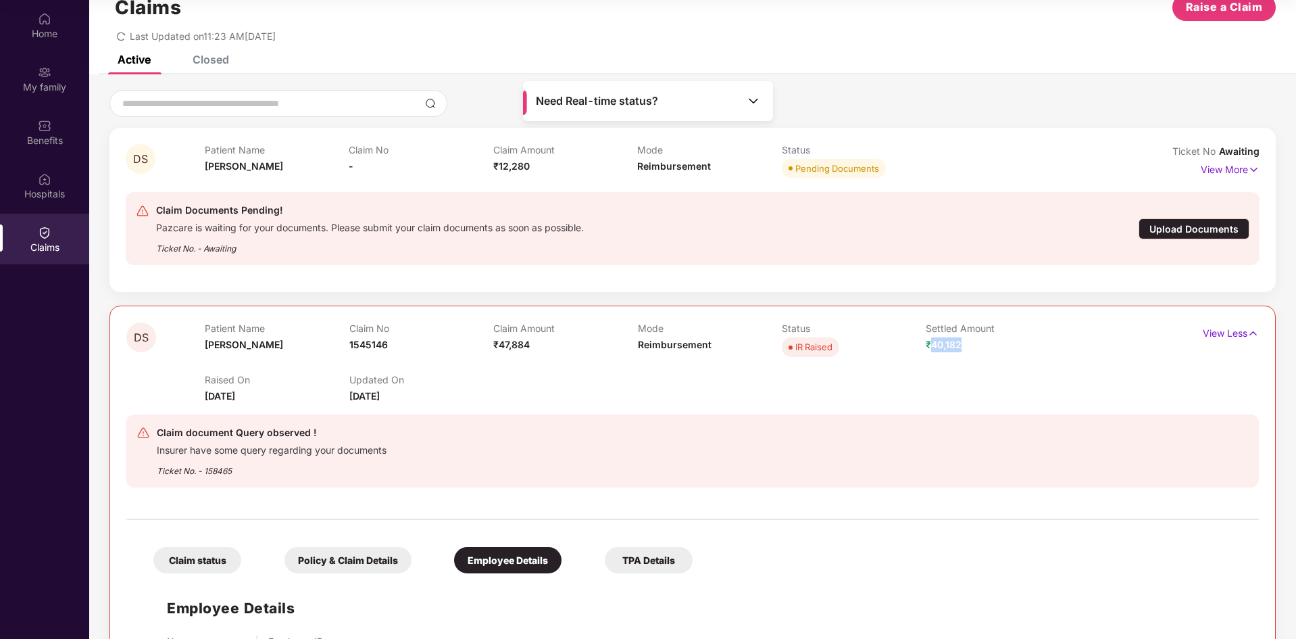
drag, startPoint x: 956, startPoint y: 345, endPoint x: 930, endPoint y: 364, distance: 32.1
click at [932, 349] on div "Settled Amount ₹40,182" at bounding box center [998, 340] width 144 height 37
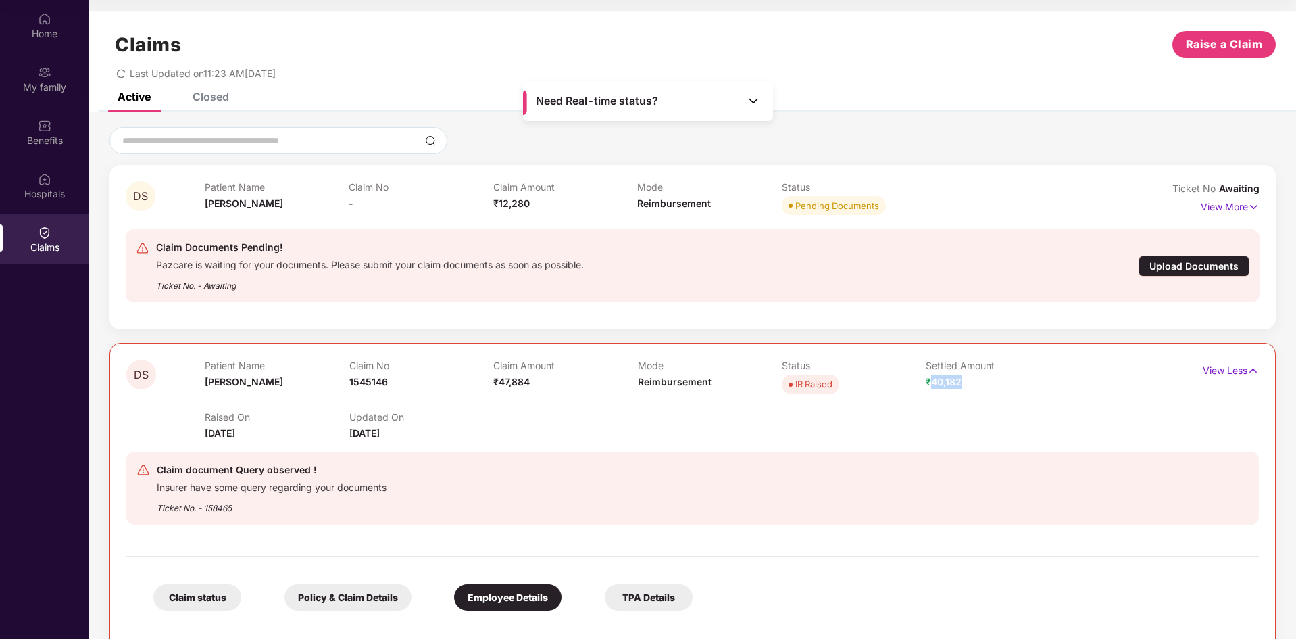
scroll to position [105, 0]
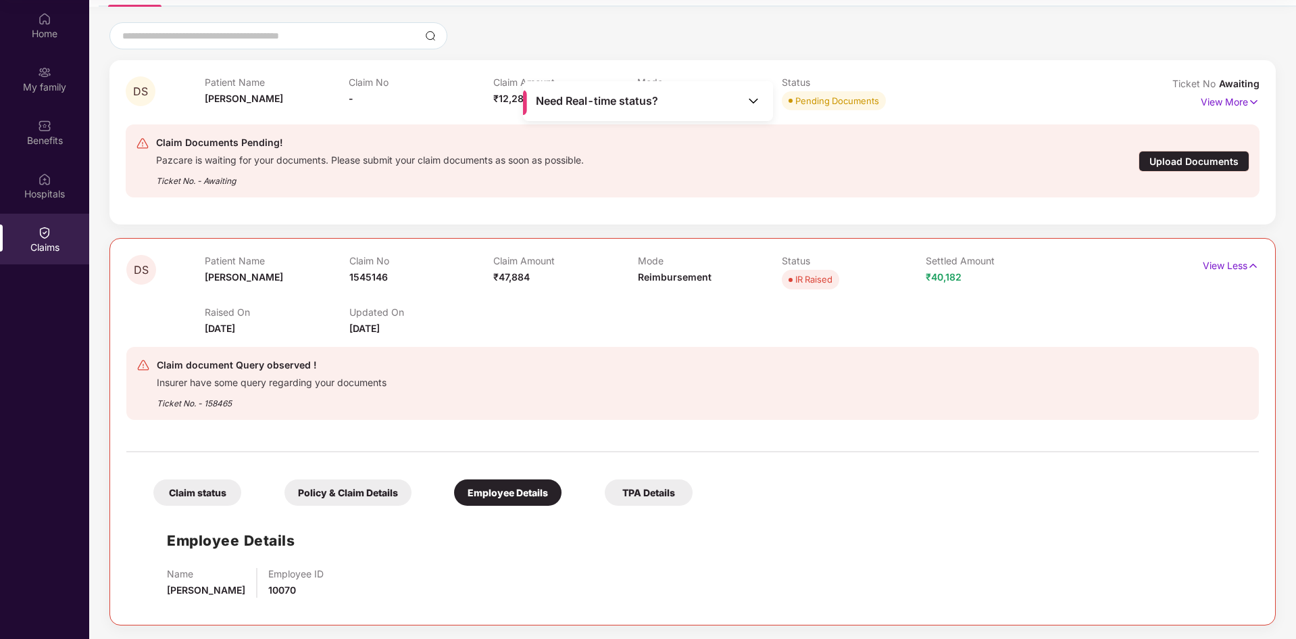
click at [205, 489] on div "Claim status" at bounding box center [197, 492] width 88 height 26
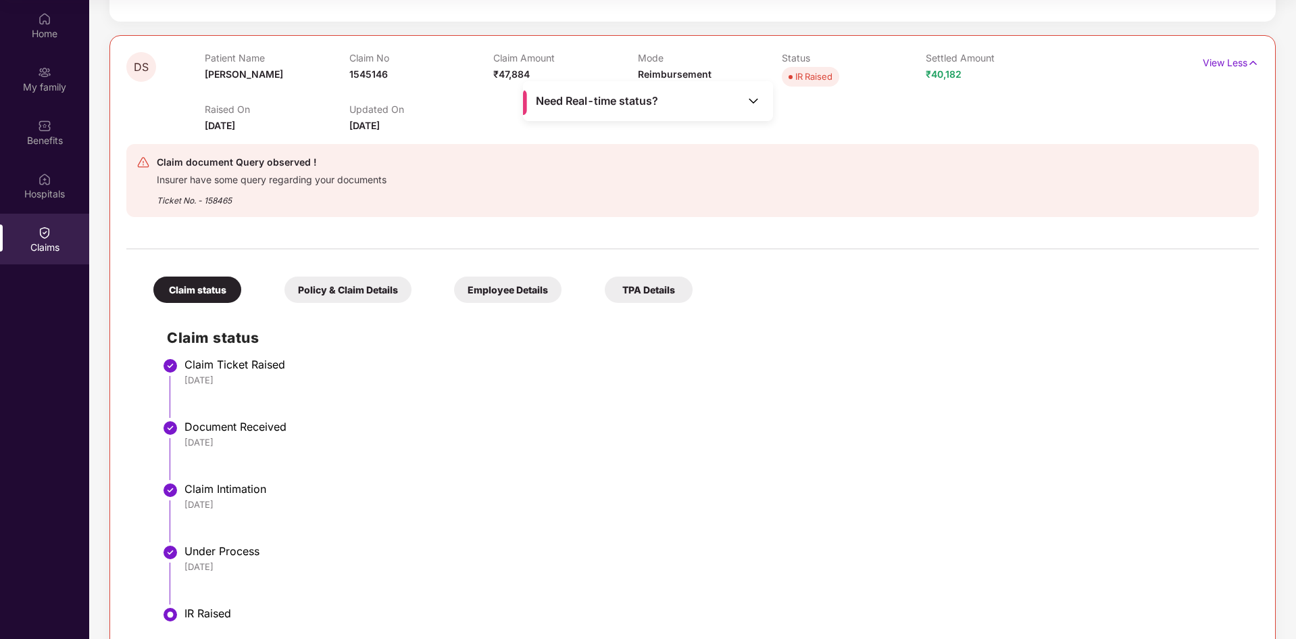
scroll to position [343, 0]
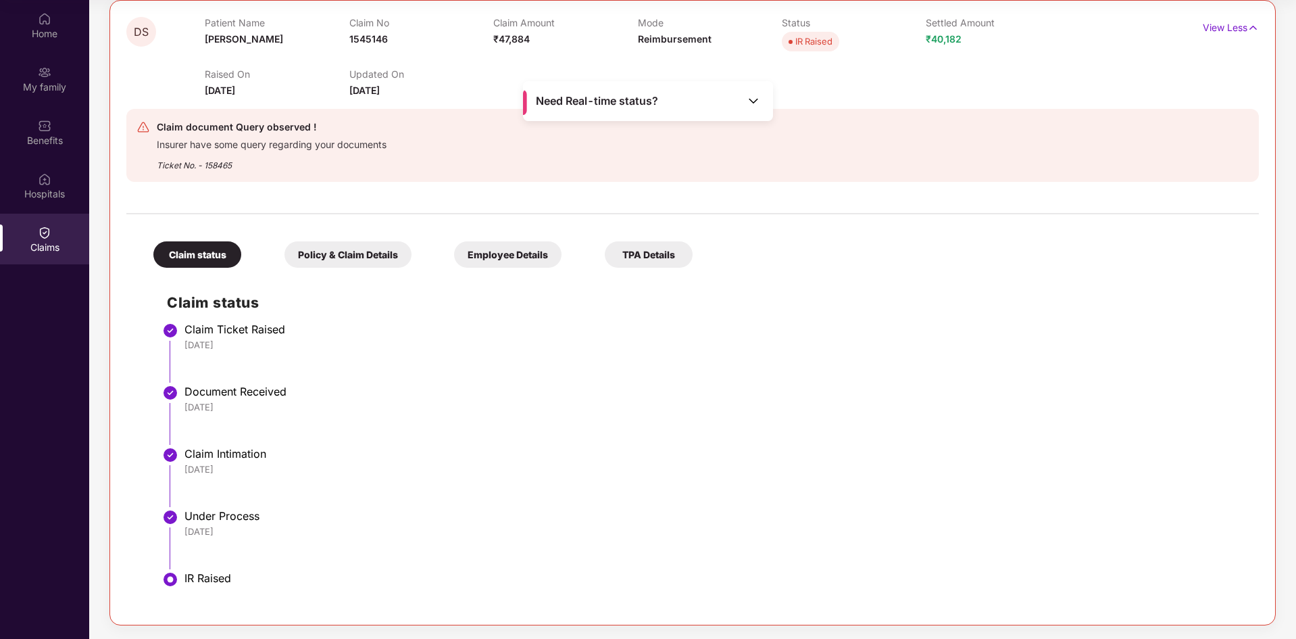
click at [334, 259] on div "Policy & Claim Details" at bounding box center [347, 254] width 127 height 26
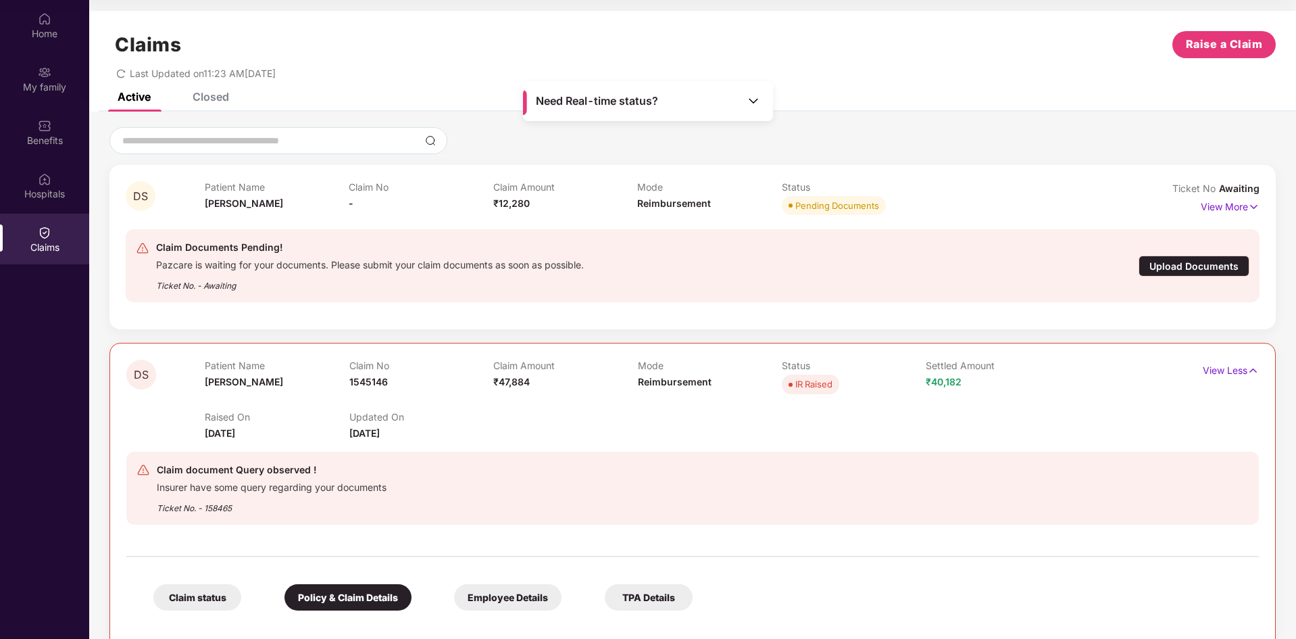
scroll to position [0, 0]
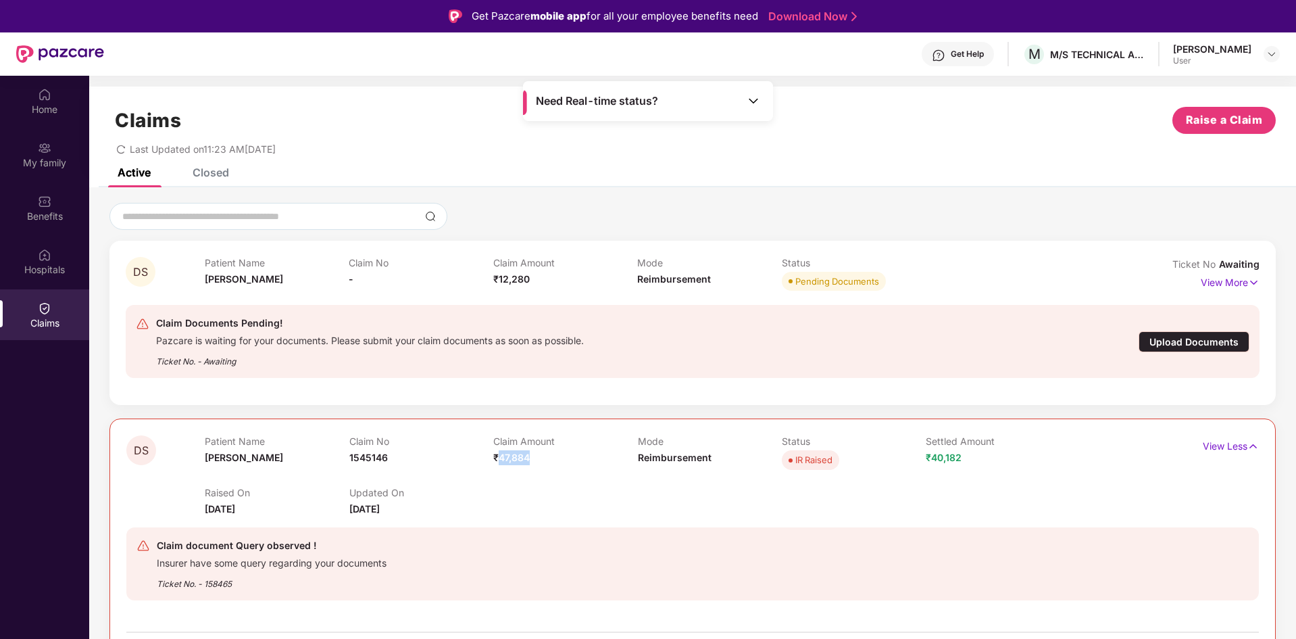
drag, startPoint x: 497, startPoint y: 457, endPoint x: 532, endPoint y: 453, distance: 36.0
click at [532, 453] on div "Claim Amount ₹47,884" at bounding box center [565, 453] width 144 height 37
click at [540, 453] on div "Claim Amount ₹47,884" at bounding box center [565, 453] width 144 height 37
drag, startPoint x: 540, startPoint y: 453, endPoint x: 496, endPoint y: 462, distance: 44.8
click at [496, 462] on div "Claim Amount ₹47,884" at bounding box center [565, 453] width 144 height 37
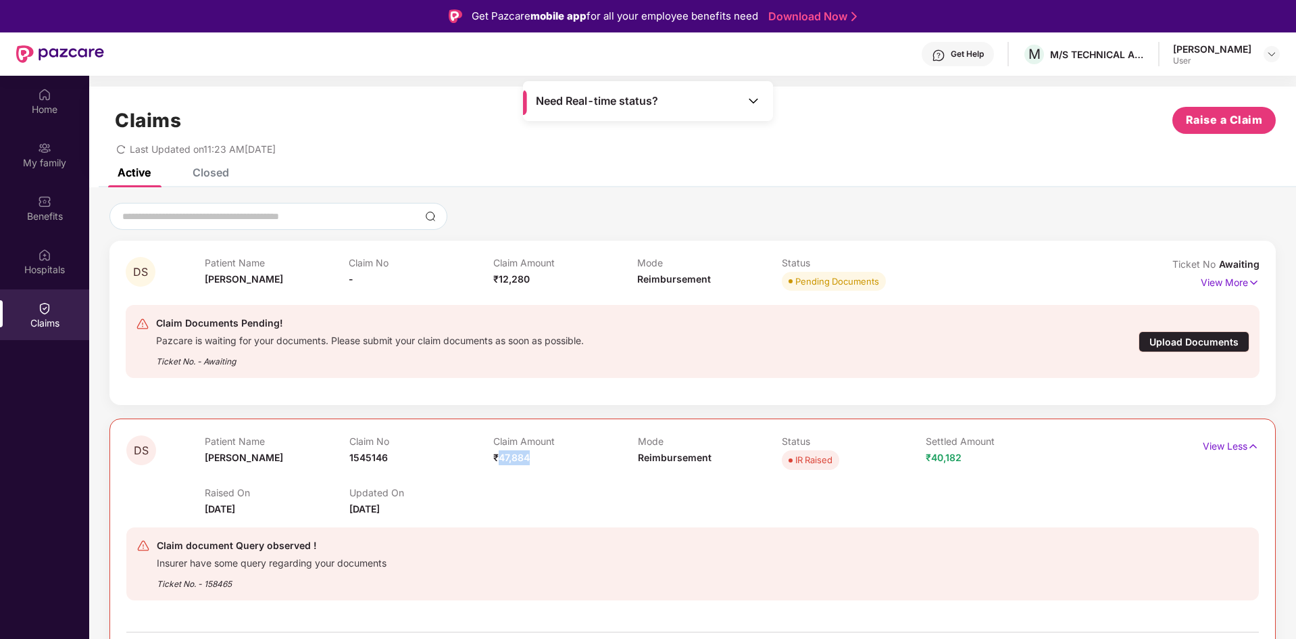
scroll to position [68, 0]
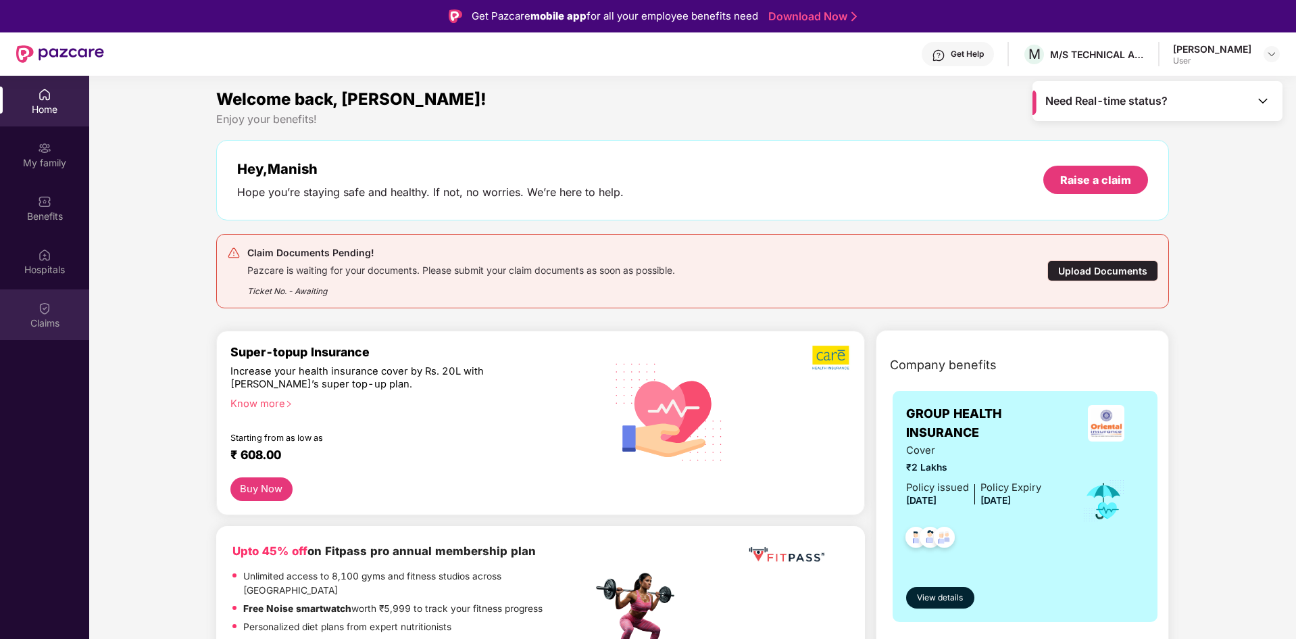
click at [30, 323] on div "Claims" at bounding box center [44, 323] width 89 height 14
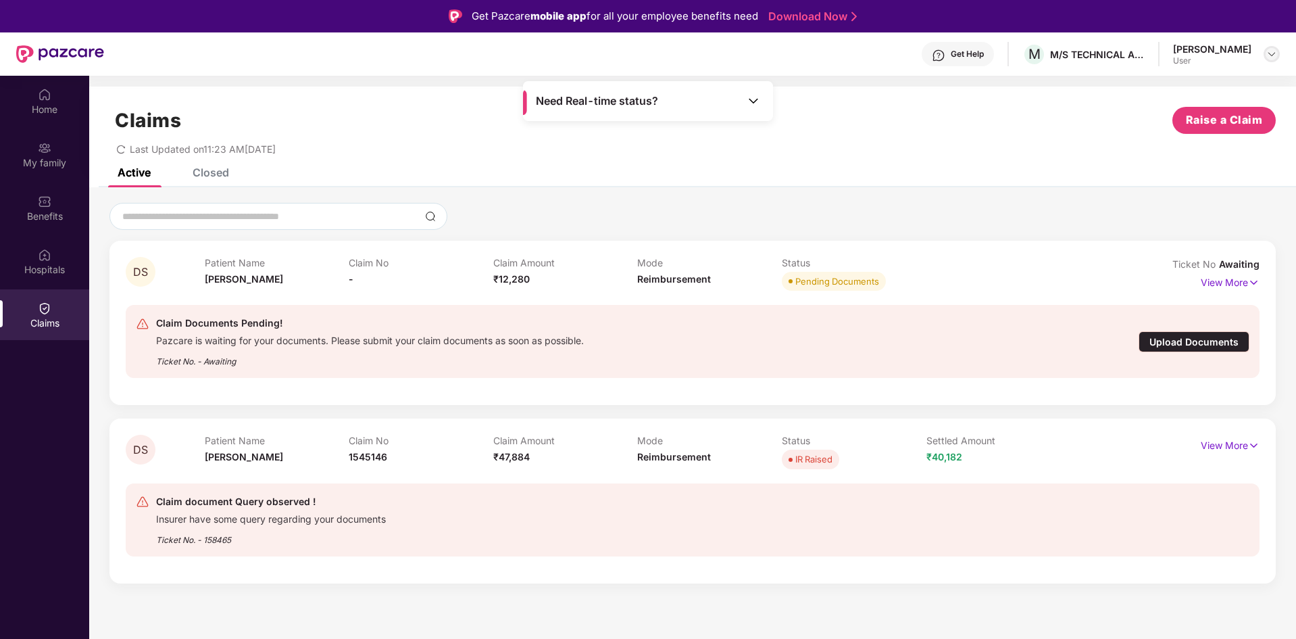
click at [1272, 61] on div at bounding box center [1272, 54] width 16 height 16
click at [1164, 340] on div "Upload Documents" at bounding box center [1194, 341] width 111 height 21
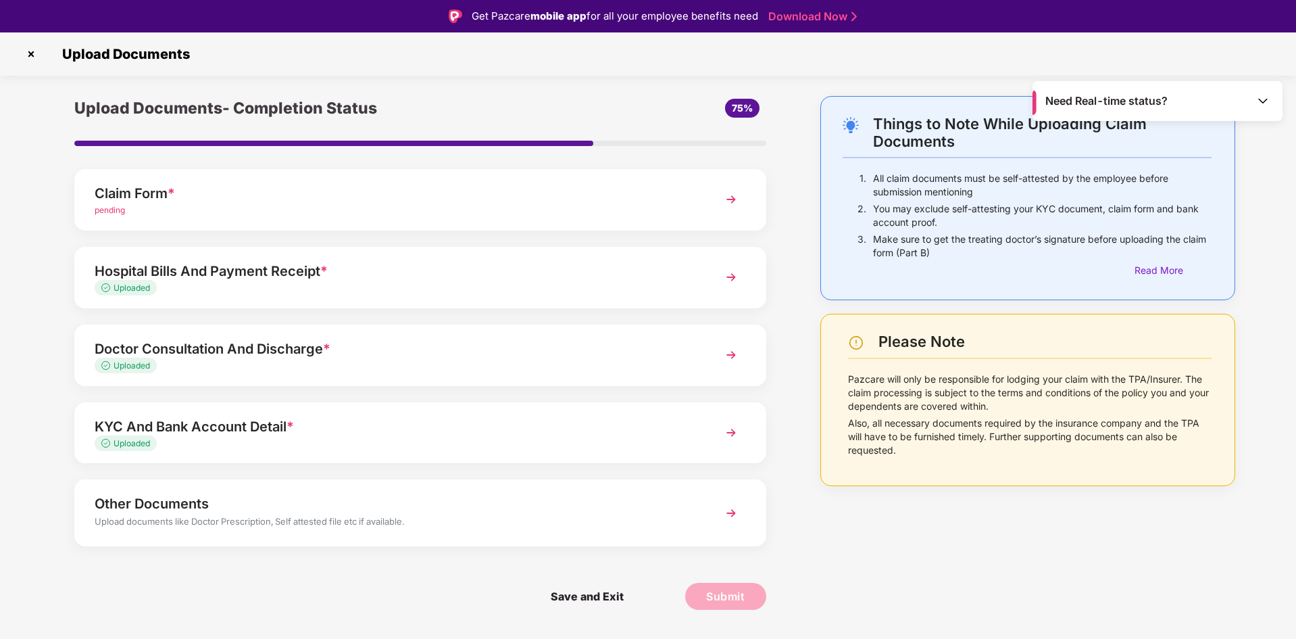
click at [245, 426] on div "KYC And Bank Account Detail *" at bounding box center [393, 427] width 597 height 22
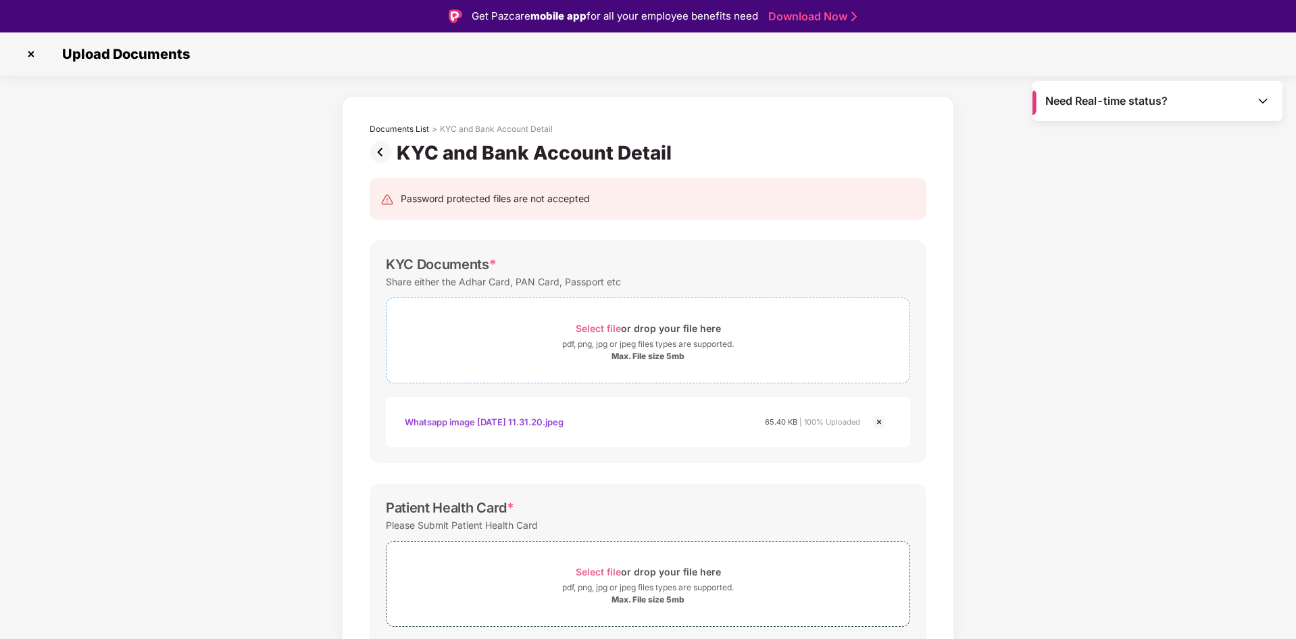
click at [597, 324] on span "Select file" at bounding box center [598, 327] width 45 height 11
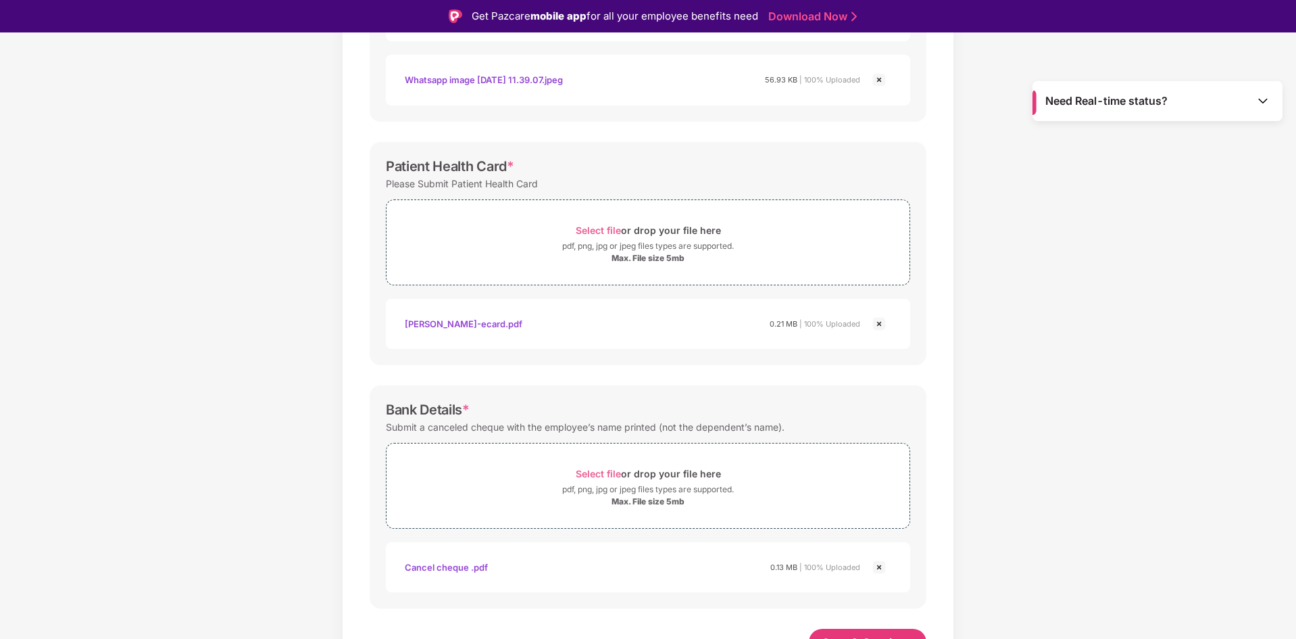
scroll to position [424, 0]
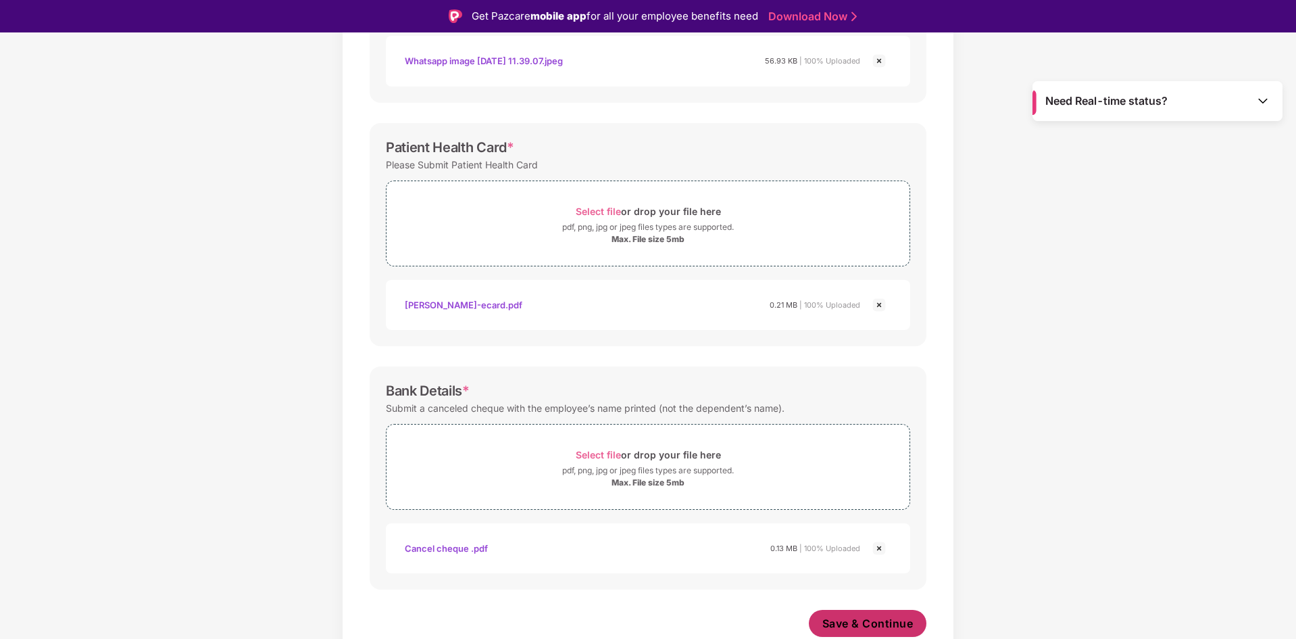
click at [840, 618] on span "Save & Continue" at bounding box center [867, 623] width 91 height 15
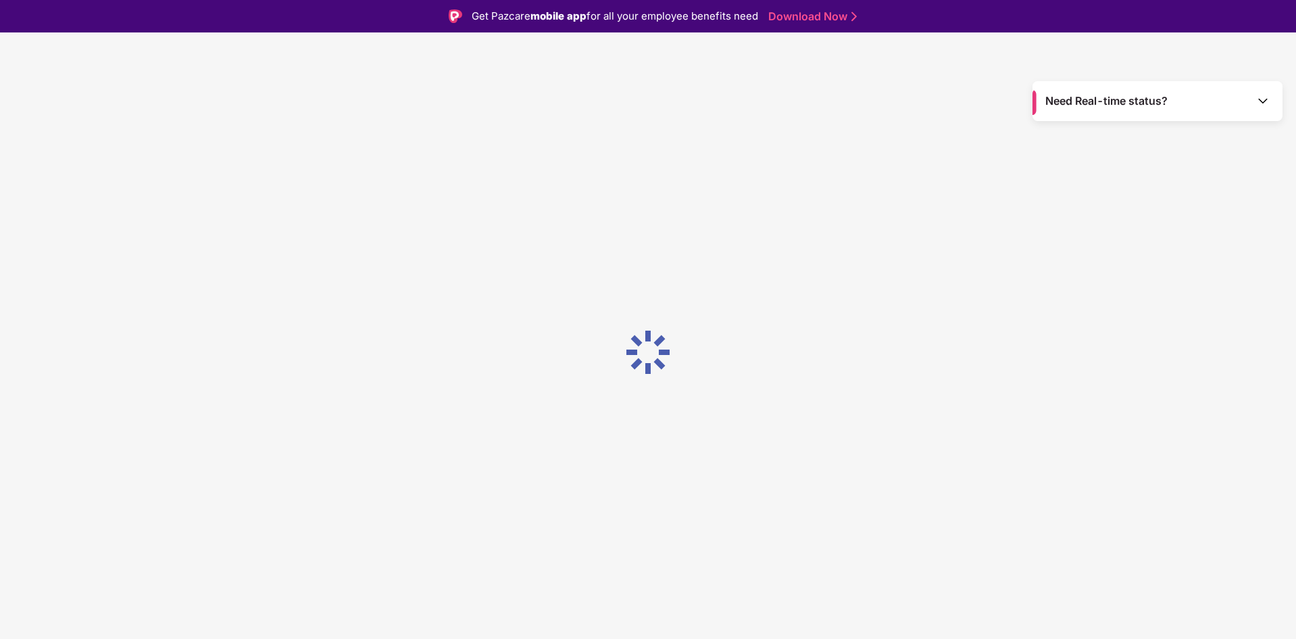
scroll to position [0, 0]
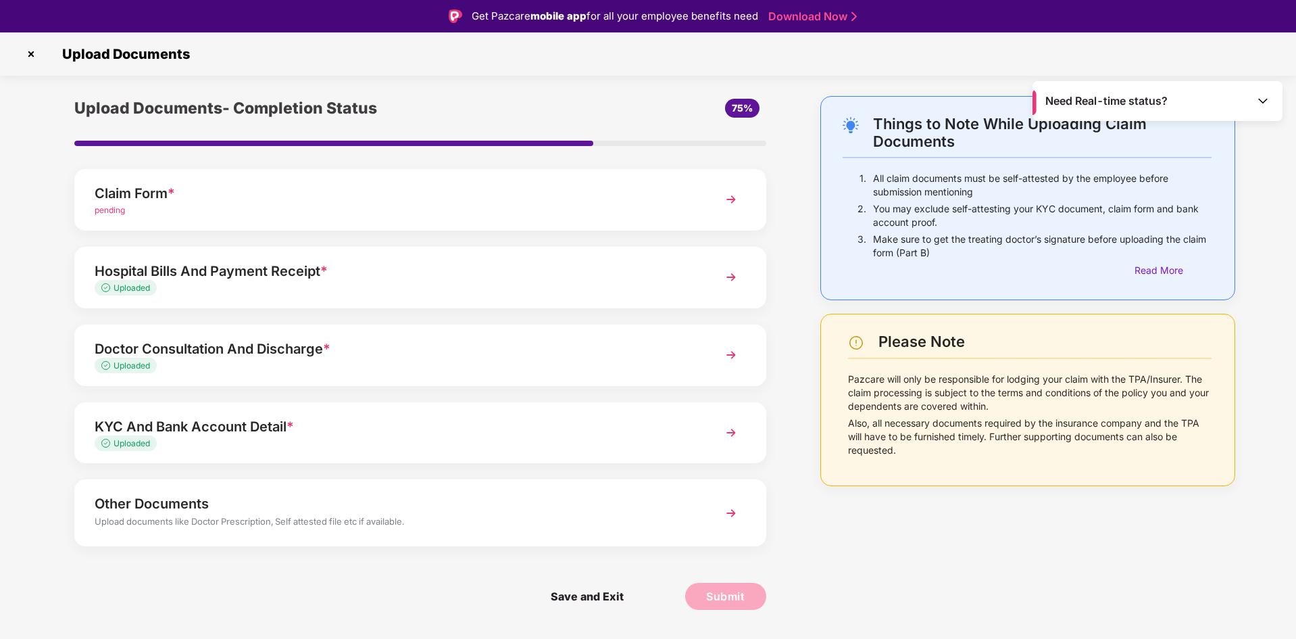
click at [519, 503] on div "Other Documents" at bounding box center [393, 504] width 597 height 22
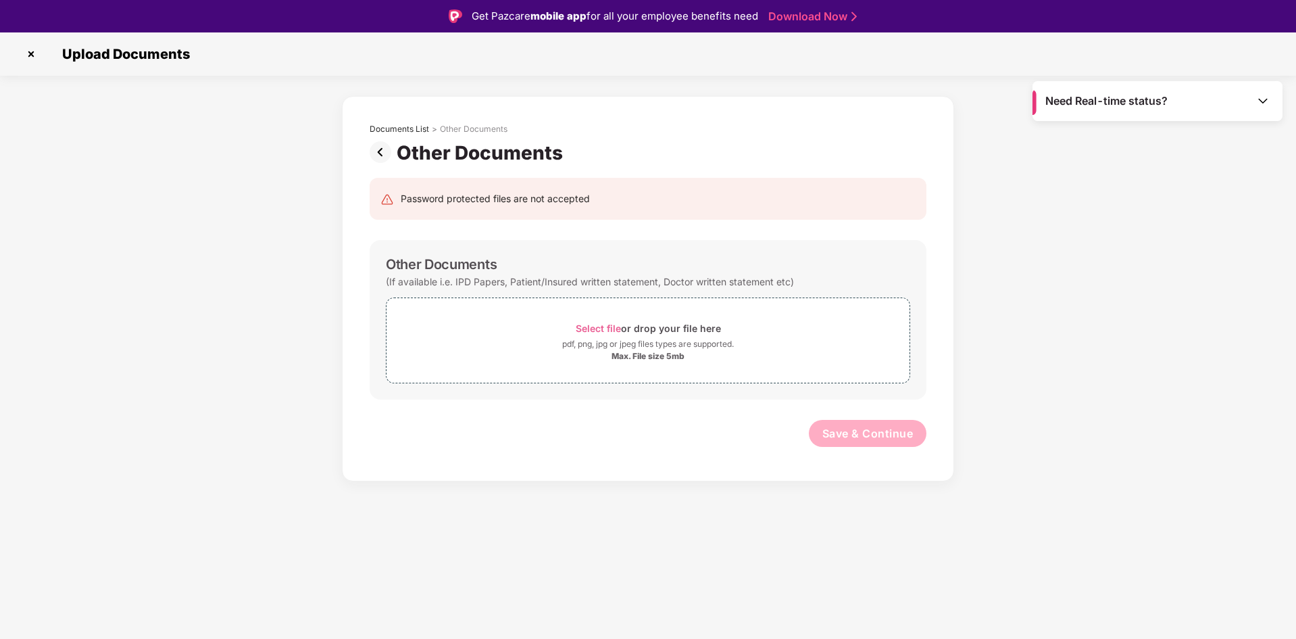
click at [29, 55] on img at bounding box center [31, 54] width 22 height 22
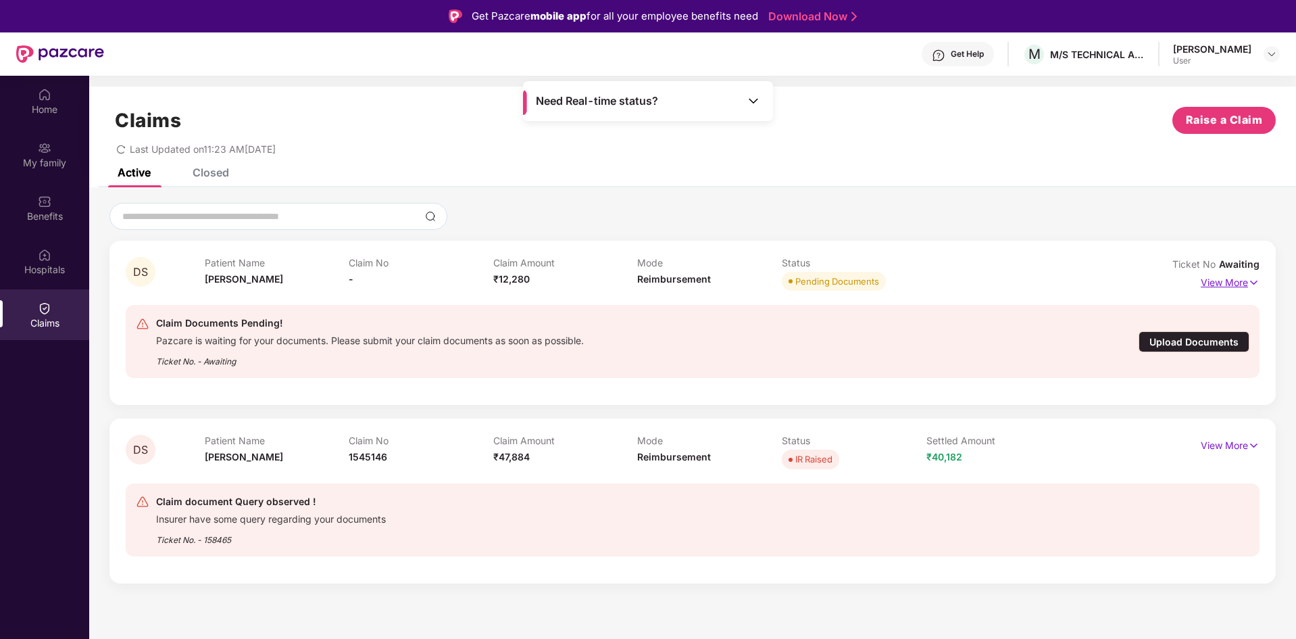
click at [1206, 282] on p "View More" at bounding box center [1230, 281] width 59 height 18
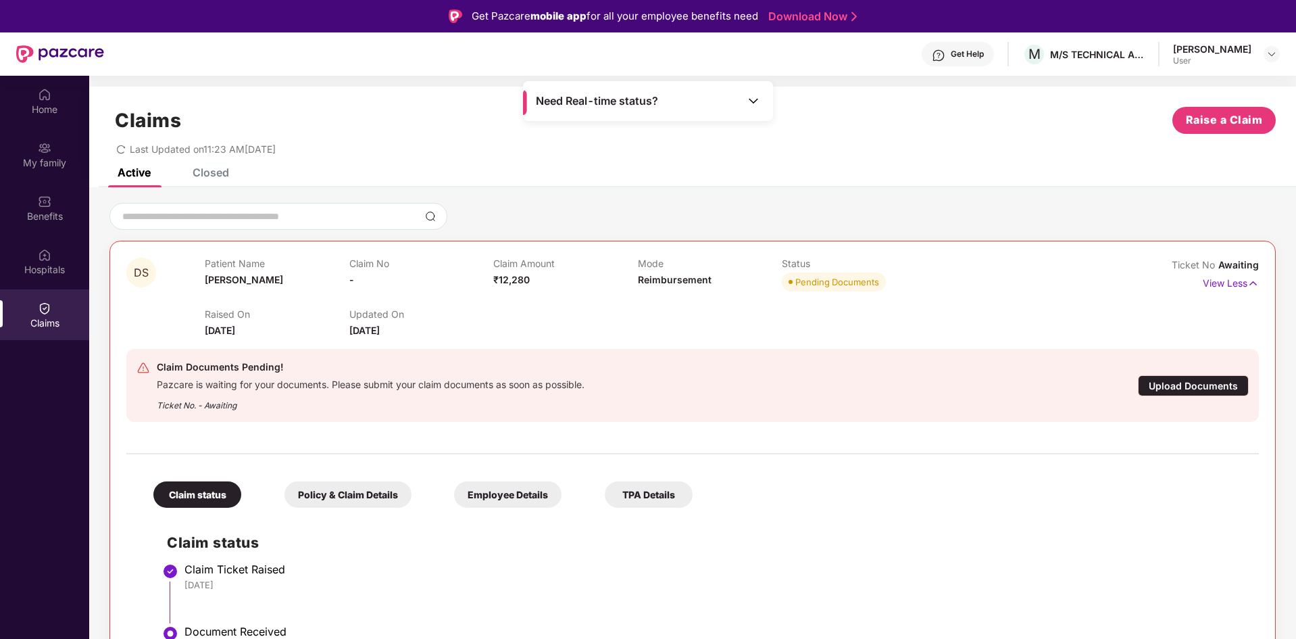
scroll to position [156, 0]
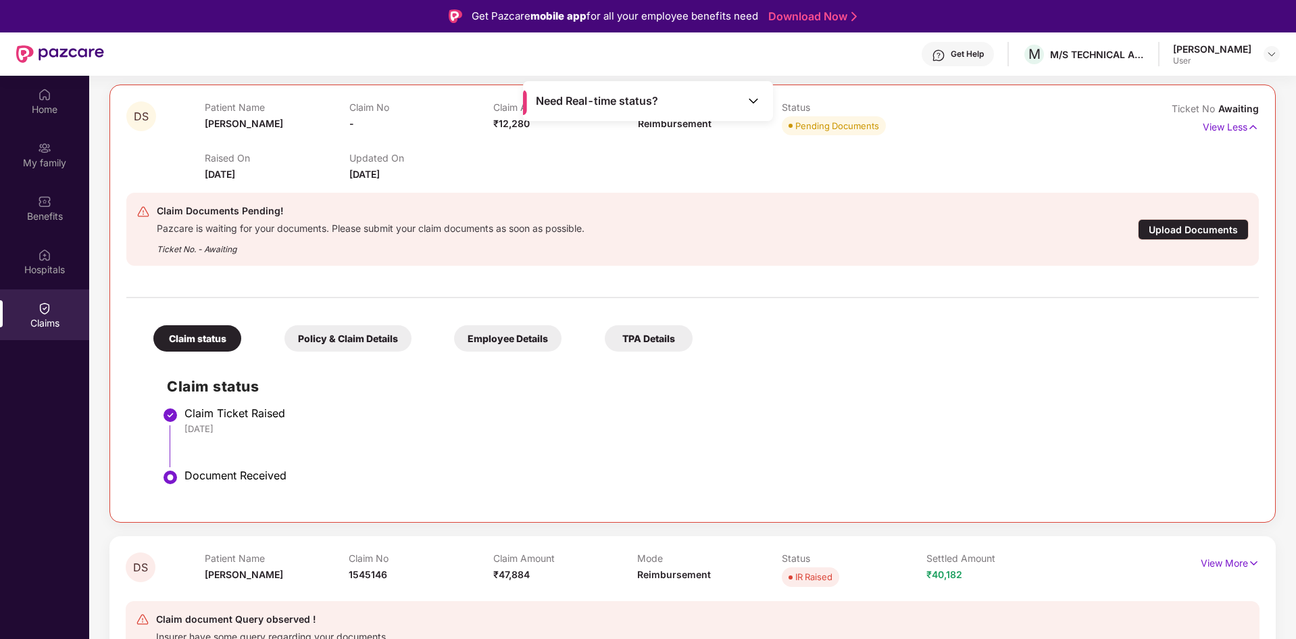
click at [326, 339] on div "Policy & Claim Details" at bounding box center [347, 338] width 127 height 26
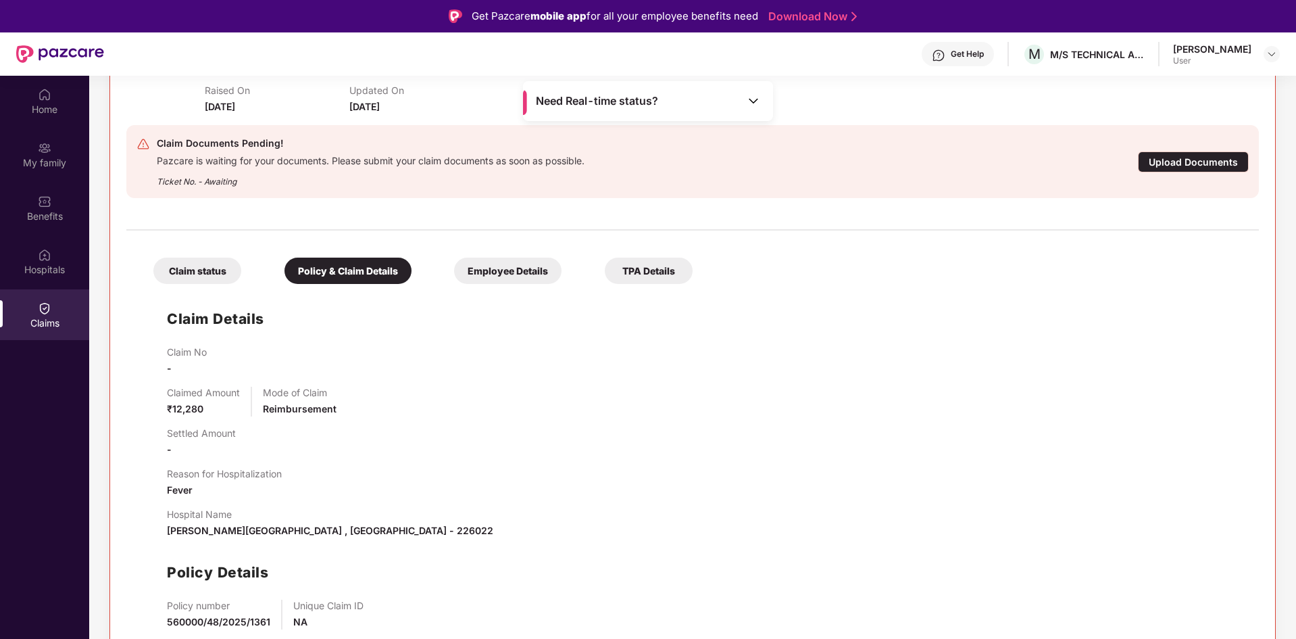
scroll to position [291, 0]
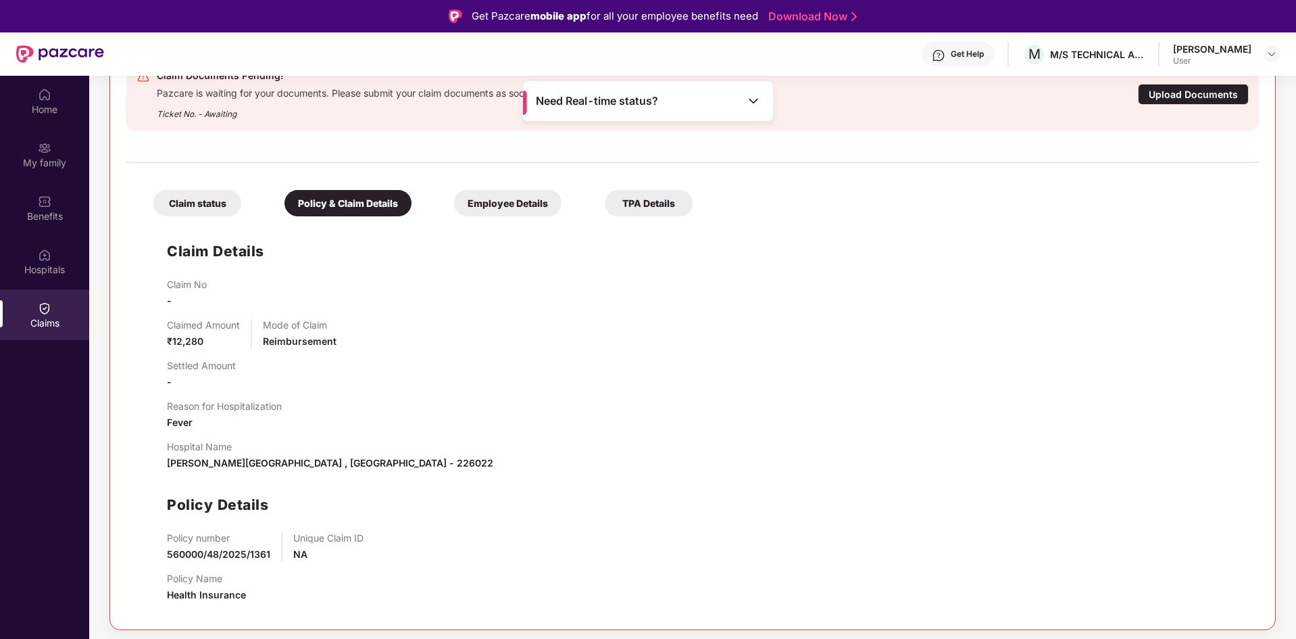
click at [482, 207] on div "Employee Details" at bounding box center [507, 203] width 107 height 26
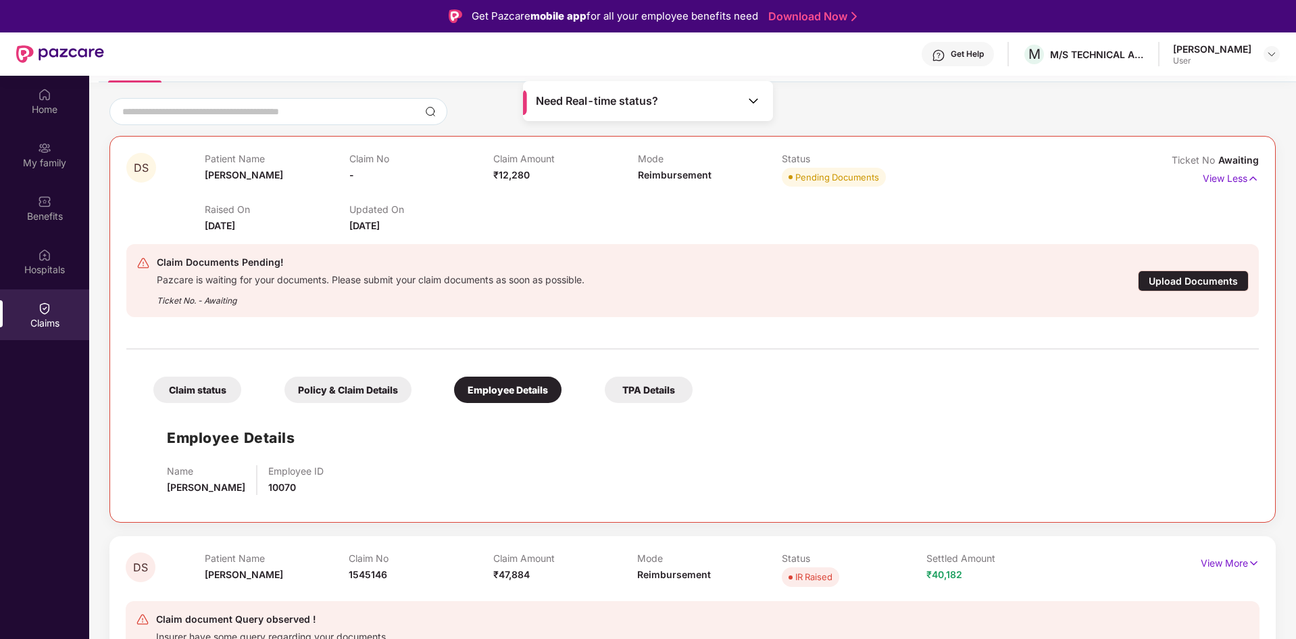
click at [630, 390] on div "TPA Details" at bounding box center [649, 389] width 88 height 26
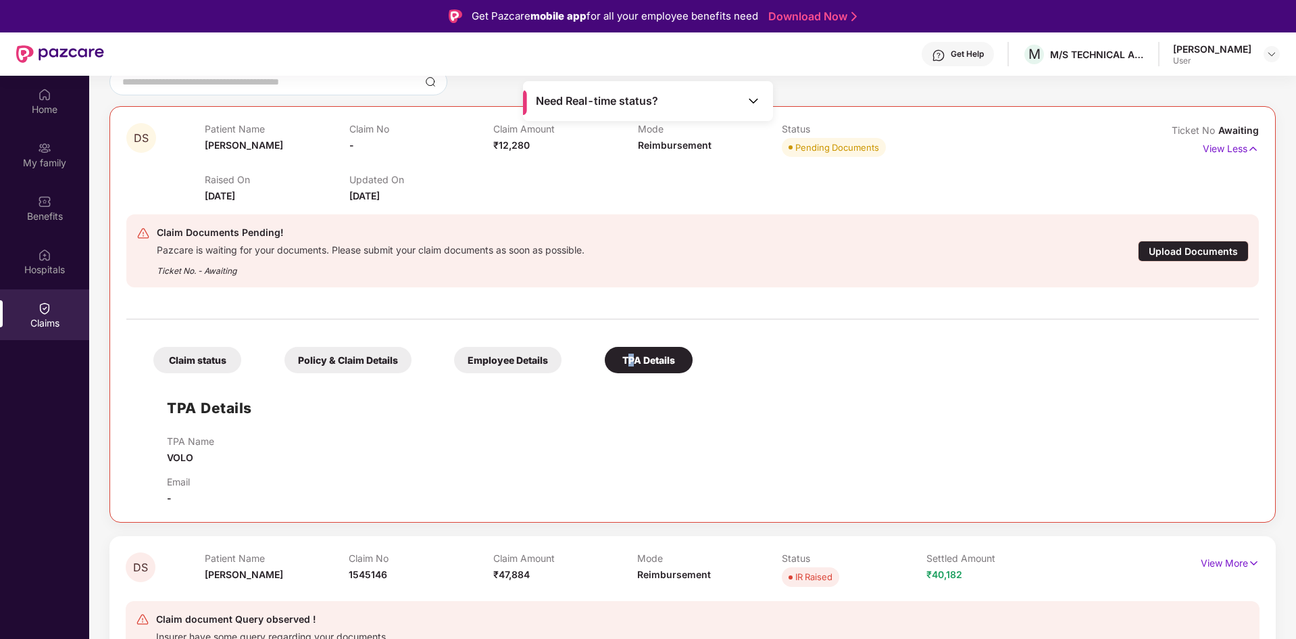
scroll to position [76, 0]
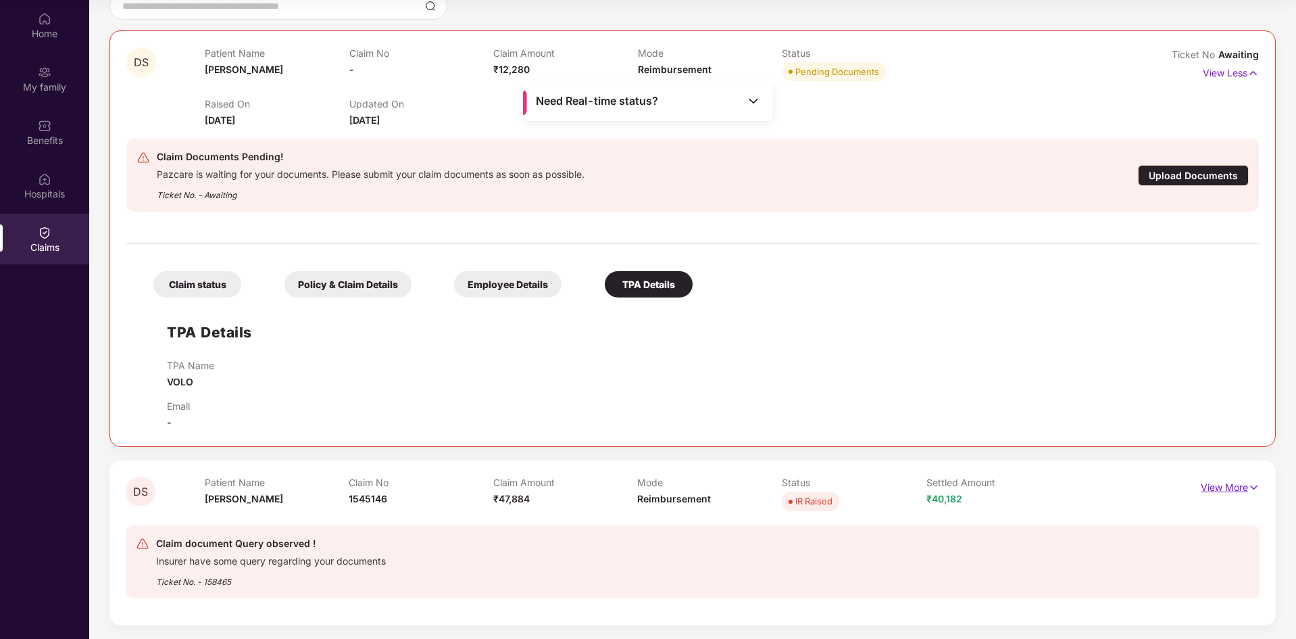
click at [1207, 484] on p "View More" at bounding box center [1230, 485] width 59 height 18
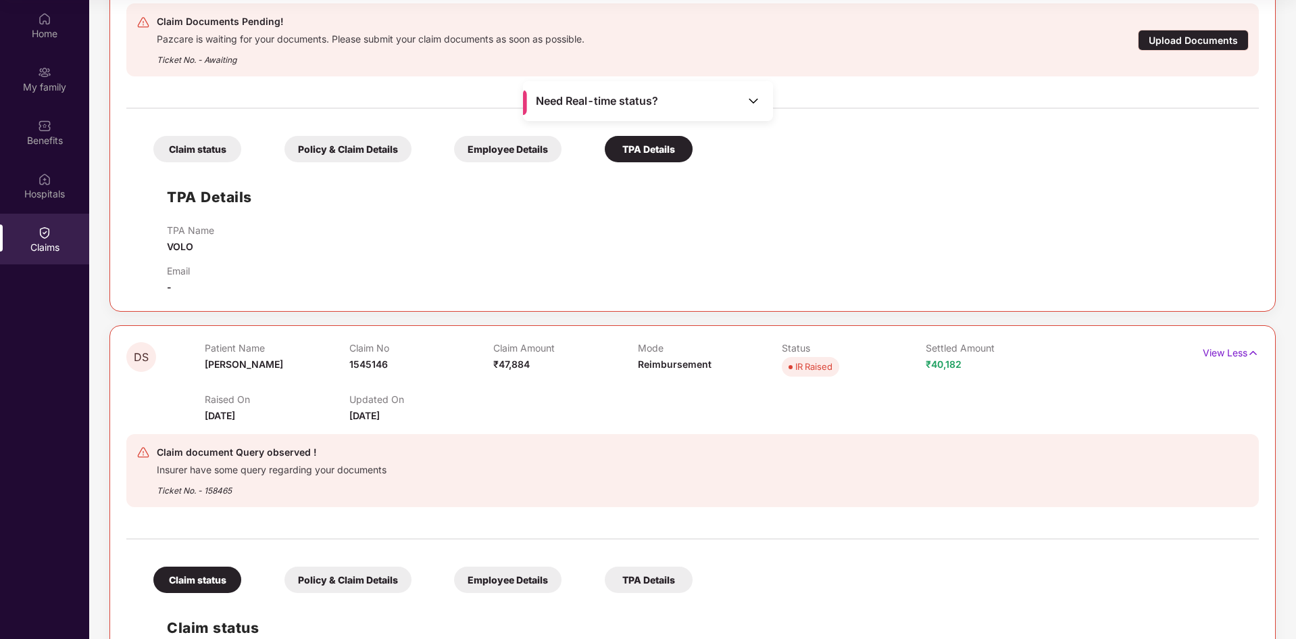
scroll to position [405, 0]
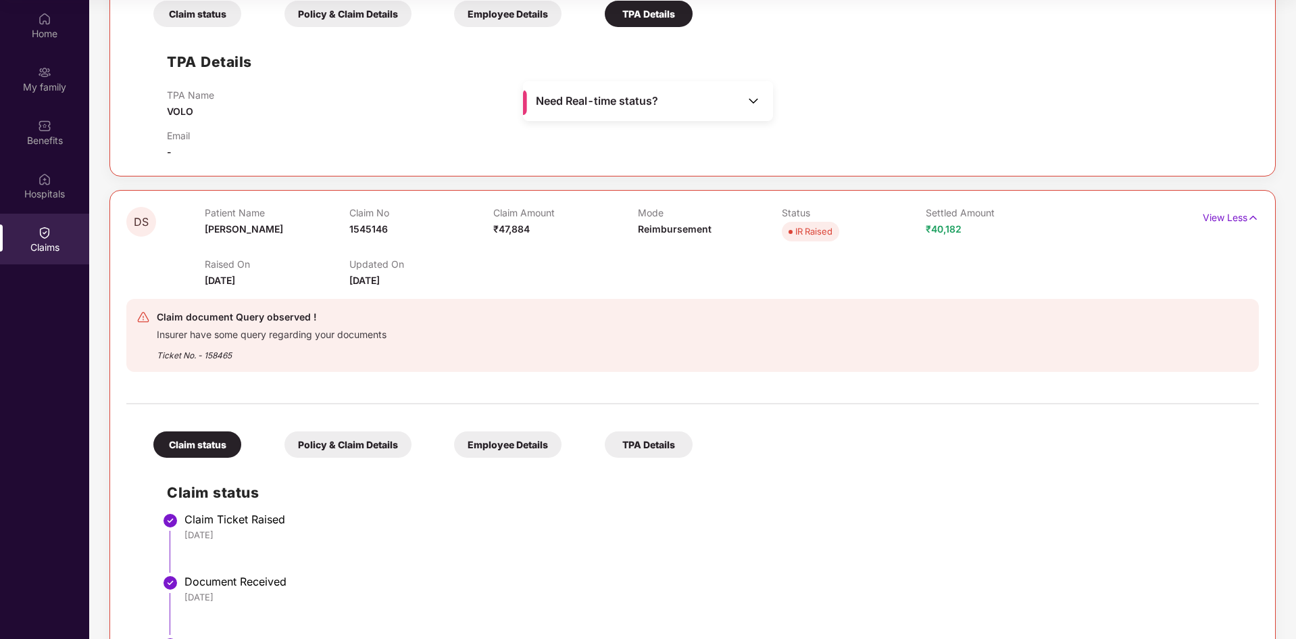
click at [358, 439] on div "Policy & Claim Details" at bounding box center [347, 444] width 127 height 26
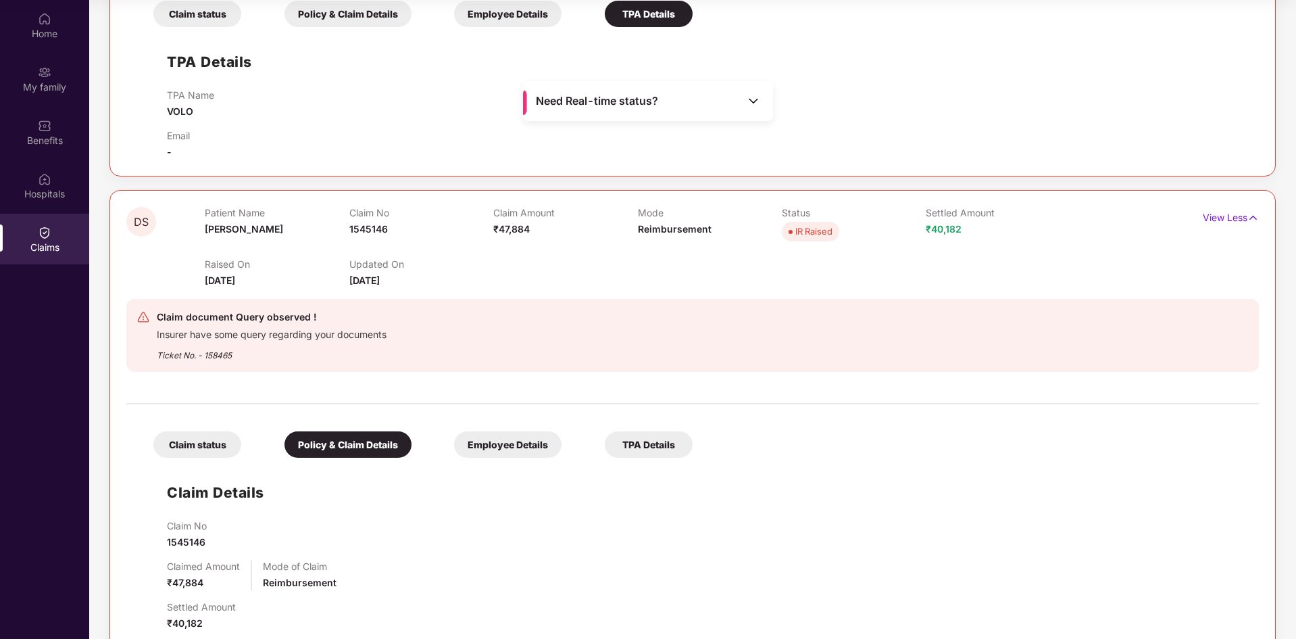
scroll to position [651, 0]
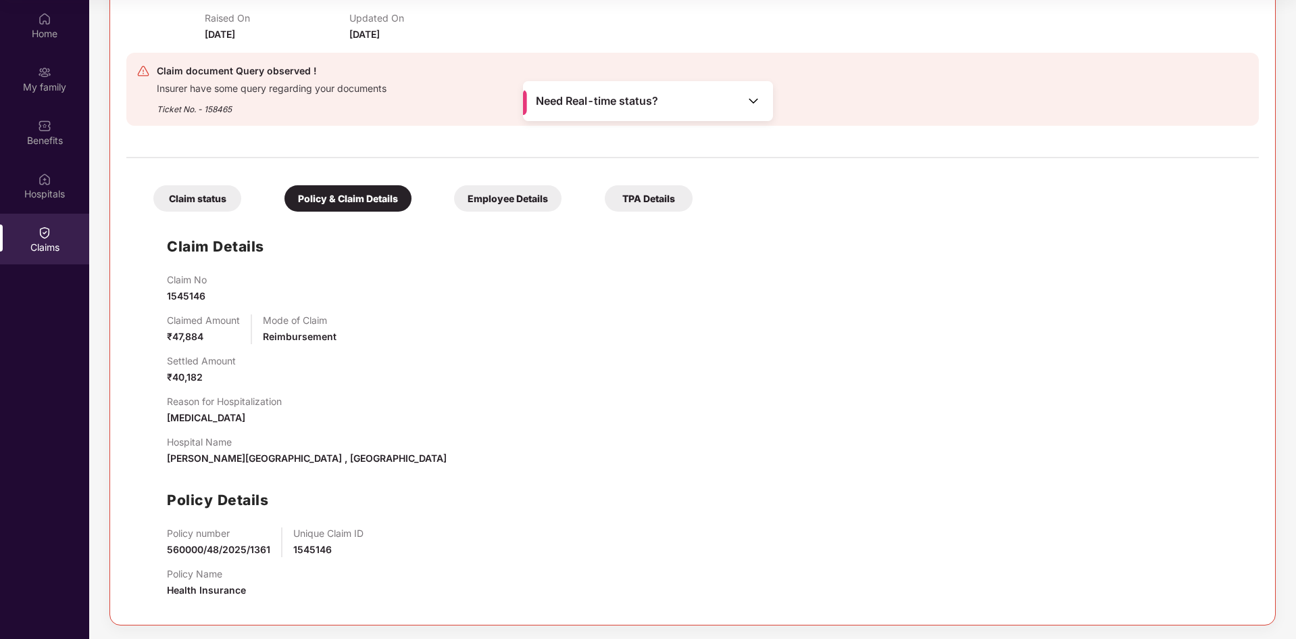
click at [647, 197] on div "TPA Details" at bounding box center [649, 198] width 88 height 26
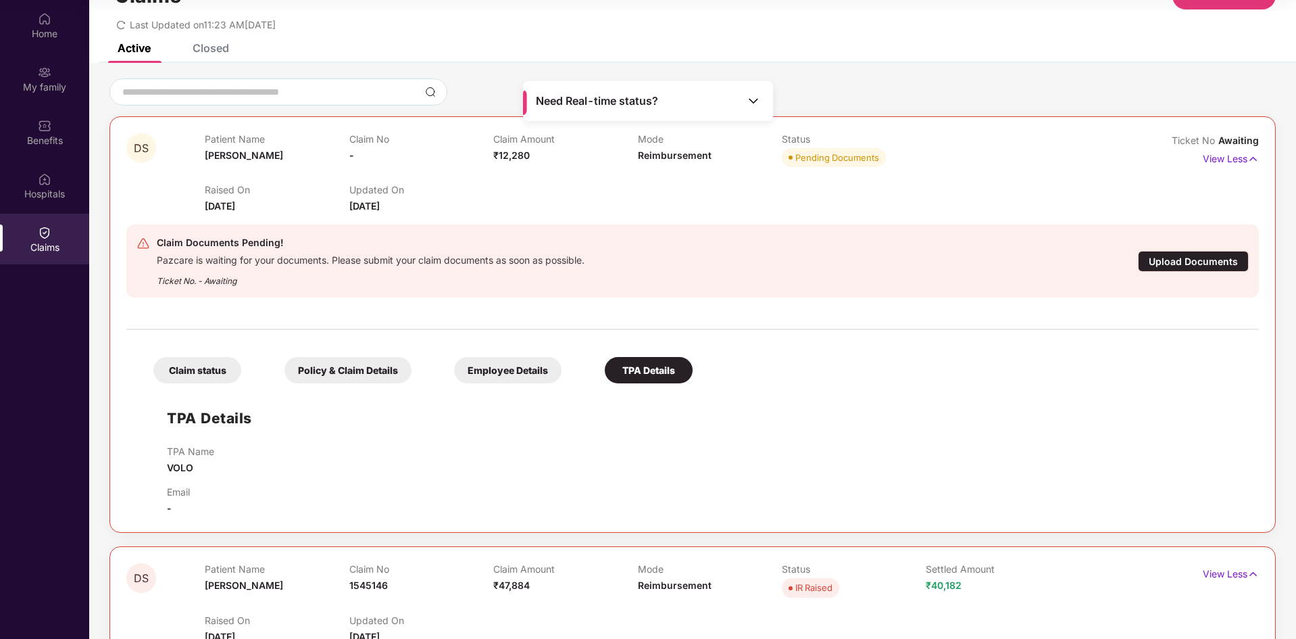
scroll to position [0, 0]
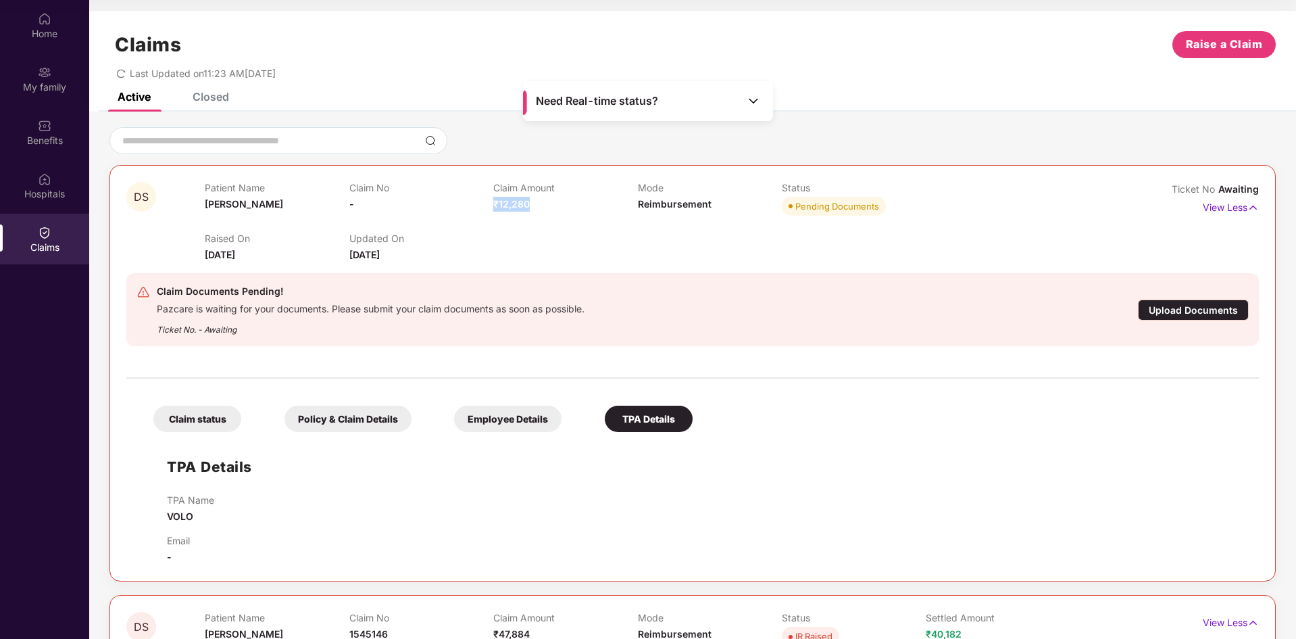
drag, startPoint x: 498, startPoint y: 206, endPoint x: 542, endPoint y: 201, distance: 44.2
click at [542, 201] on div "Claim Amount ₹12,280" at bounding box center [565, 200] width 144 height 37
click at [225, 99] on div "Closed" at bounding box center [211, 97] width 36 height 14
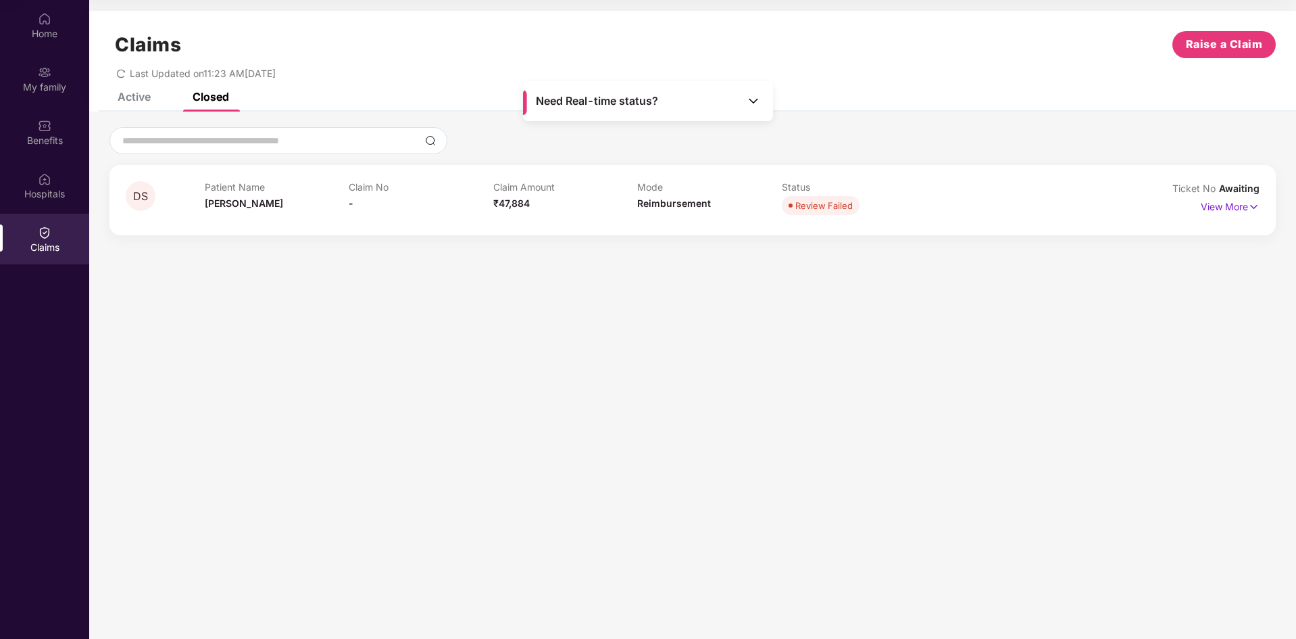
click at [145, 100] on div "Active" at bounding box center [134, 97] width 33 height 14
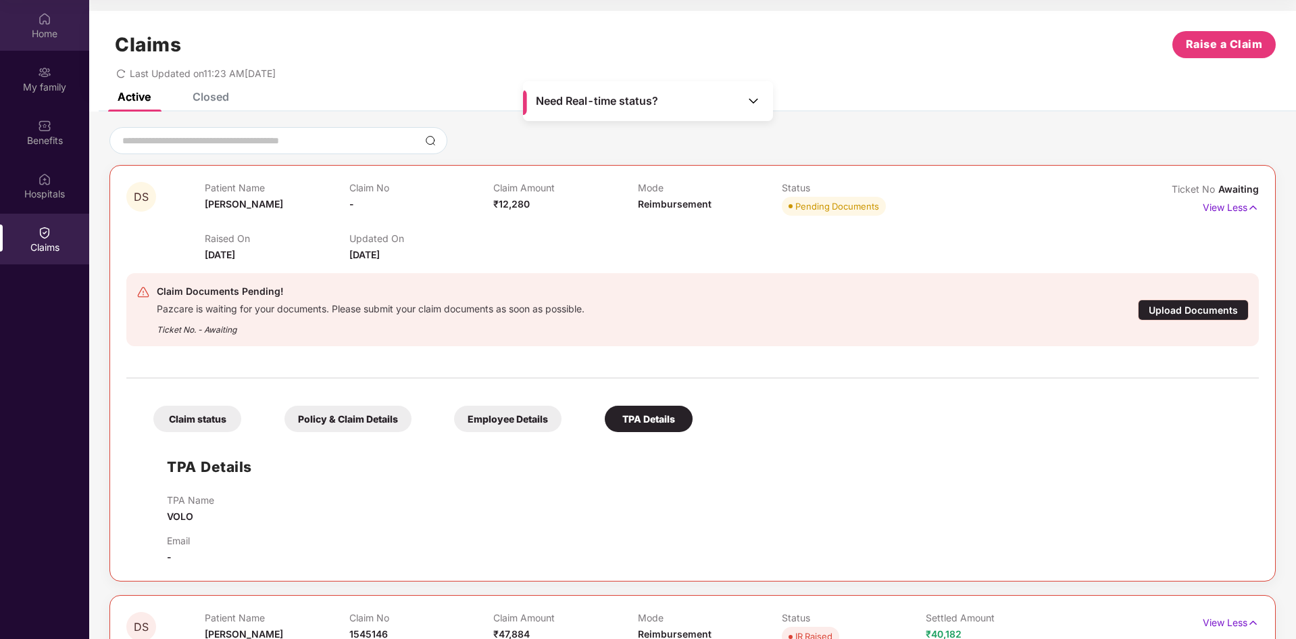
click at [53, 32] on div "Home" at bounding box center [44, 34] width 89 height 14
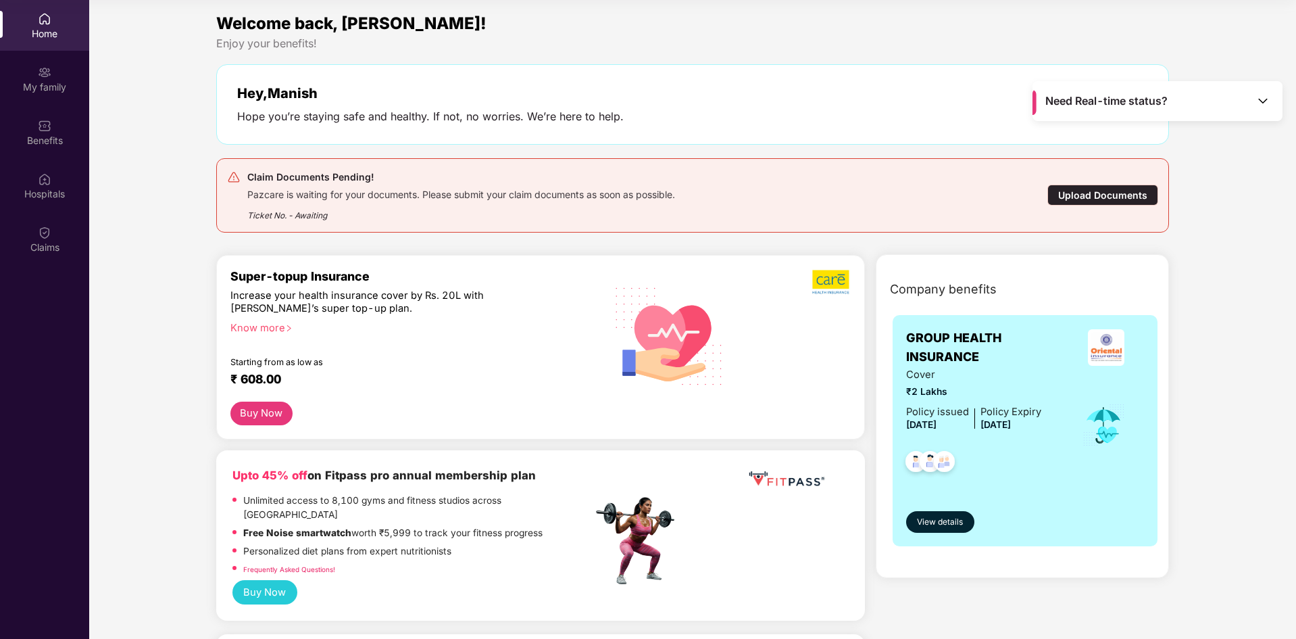
click at [1075, 196] on div "Upload Documents" at bounding box center [1102, 194] width 111 height 21
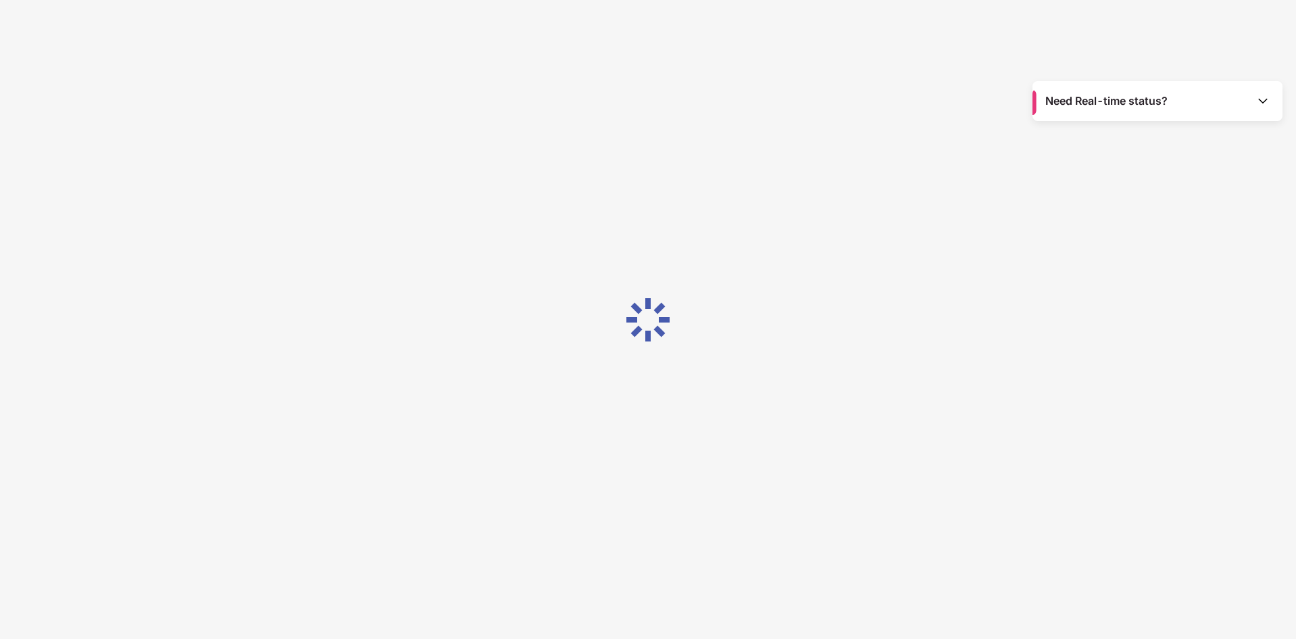
scroll to position [32, 0]
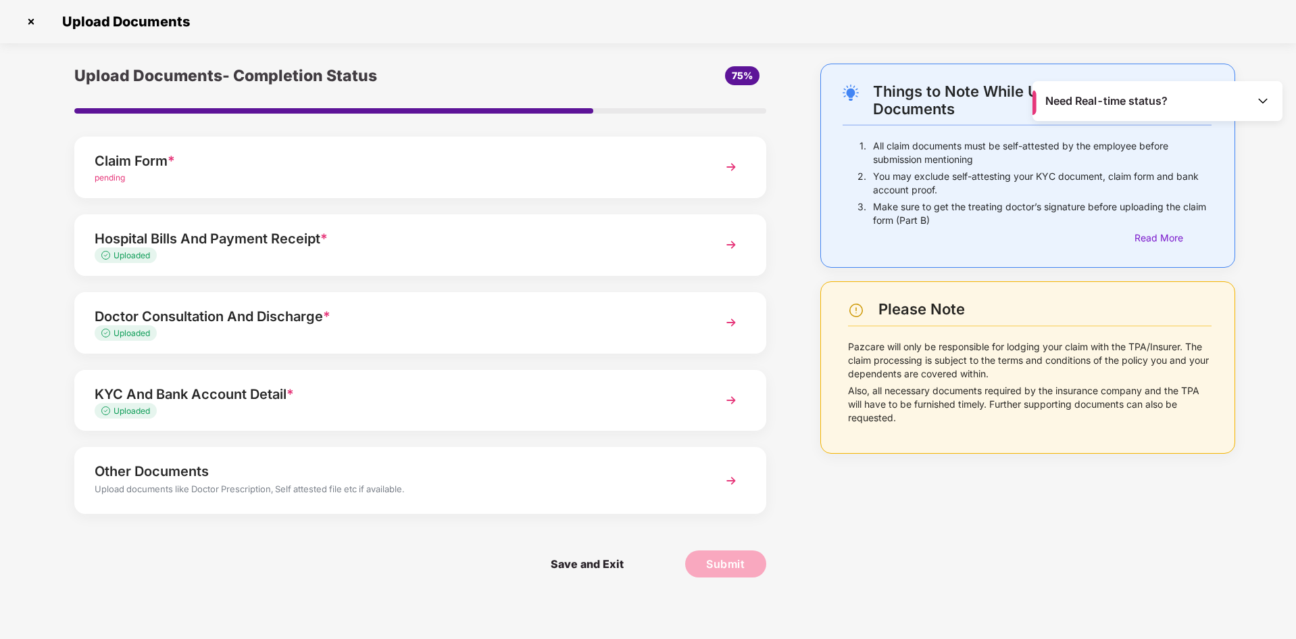
click at [566, 176] on div "pending" at bounding box center [393, 178] width 597 height 13
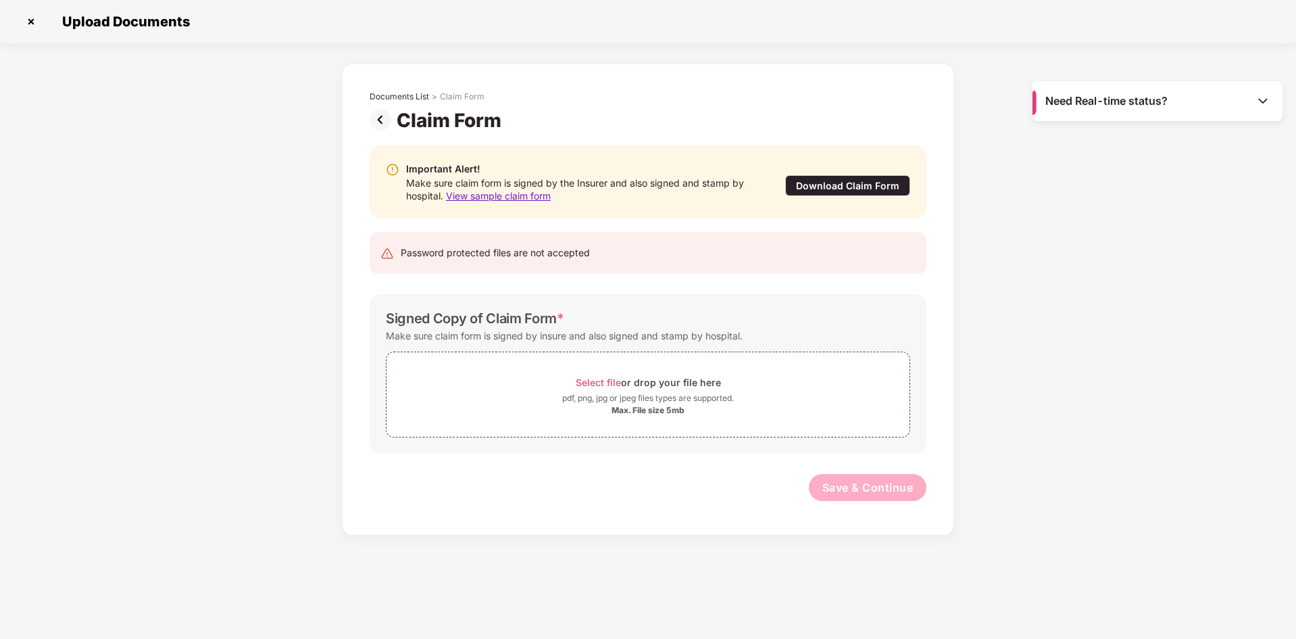
scroll to position [0, 0]
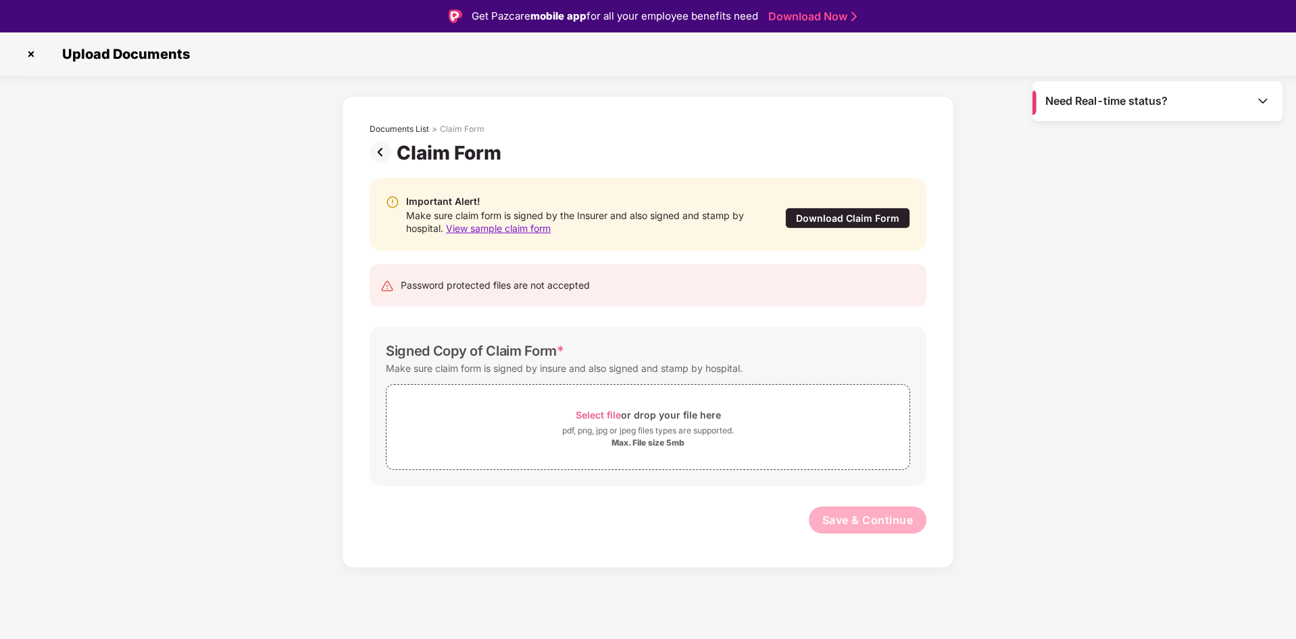
drag, startPoint x: 480, startPoint y: 139, endPoint x: 489, endPoint y: 125, distance: 16.5
click at [489, 125] on div "Documents List > Claim Form" at bounding box center [648, 129] width 557 height 11
drag, startPoint x: 489, startPoint y: 129, endPoint x: 332, endPoint y: 128, distance: 157.4
click at [332, 128] on div "Documents List > Claim Form Claim Form Important Alert! Make sure claim form is…" at bounding box center [648, 332] width 1296 height 472
drag, startPoint x: 397, startPoint y: 284, endPoint x: 593, endPoint y: 290, distance: 195.4
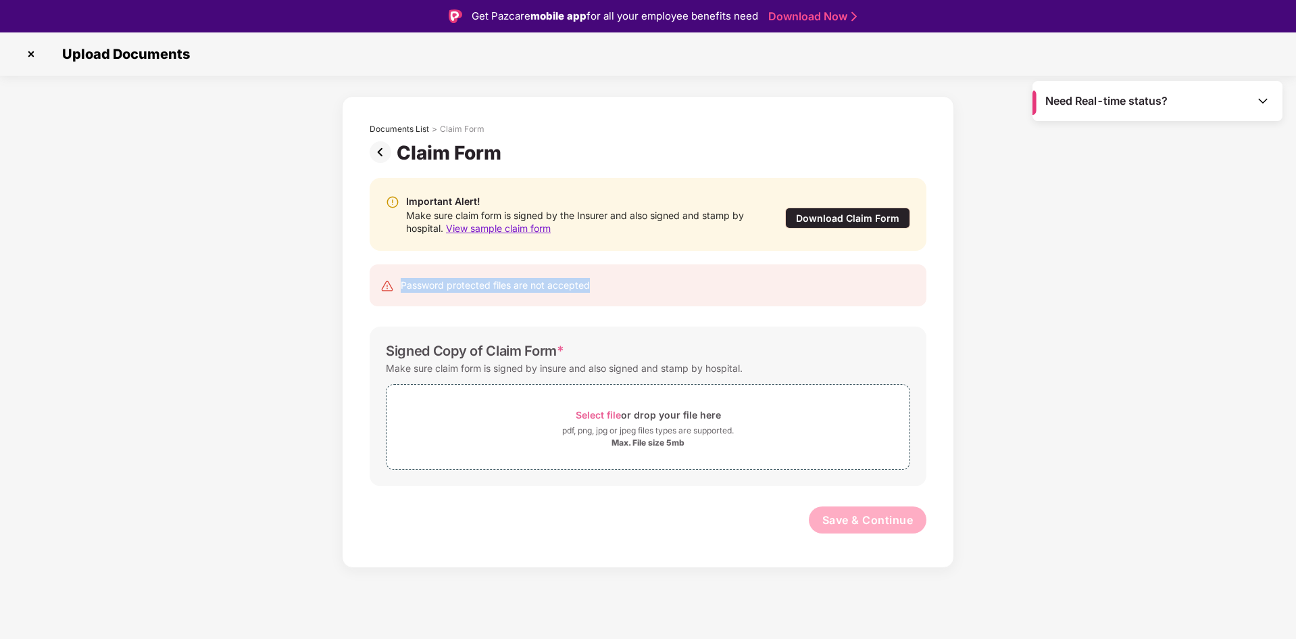
click at [593, 290] on div "Password protected files are not accepted" at bounding box center [647, 285] width 535 height 15
click at [389, 288] on img at bounding box center [387, 286] width 14 height 14
click at [403, 285] on div "Password protected files are not accepted" at bounding box center [495, 285] width 189 height 15
drag, startPoint x: 399, startPoint y: 282, endPoint x: 602, endPoint y: 299, distance: 203.4
click at [602, 299] on div "Password protected files are not accepted" at bounding box center [648, 285] width 557 height 42
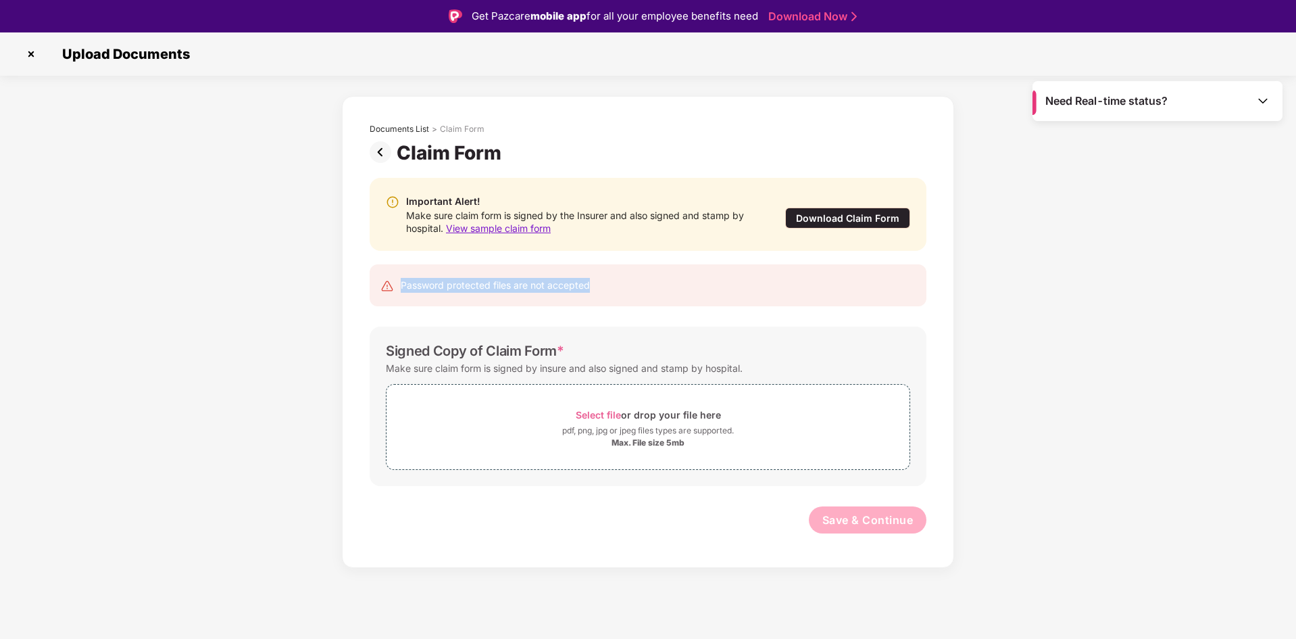
click at [384, 290] on img at bounding box center [387, 286] width 14 height 14
click at [28, 58] on img at bounding box center [31, 54] width 22 height 22
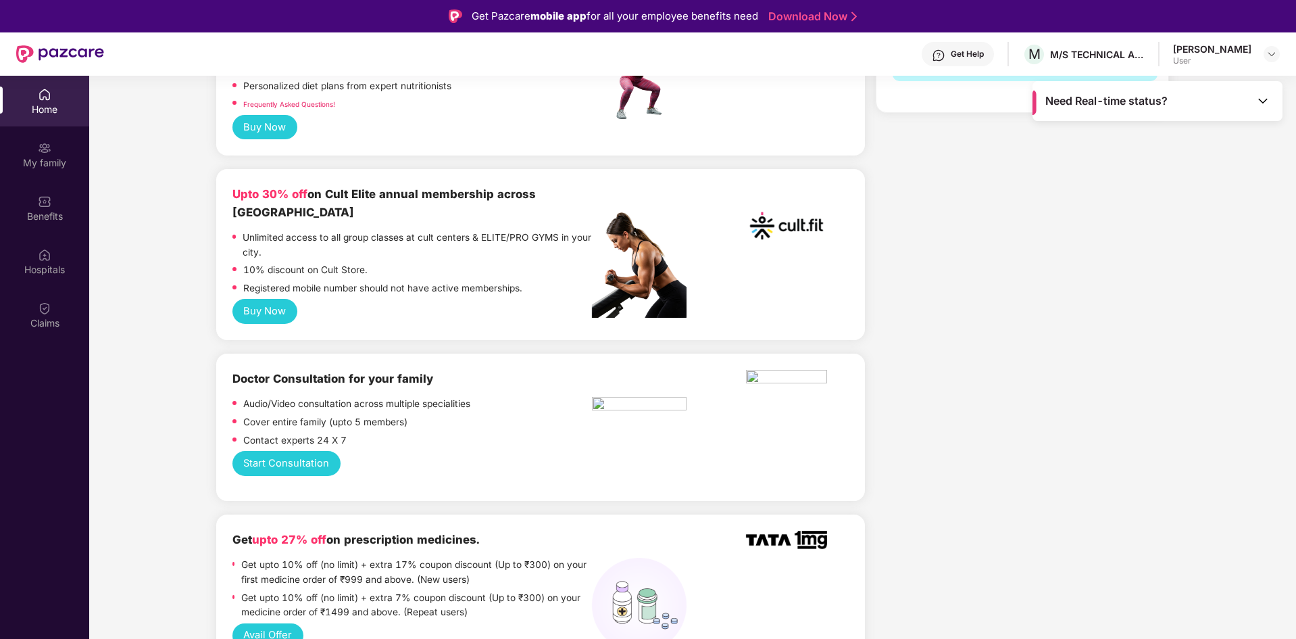
scroll to position [811, 0]
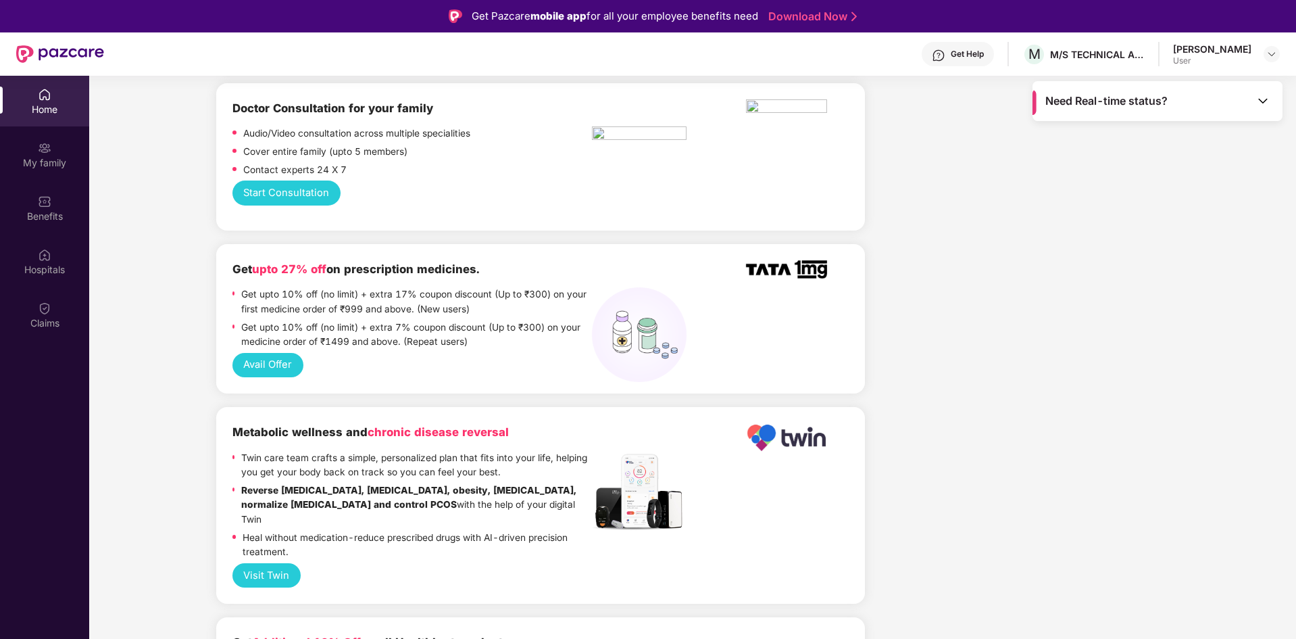
click at [951, 53] on div "Get Help" at bounding box center [967, 54] width 33 height 11
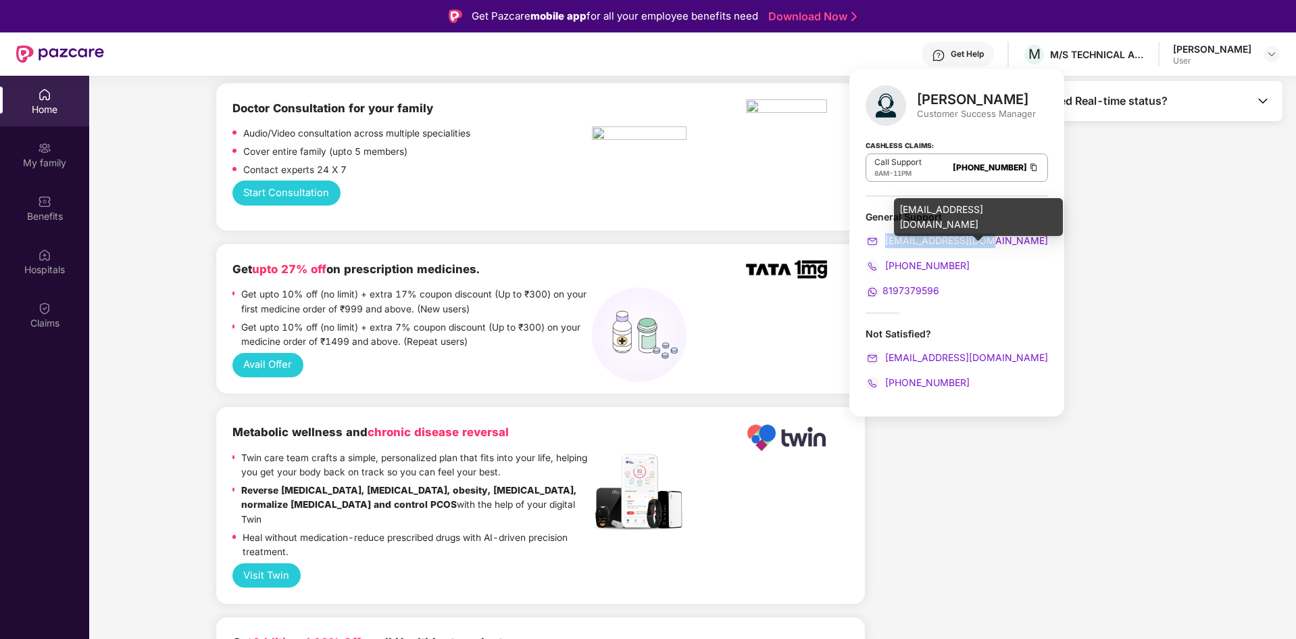
drag, startPoint x: 987, startPoint y: 241, endPoint x: 887, endPoint y: 243, distance: 100.0
click at [887, 243] on div "[EMAIL_ADDRESS][DOMAIN_NAME]" at bounding box center [957, 240] width 182 height 15
copy span "[EMAIL_ADDRESS][DOMAIN_NAME]"
